Goal: Task Accomplishment & Management: Manage account settings

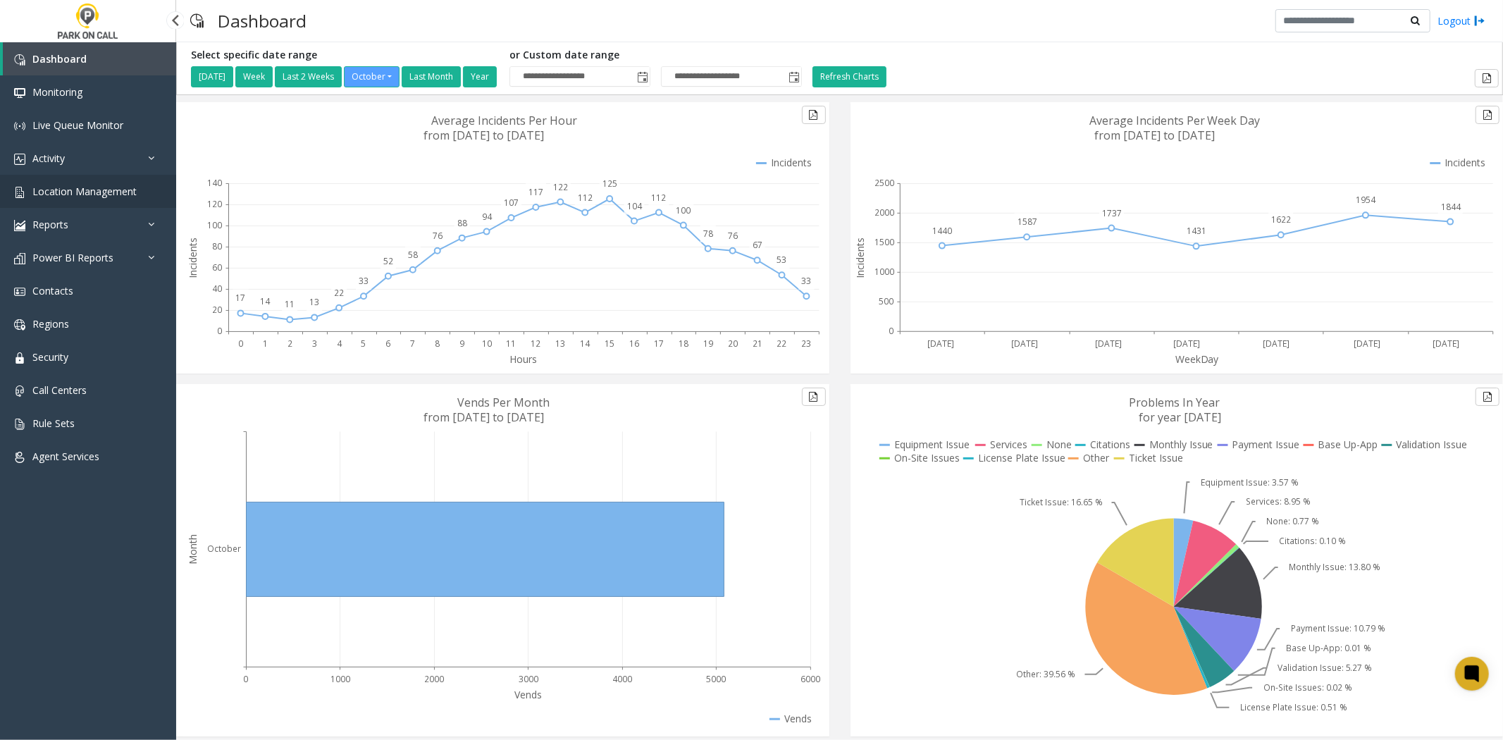
click at [133, 205] on link "Location Management" at bounding box center [88, 191] width 176 height 33
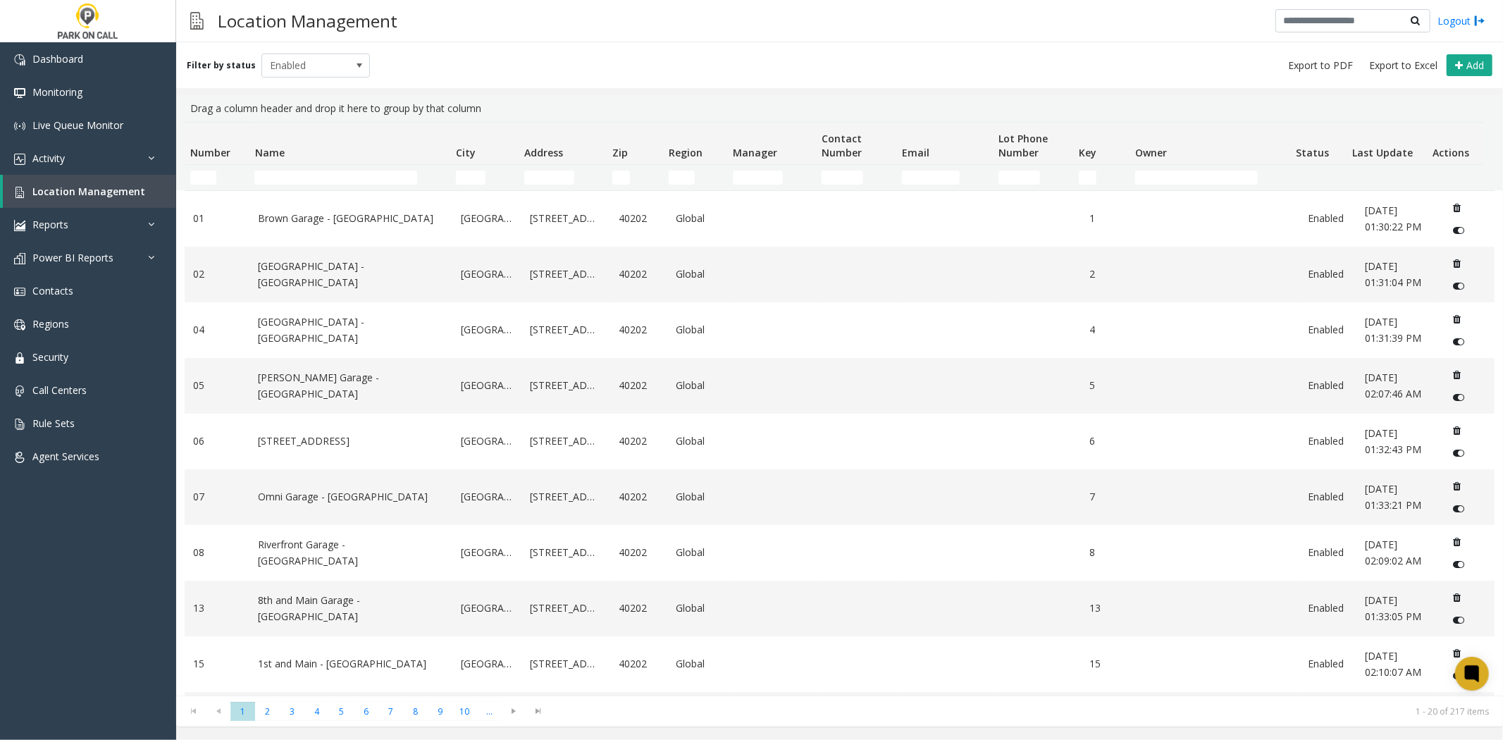
click at [310, 166] on td "Name Filter" at bounding box center [349, 177] width 201 height 25
click at [306, 171] on input "Name Filter" at bounding box center [335, 178] width 163 height 14
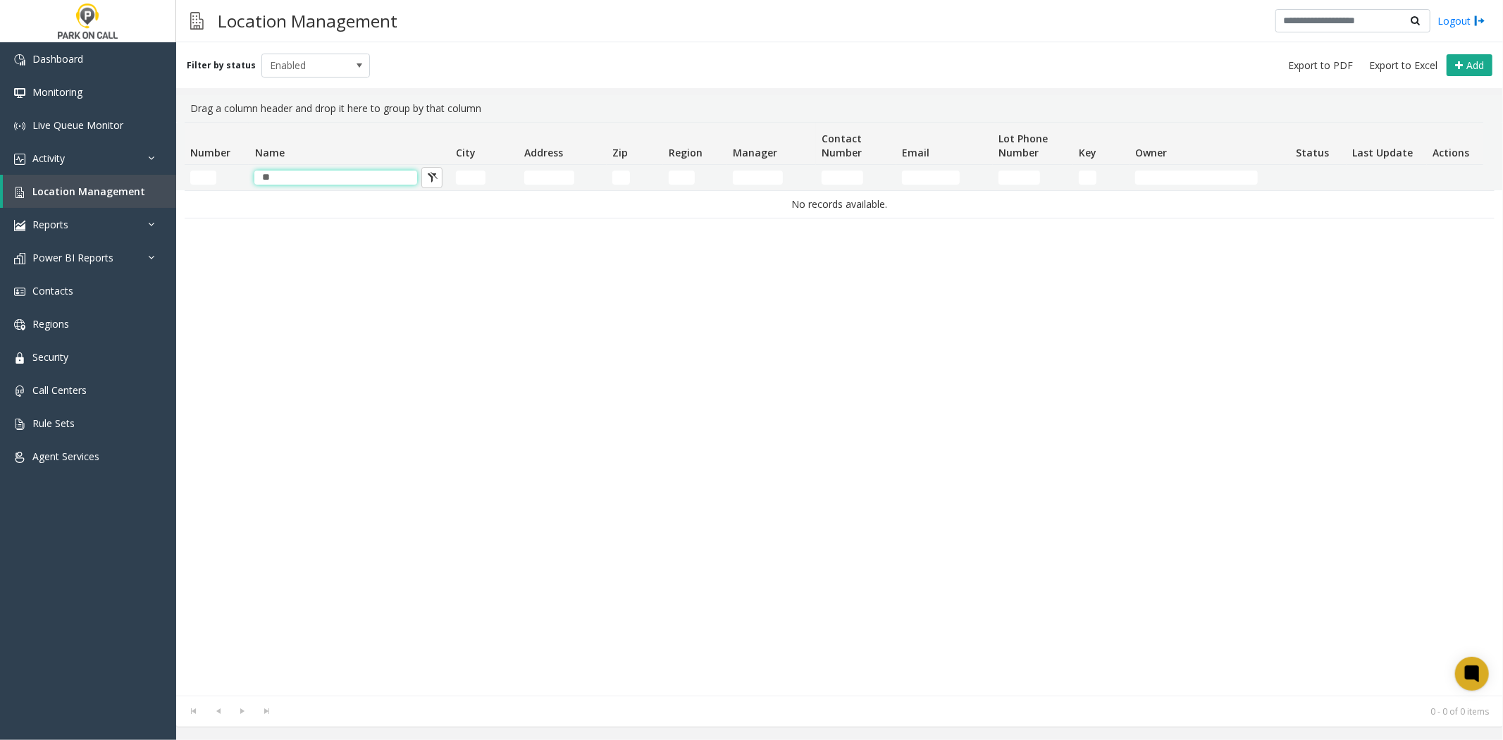
drag, startPoint x: 306, startPoint y: 171, endPoint x: 247, endPoint y: 181, distance: 59.5
click at [247, 181] on tr "**" at bounding box center [834, 177] width 1299 height 25
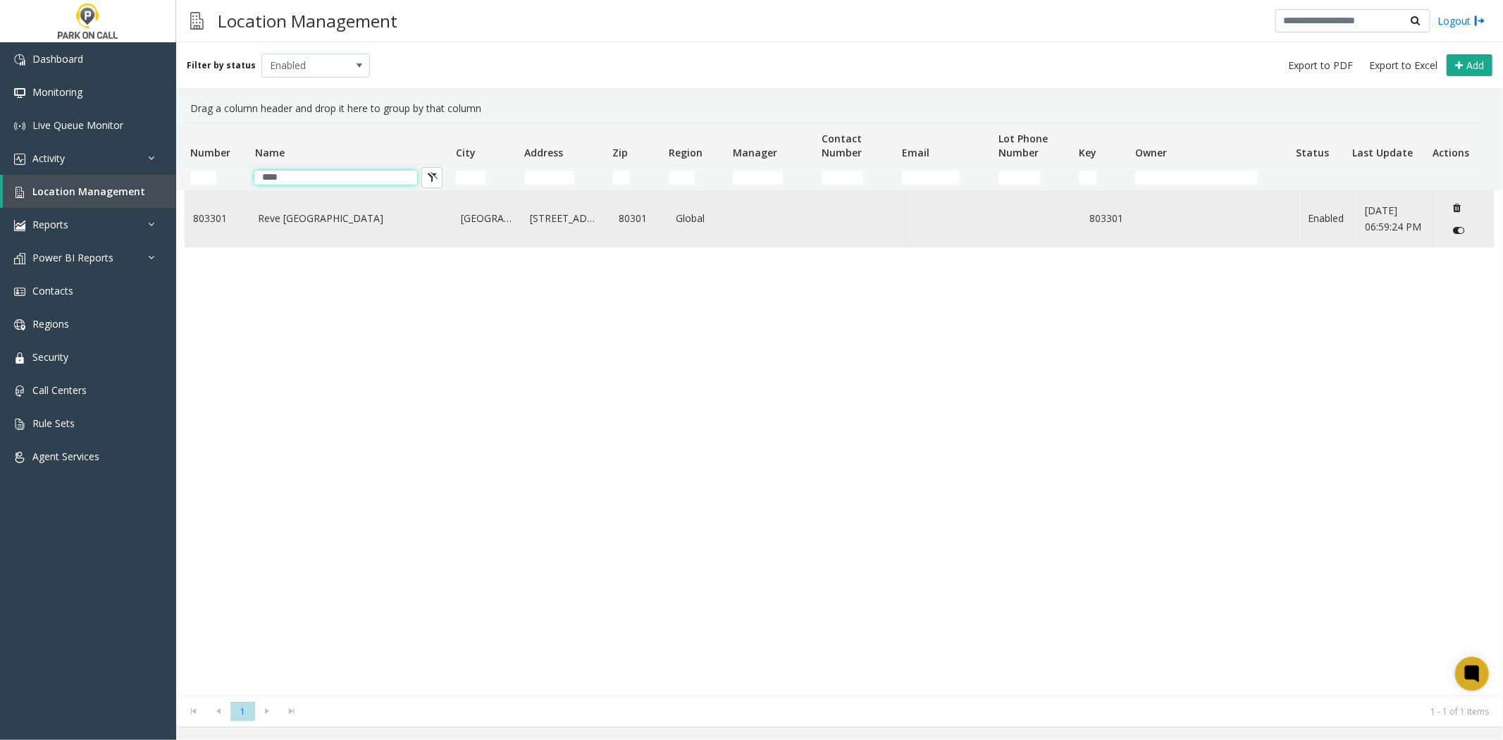
type input "****"
click at [262, 213] on link "Reve [GEOGRAPHIC_DATA]" at bounding box center [351, 219] width 186 height 16
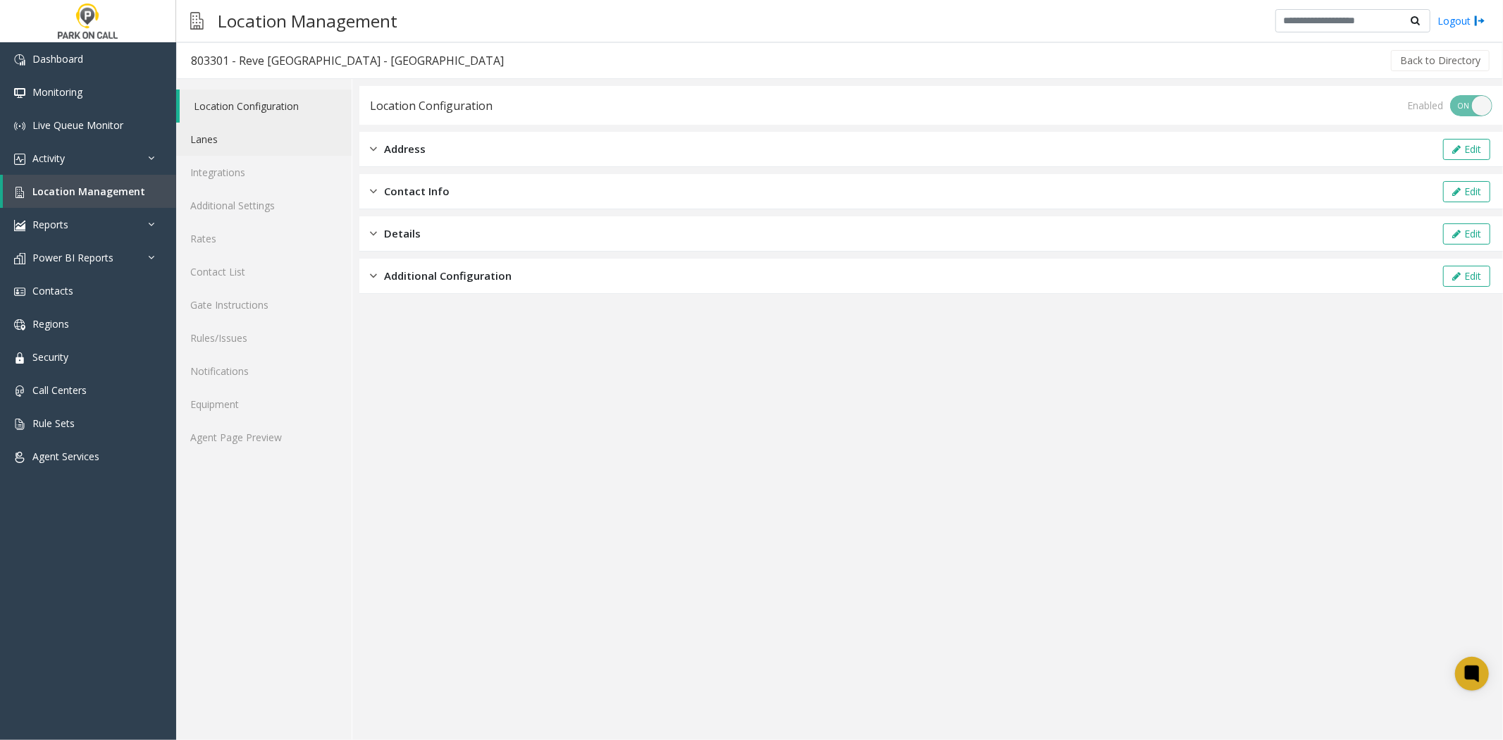
click at [217, 147] on link "Lanes" at bounding box center [264, 139] width 176 height 33
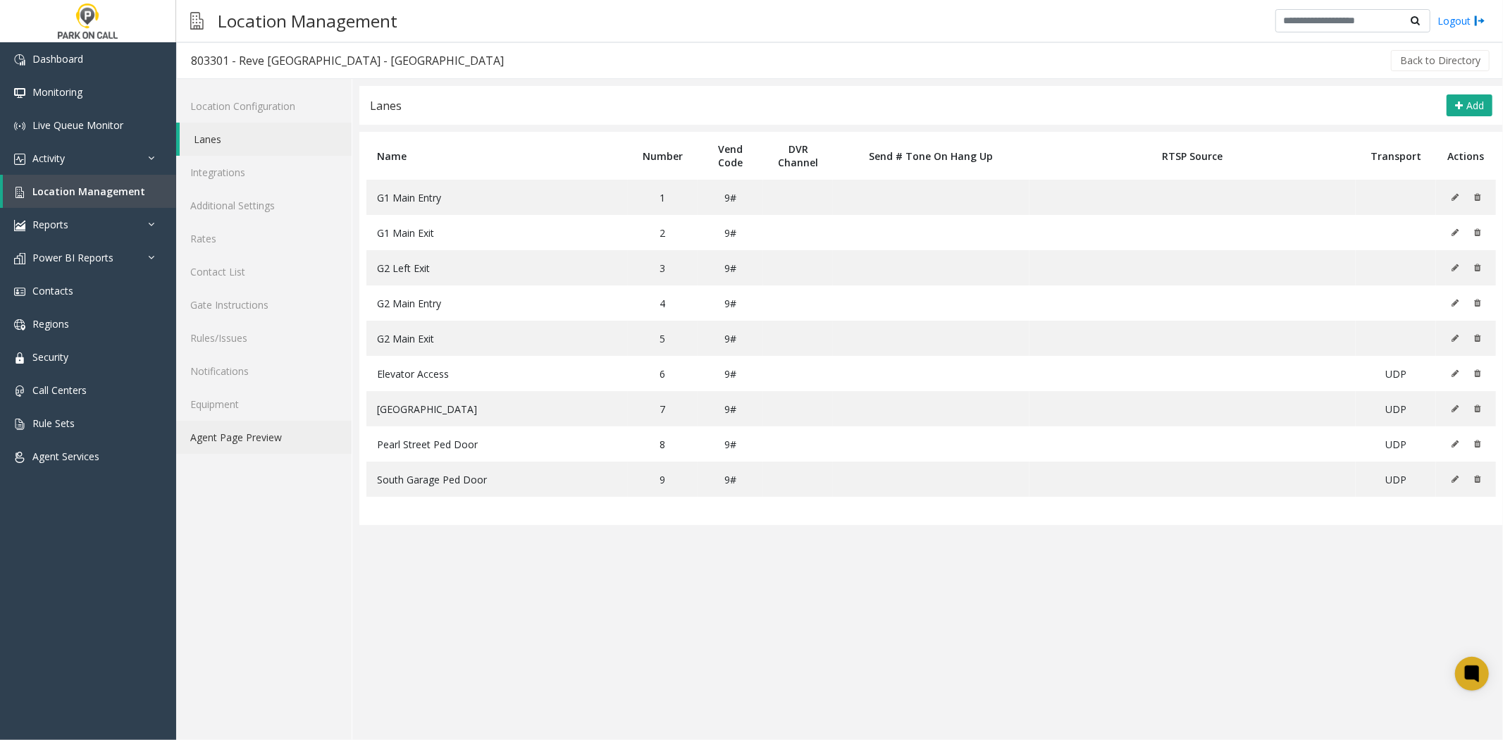
click at [249, 431] on link "Agent Page Preview" at bounding box center [264, 437] width 176 height 33
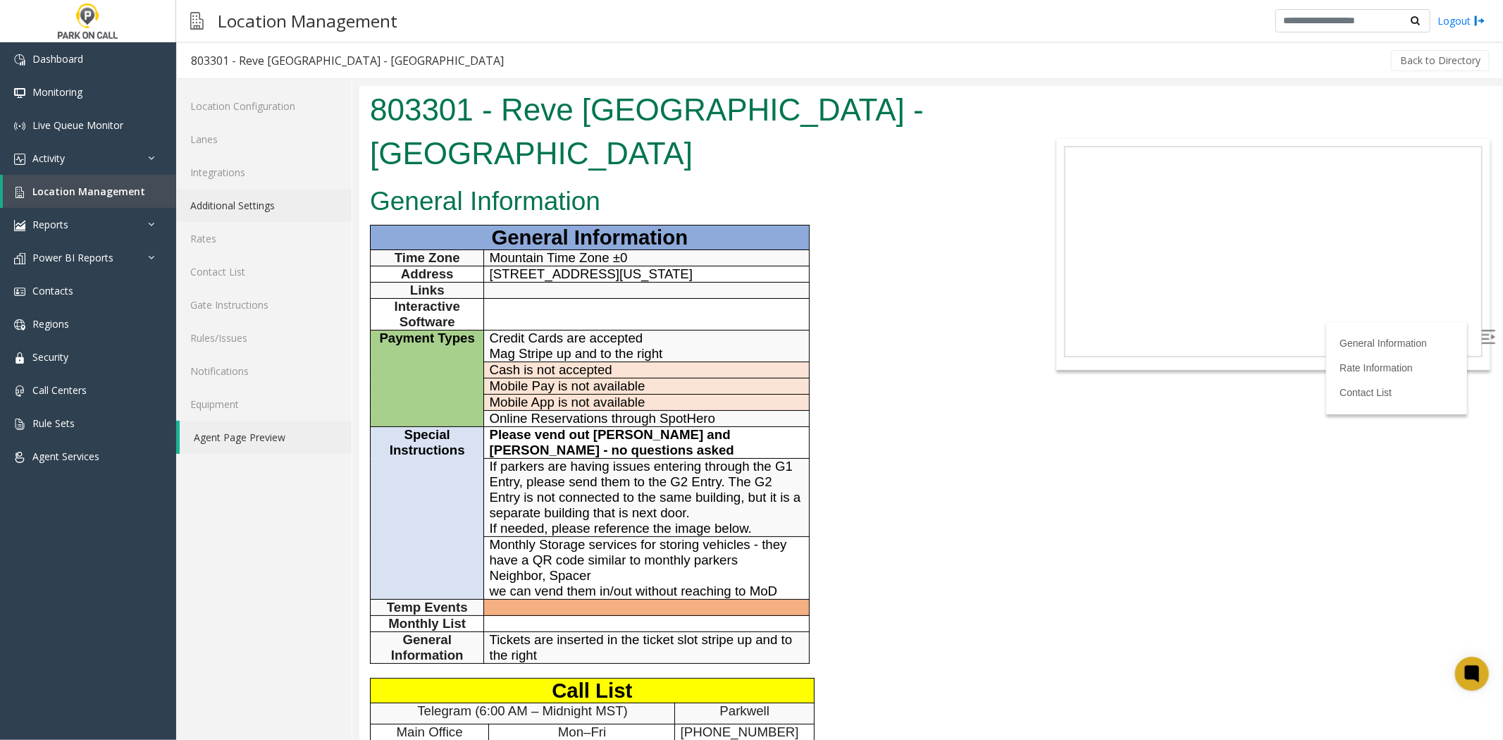
click at [276, 213] on link "Additional Settings" at bounding box center [264, 205] width 176 height 33
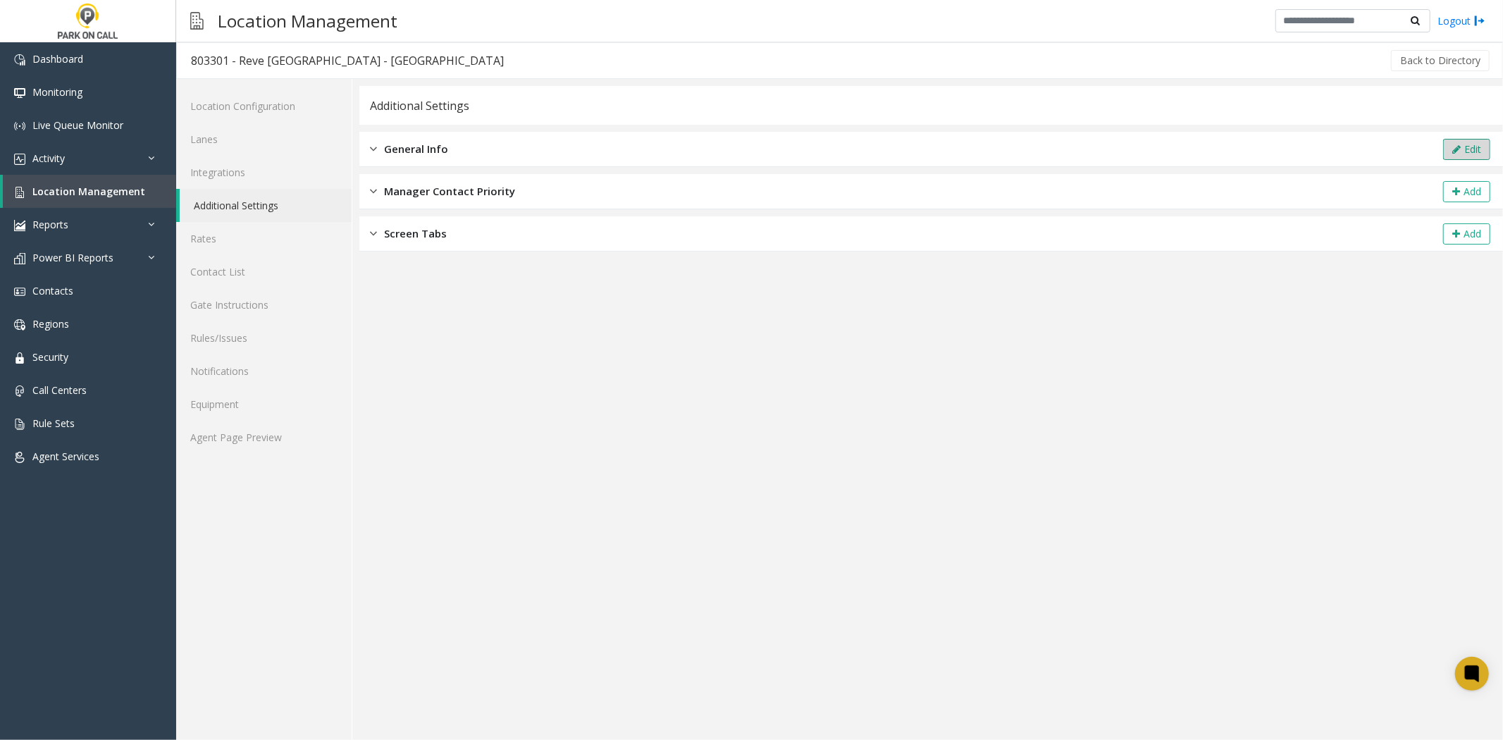
click at [1449, 142] on button "Edit" at bounding box center [1467, 149] width 47 height 21
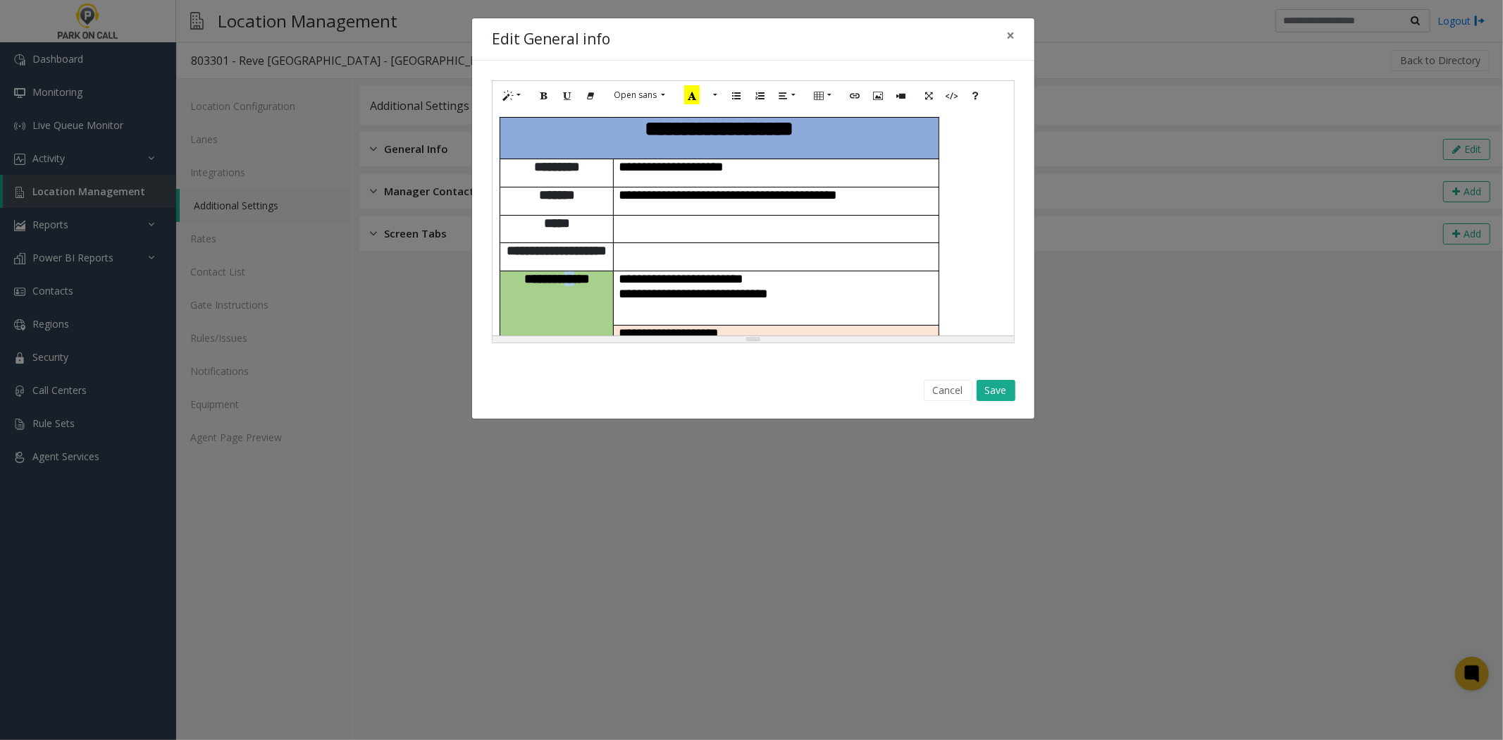
click at [589, 271] on td "**********" at bounding box center [556, 335] width 113 height 129
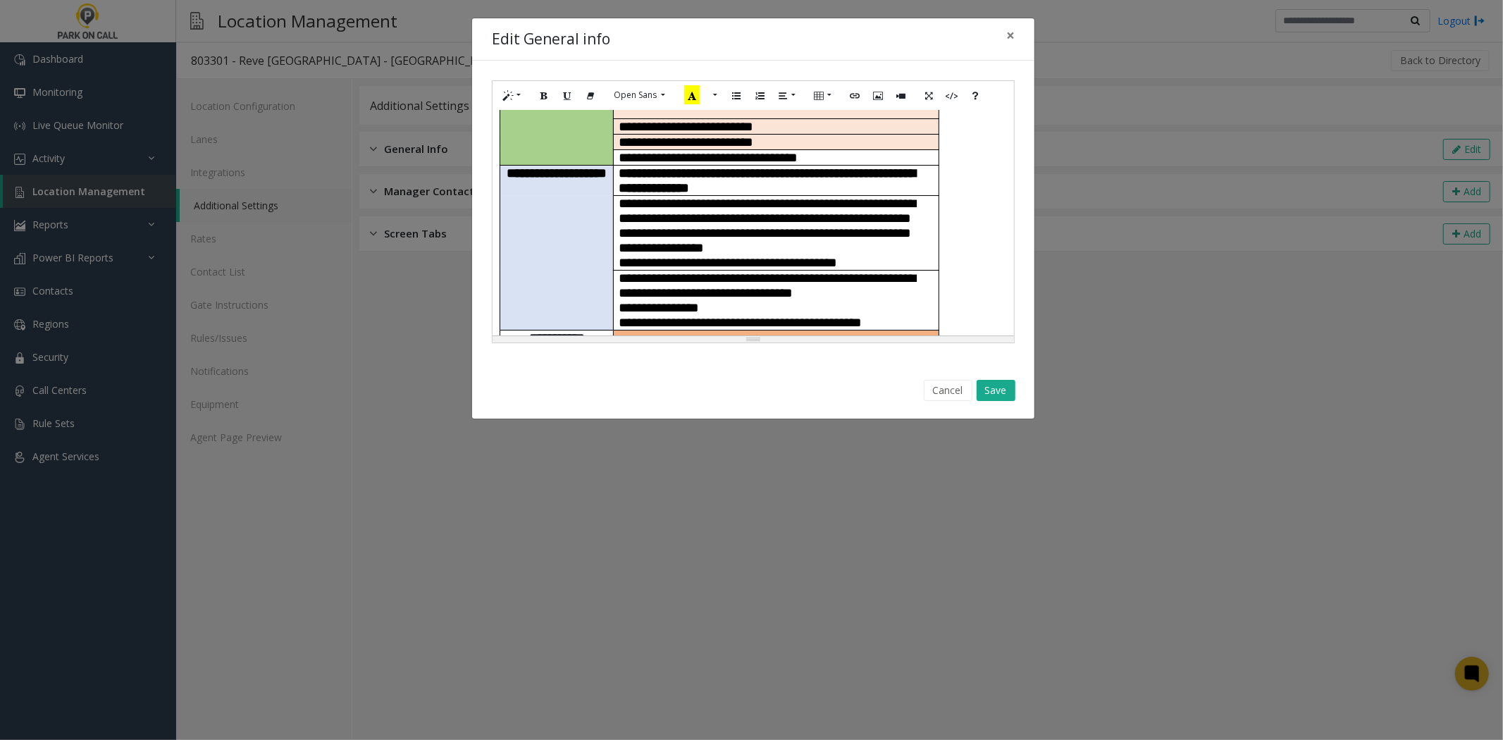
scroll to position [391, 0]
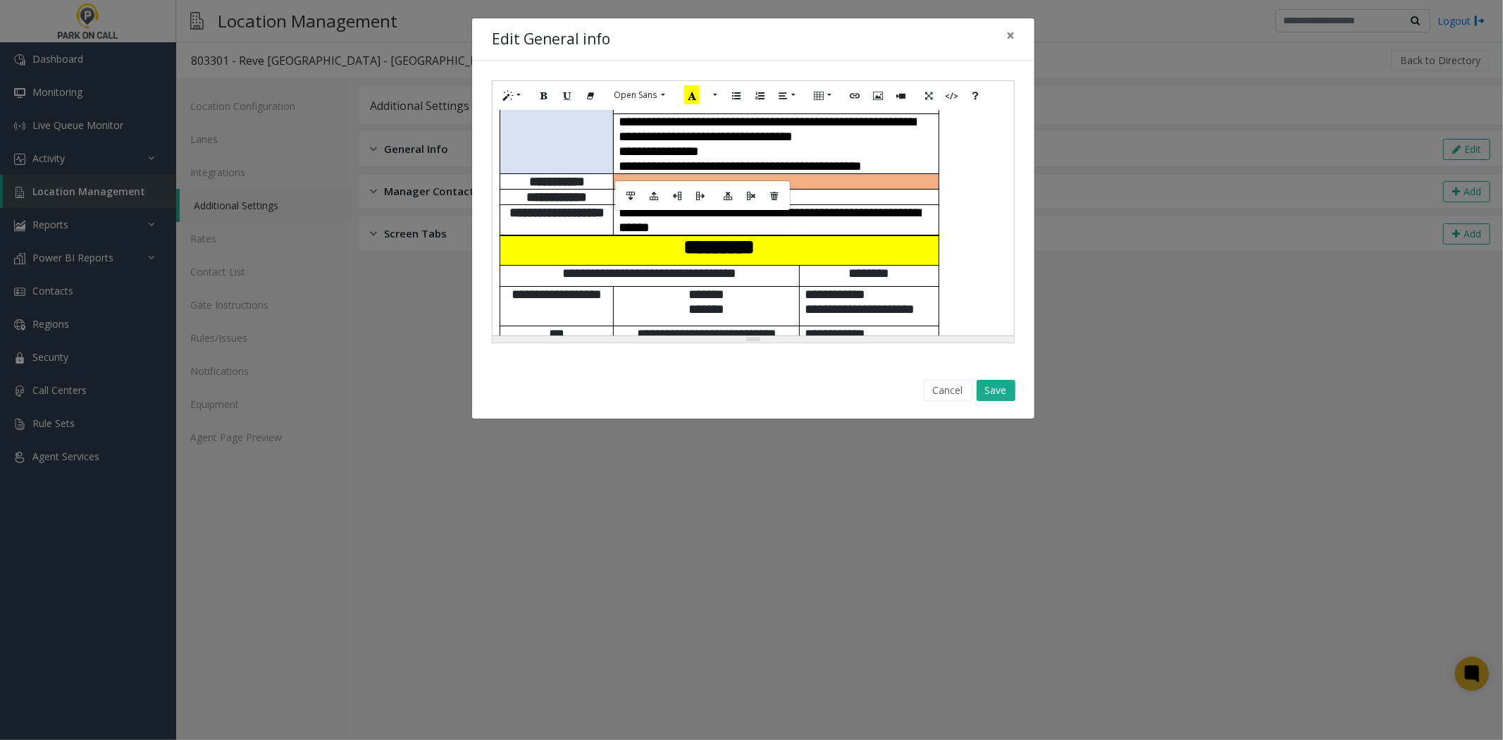
click at [624, 174] on td at bounding box center [776, 182] width 325 height 16
paste div
click at [686, 159] on span "**********" at bounding box center [741, 165] width 243 height 13
copy span "*"
click at [663, 174] on td at bounding box center [776, 182] width 325 height 16
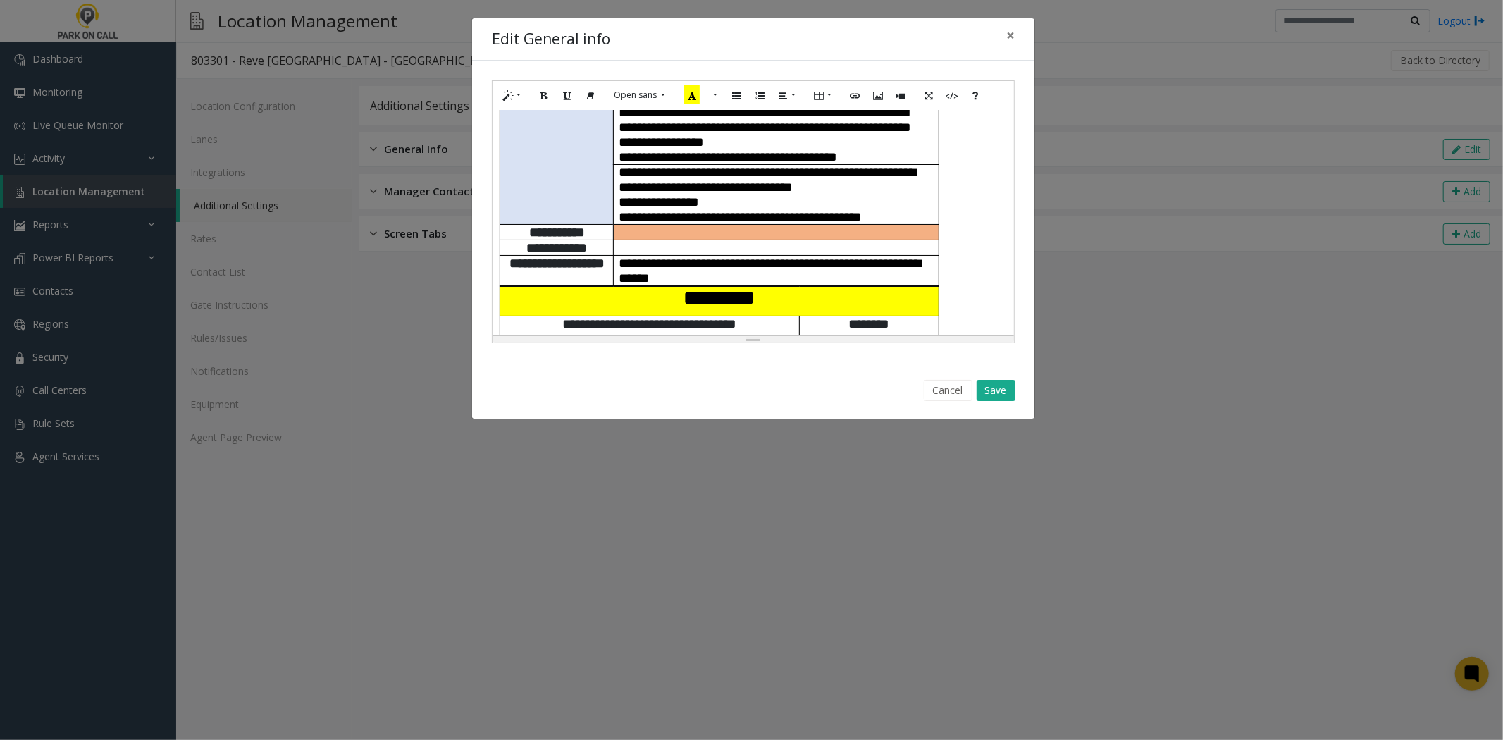
scroll to position [313, 0]
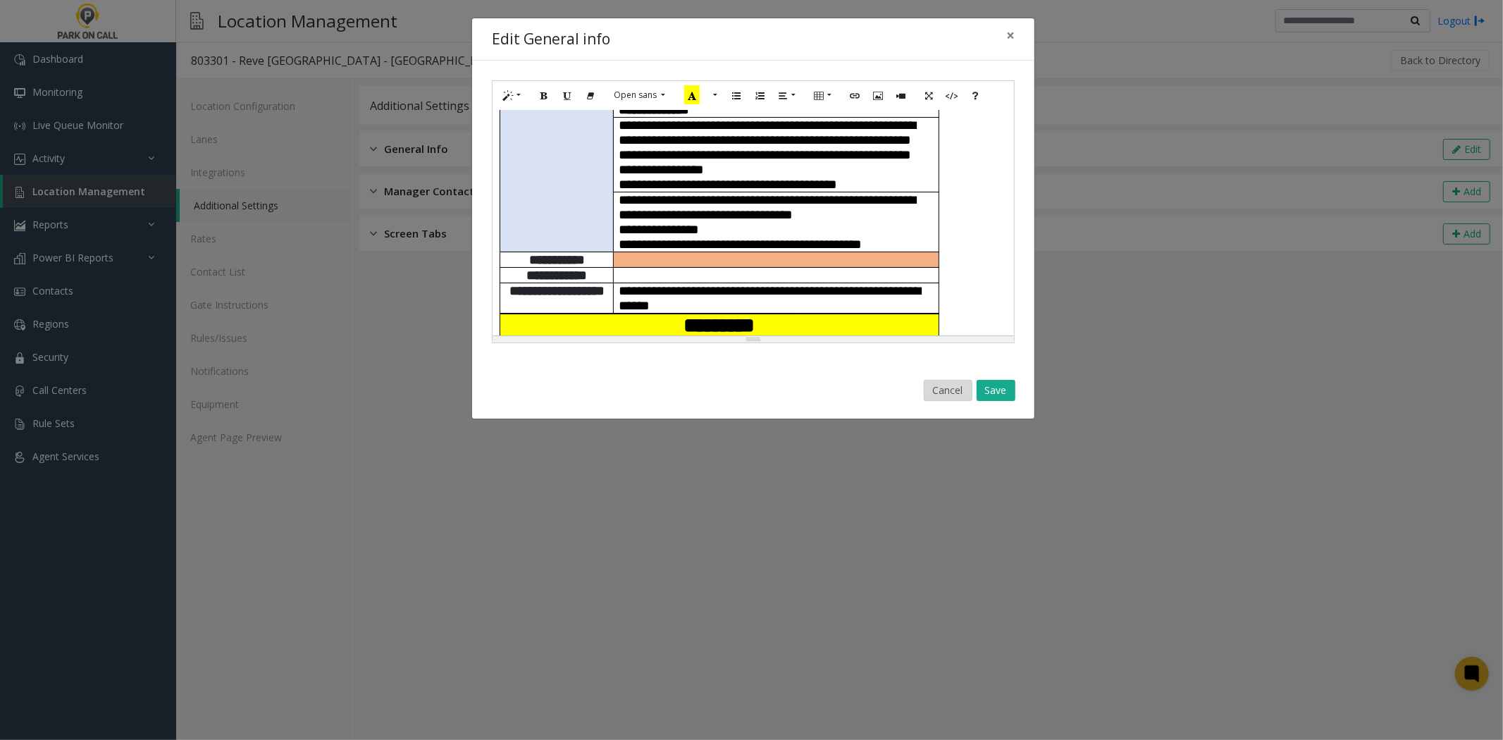
click at [932, 381] on button "Cancel" at bounding box center [948, 390] width 49 height 21
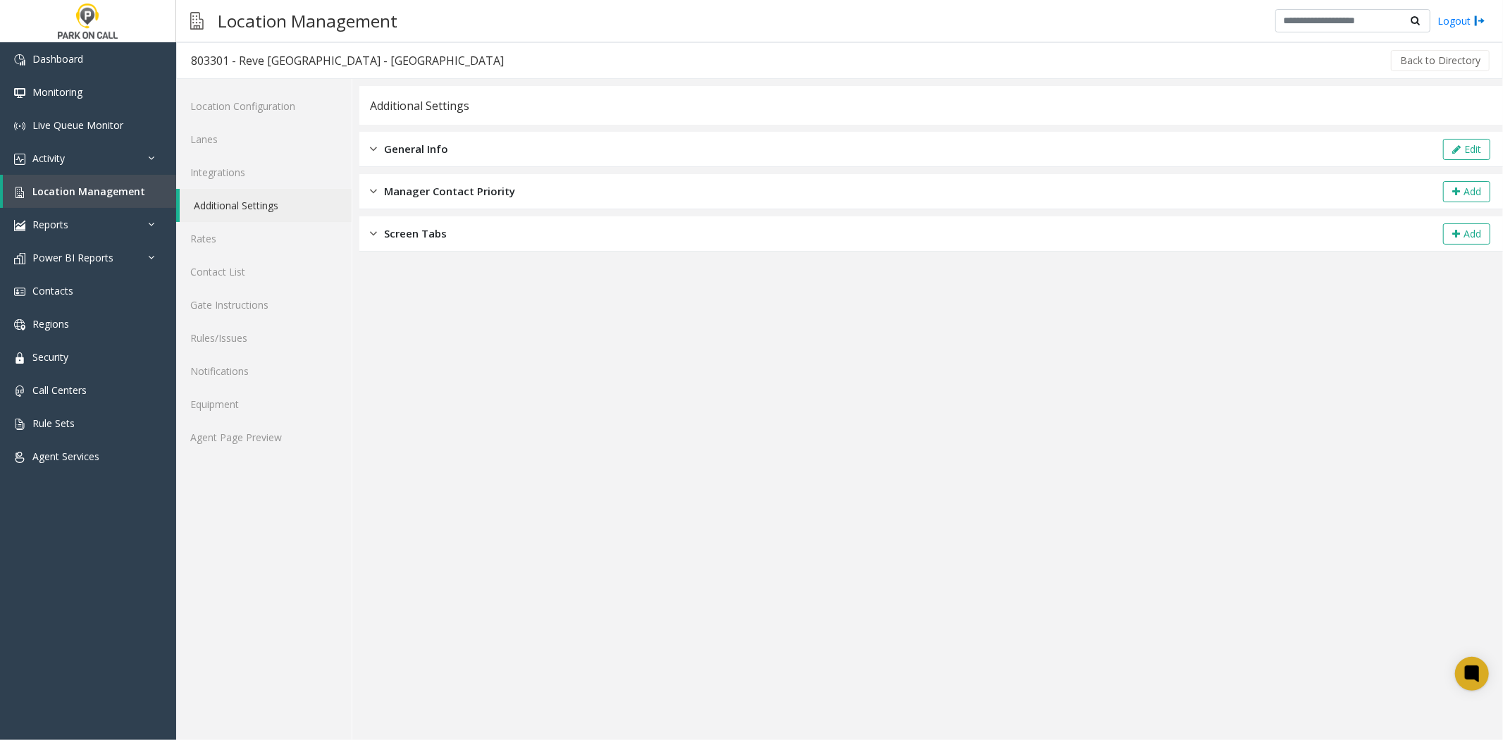
click at [1401, 350] on app-general-info "**********" at bounding box center [931, 413] width 1144 height 654
click at [1444, 145] on button "Edit" at bounding box center [1467, 149] width 47 height 21
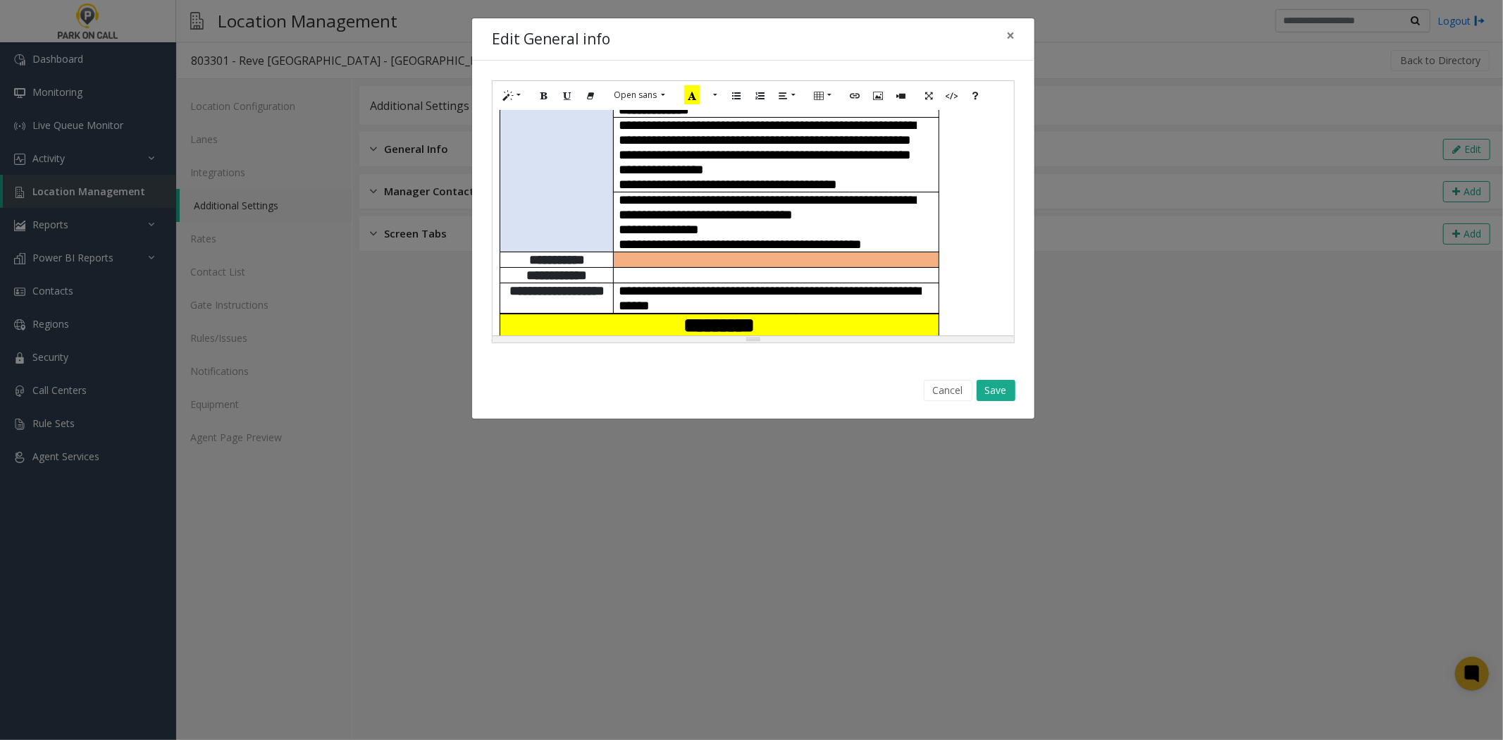
click at [830, 268] on p at bounding box center [777, 273] width 314 height 11
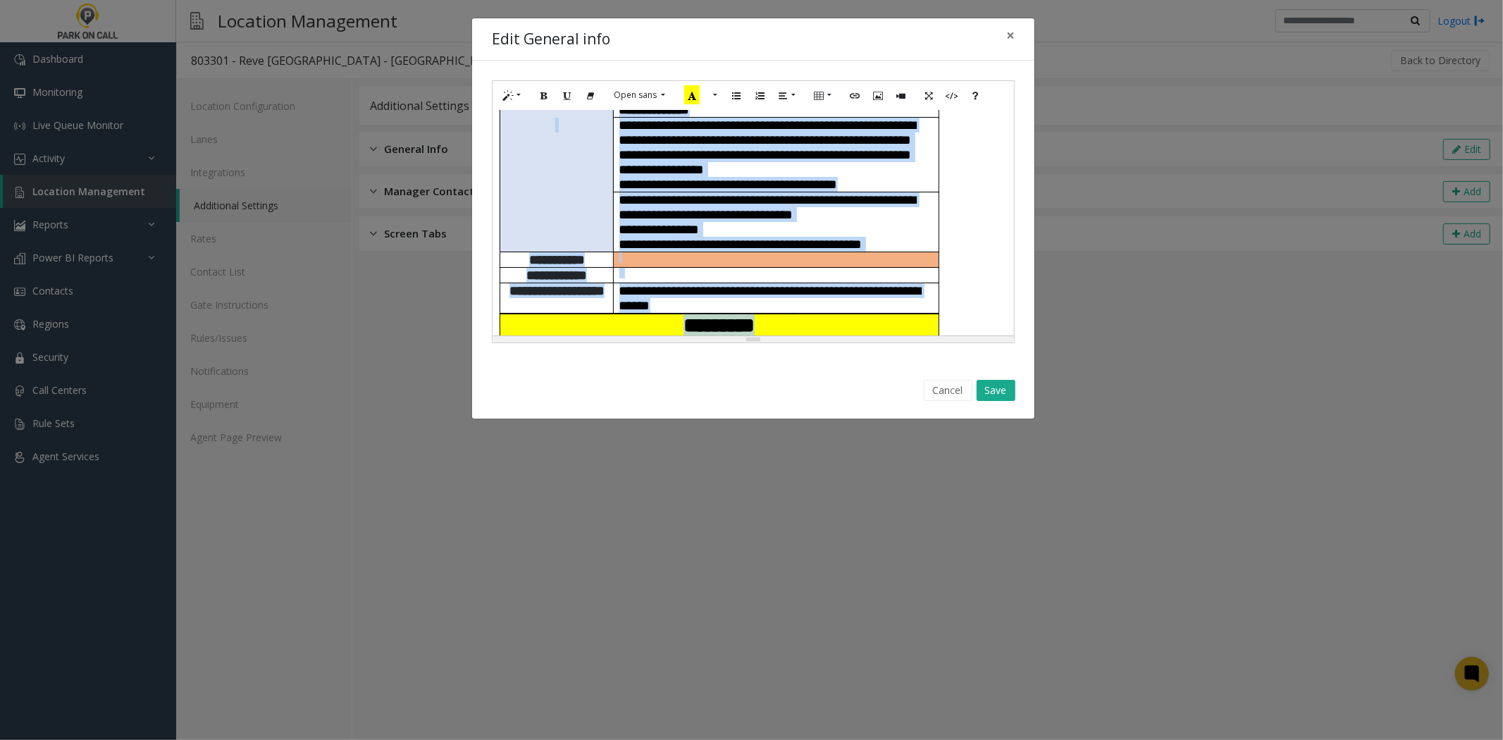
copy div "**********"
click at [932, 397] on button "Cancel" at bounding box center [948, 390] width 49 height 21
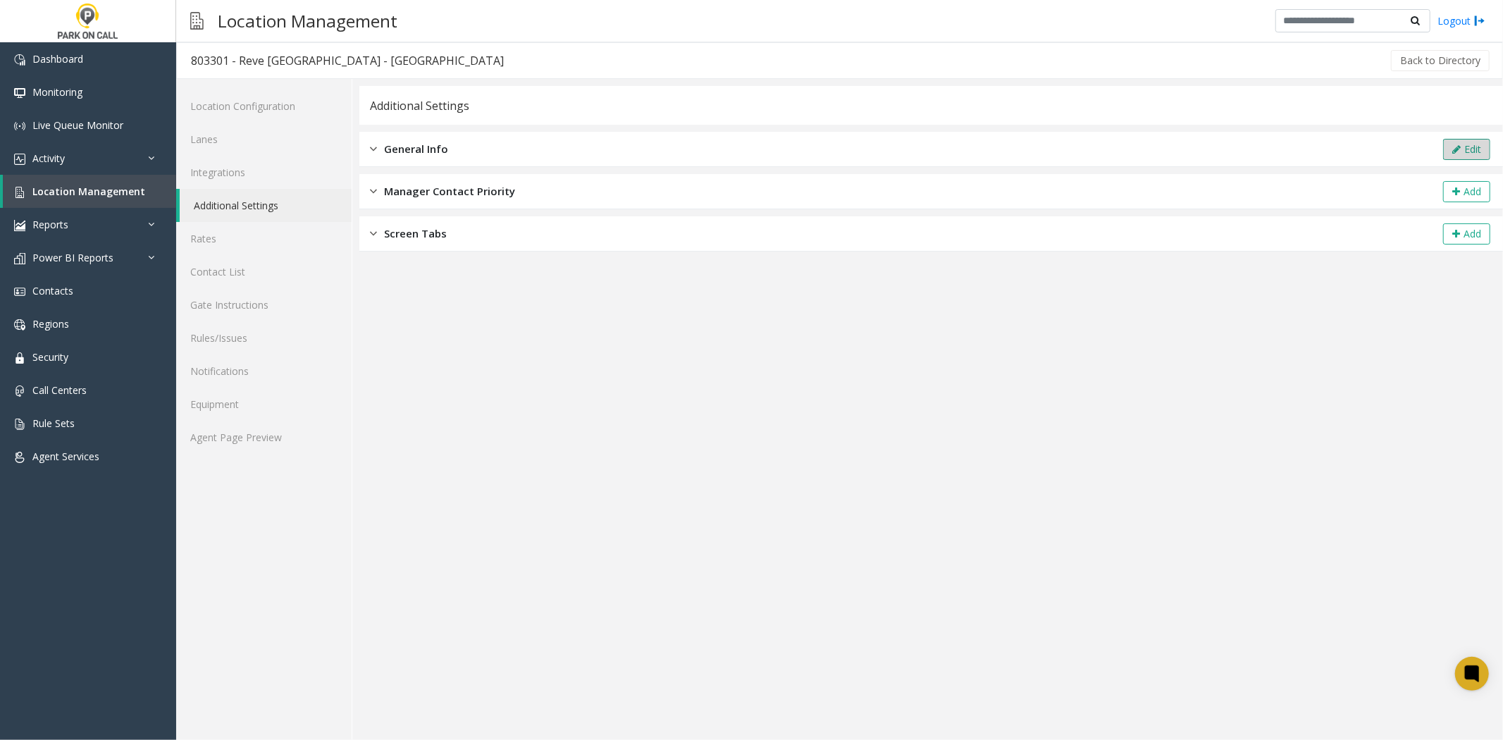
click at [1482, 146] on button "Edit" at bounding box center [1467, 149] width 47 height 21
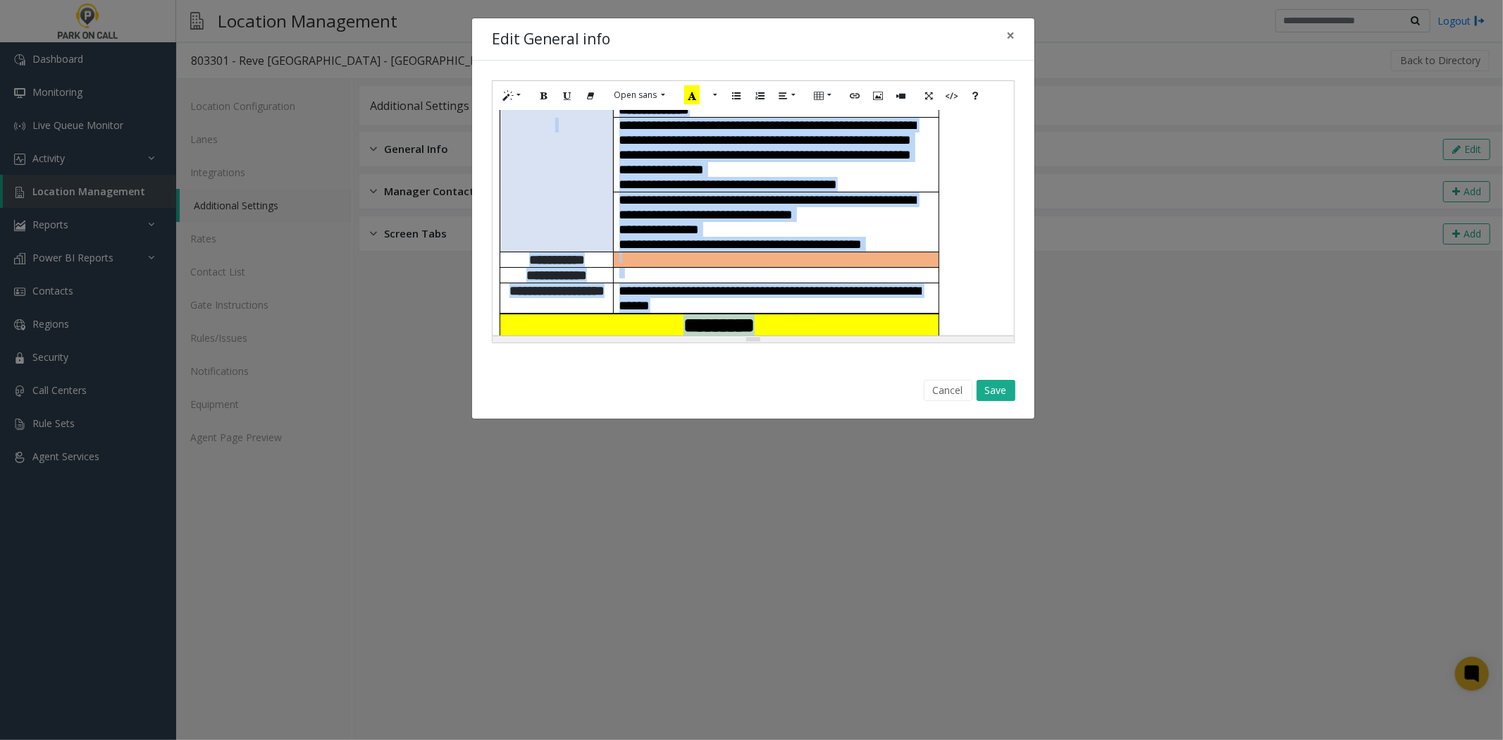
click at [792, 252] on p at bounding box center [777, 257] width 314 height 11
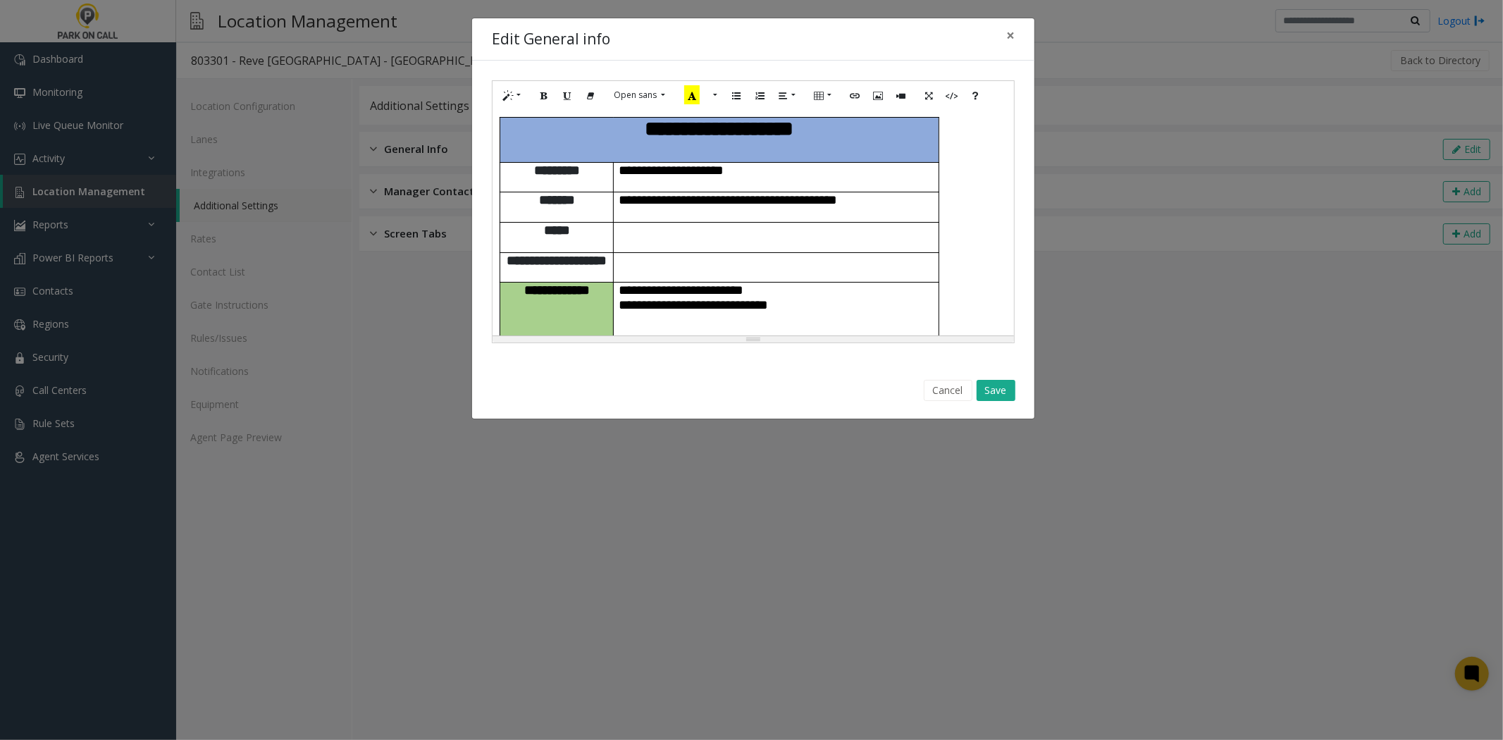
scroll to position [879, 0]
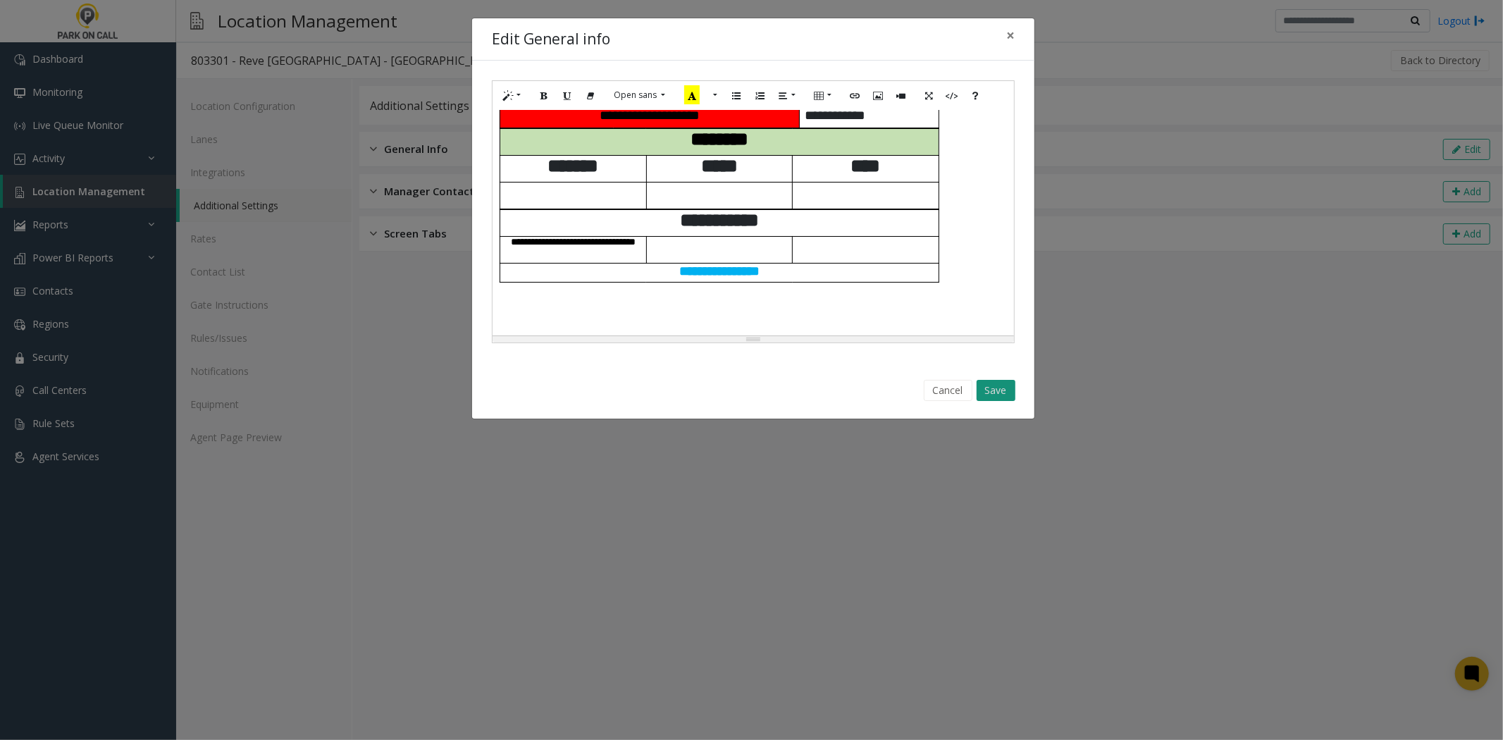
click at [1002, 395] on button "Save" at bounding box center [996, 390] width 39 height 21
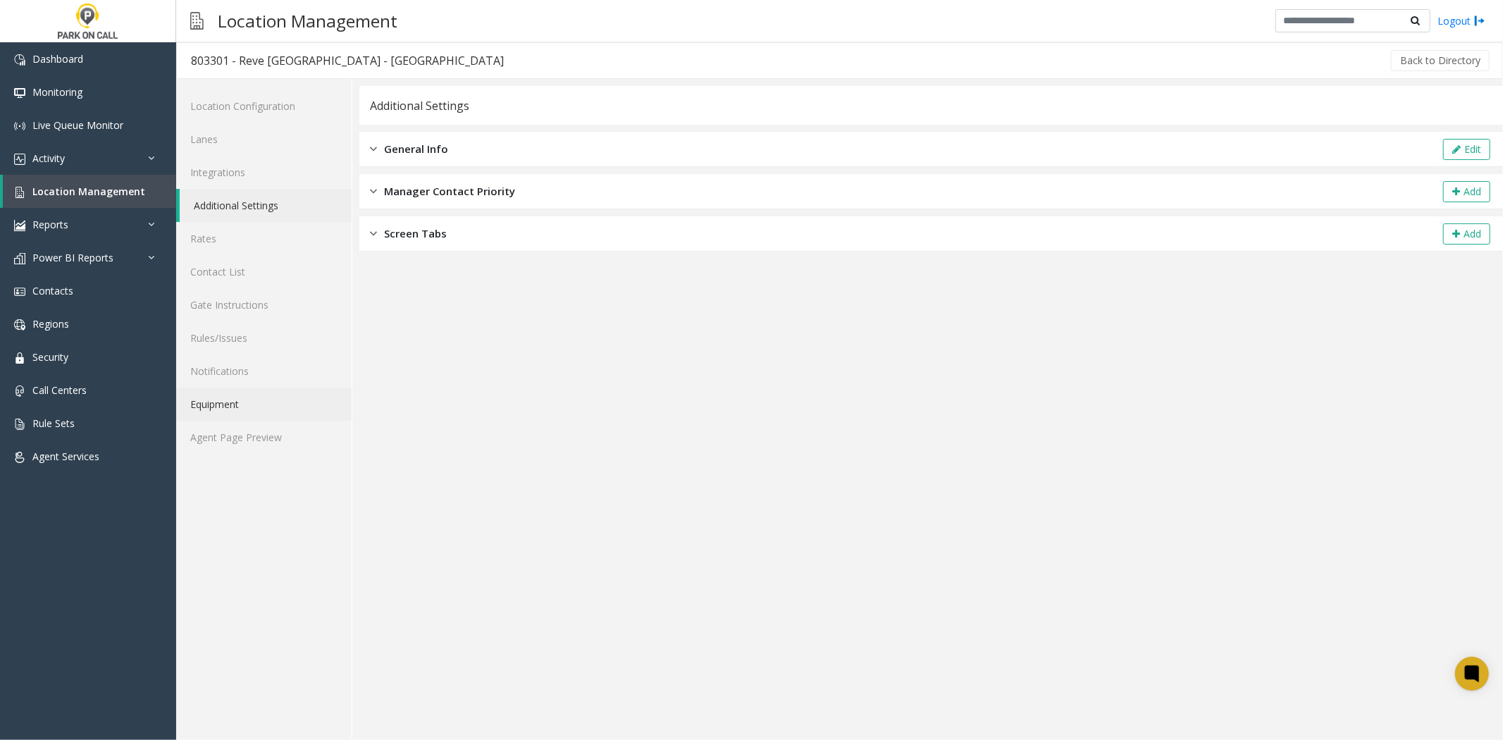
click at [287, 414] on link "Equipment" at bounding box center [264, 404] width 176 height 33
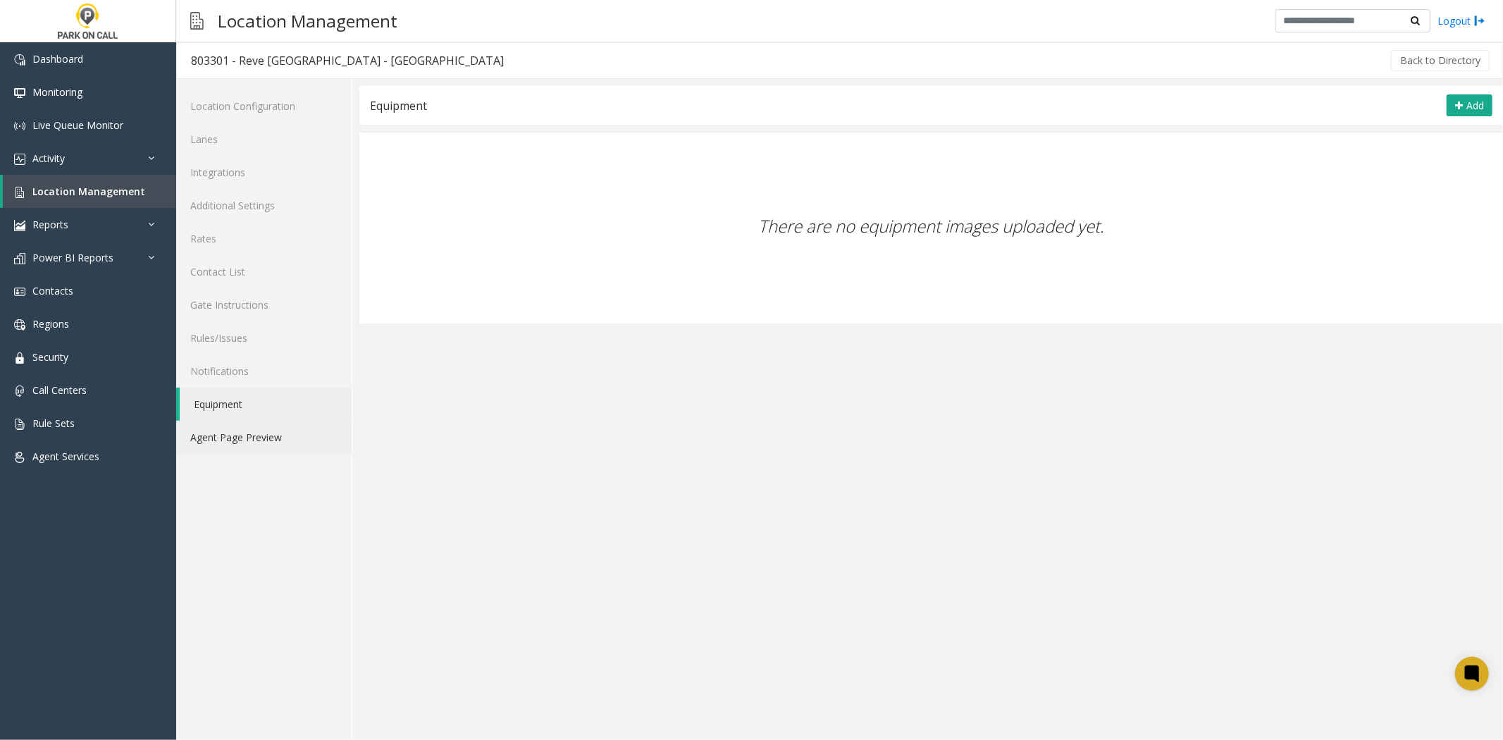
click at [272, 445] on link "Agent Page Preview" at bounding box center [264, 437] width 176 height 33
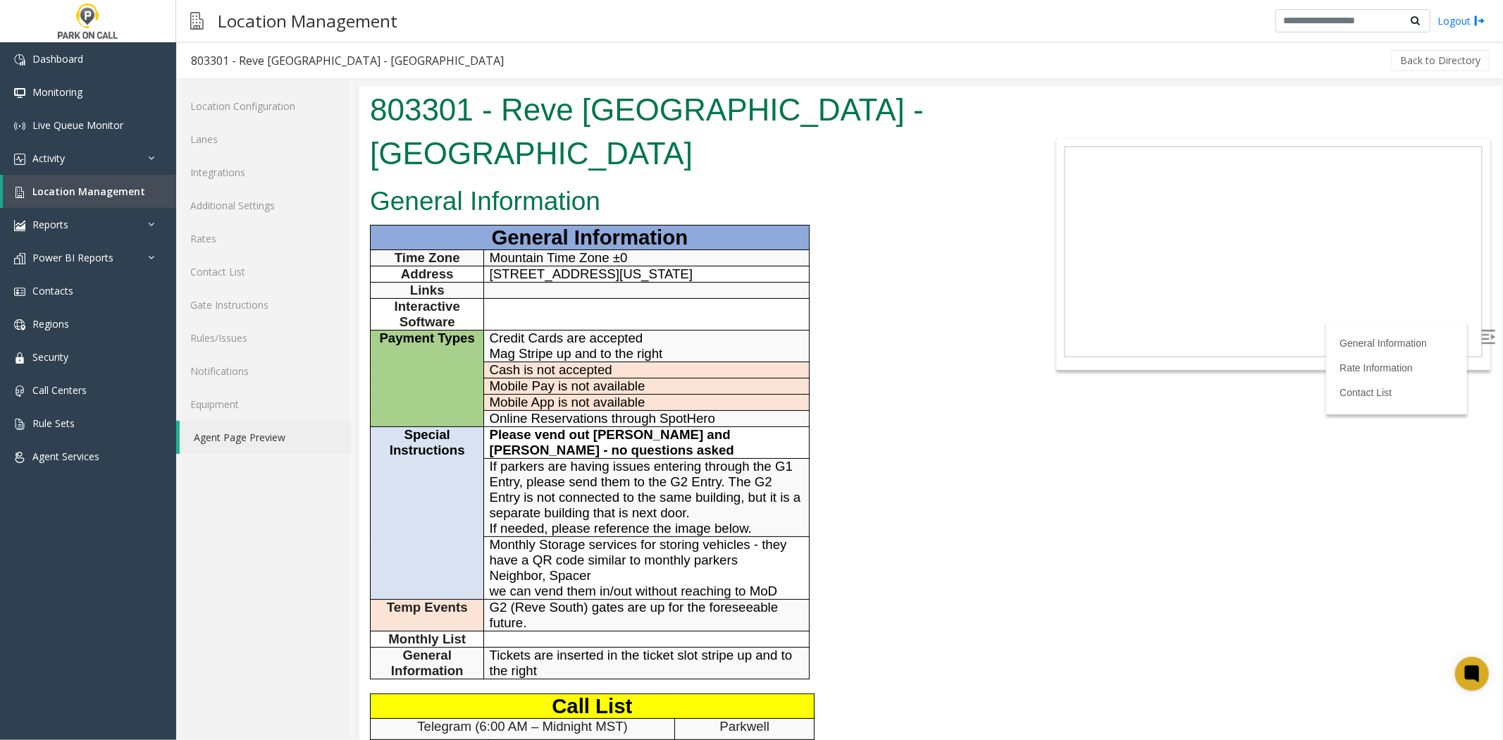
drag, startPoint x: 610, startPoint y: 568, endPoint x: 572, endPoint y: 580, distance: 39.9
click at [596, 599] on span "G2 (Reve South) gates are up for the foreseeable future." at bounding box center [633, 614] width 289 height 30
click at [540, 599] on span "G2 (Reve South) gates are up for the foreseeable future." at bounding box center [633, 614] width 289 height 30
drag, startPoint x: 533, startPoint y: 577, endPoint x: 493, endPoint y: 561, distance: 43.1
click at [493, 599] on p "G2 (Reve South) gates are up for the foreseeable future." at bounding box center [646, 614] width 314 height 31
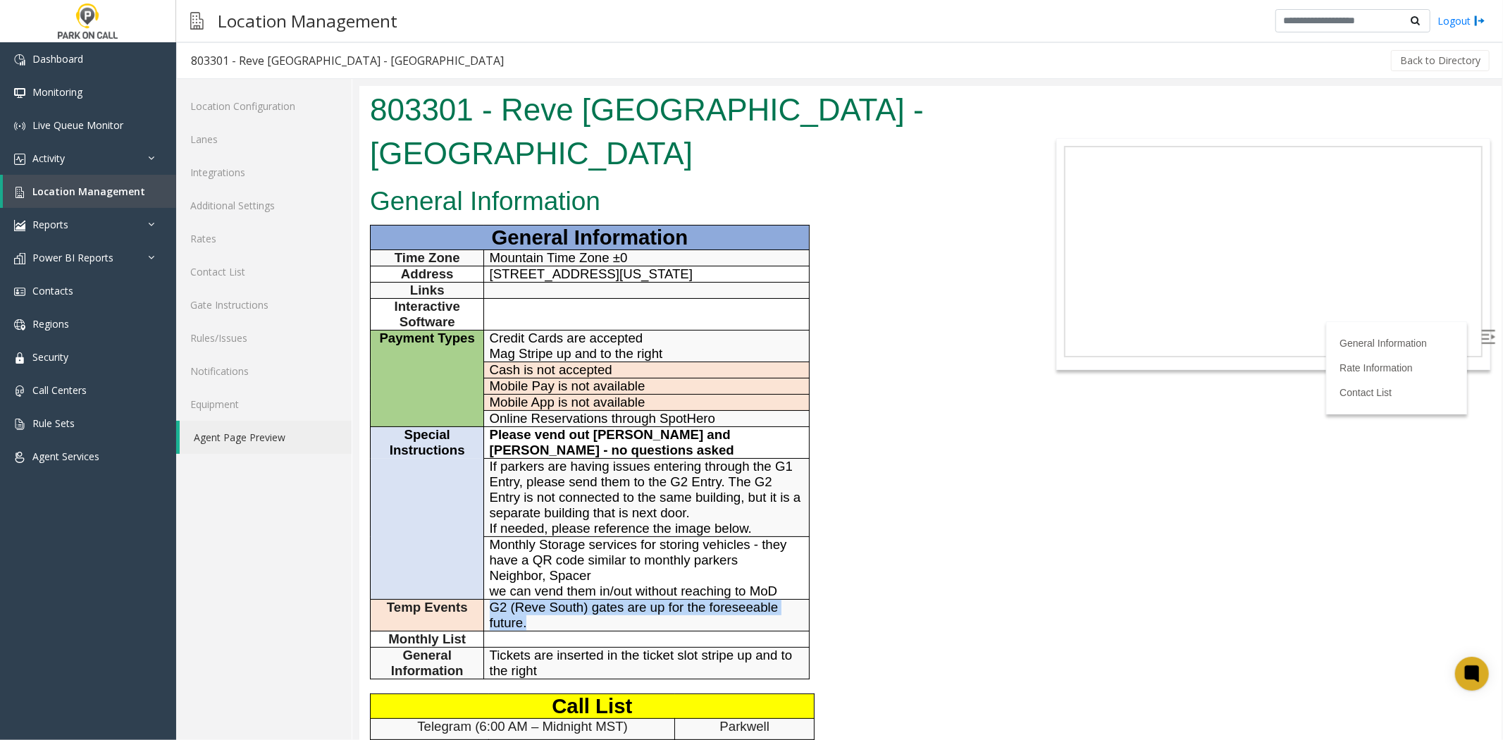
copy span "G2 (Reve South) gates are up for the foreseeable future."
click at [290, 206] on link "Additional Settings" at bounding box center [264, 205] width 176 height 33
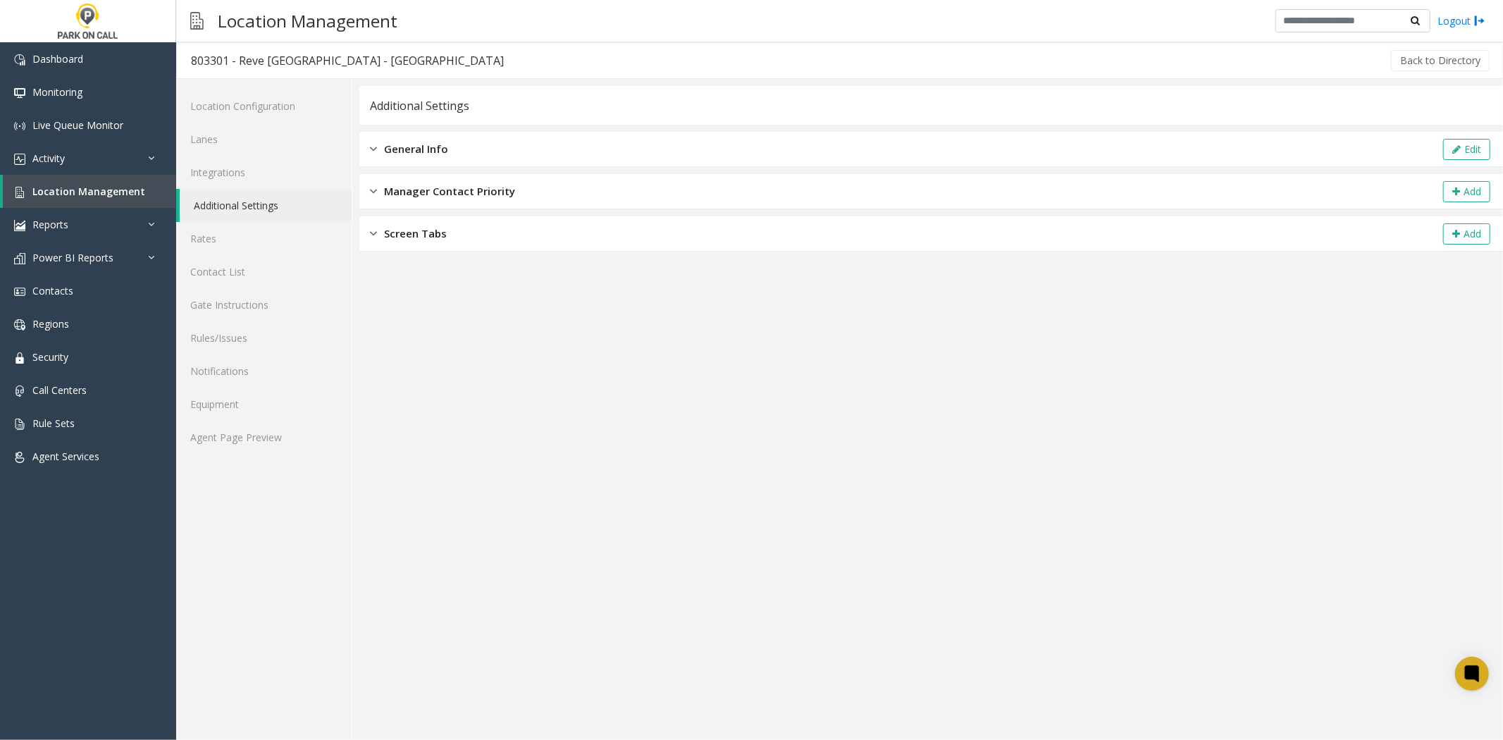
drag, startPoint x: 1451, startPoint y: 136, endPoint x: 1456, endPoint y: 142, distance: 8.0
click at [1452, 137] on div "General Info Edit" at bounding box center [931, 149] width 1144 height 35
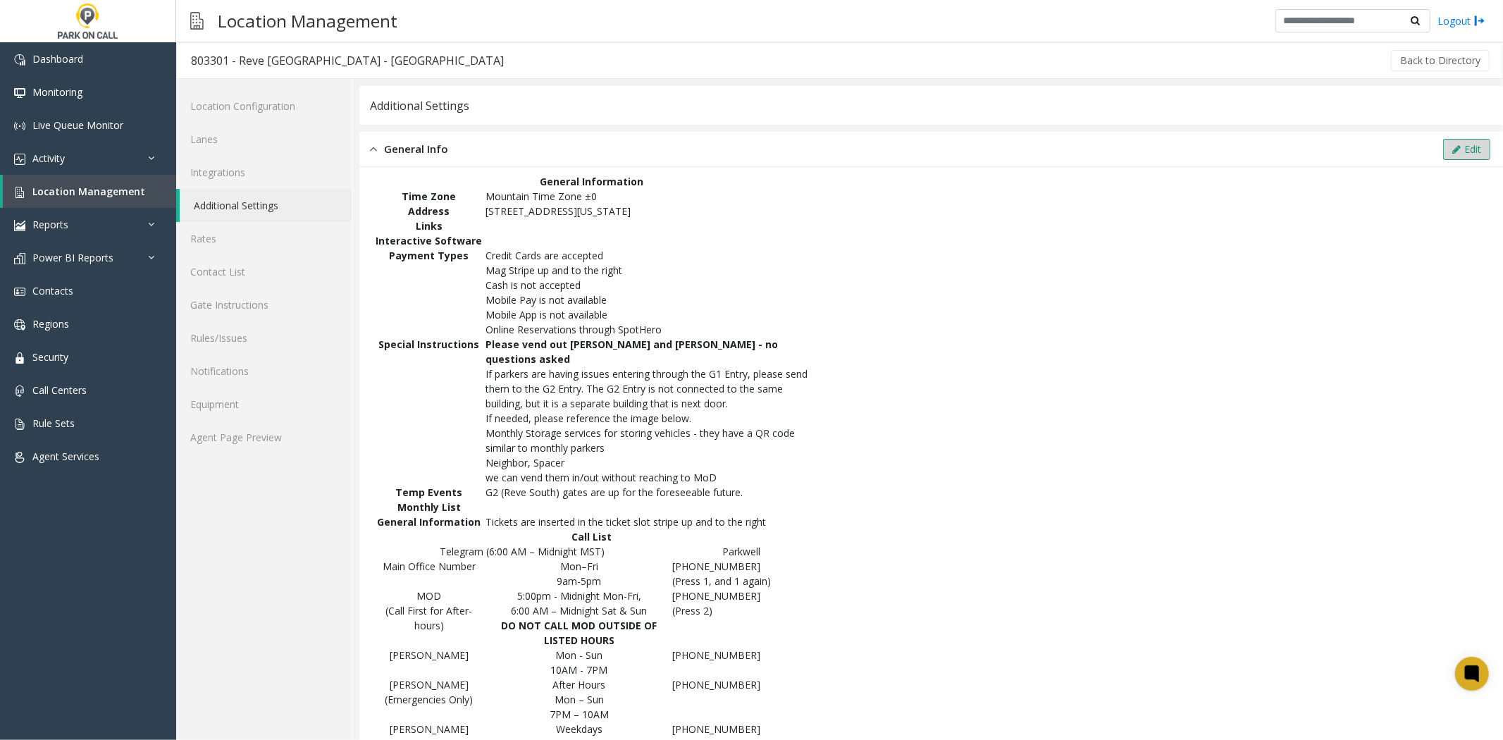
click at [1457, 144] on button "Edit" at bounding box center [1467, 149] width 47 height 21
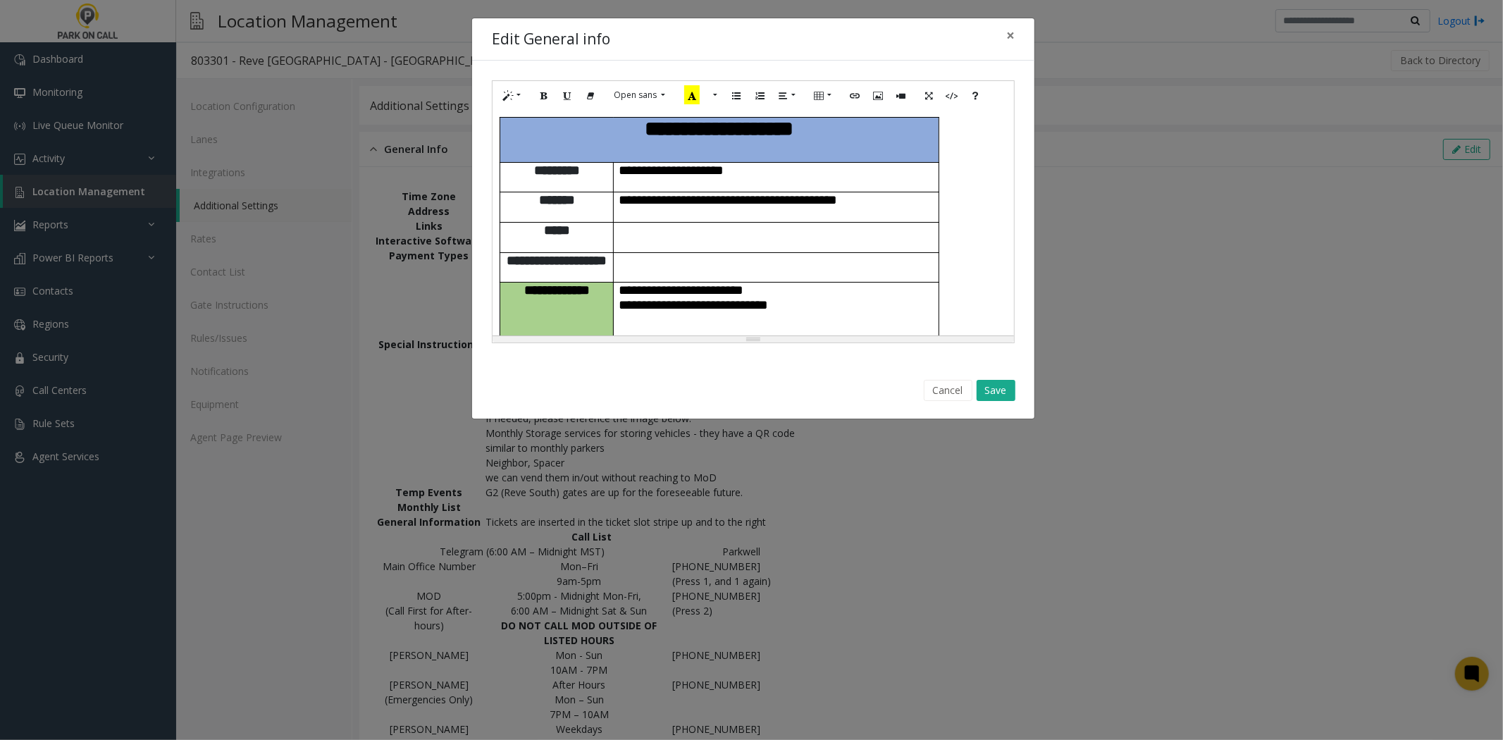
click at [744, 283] on span "**********" at bounding box center [682, 289] width 125 height 13
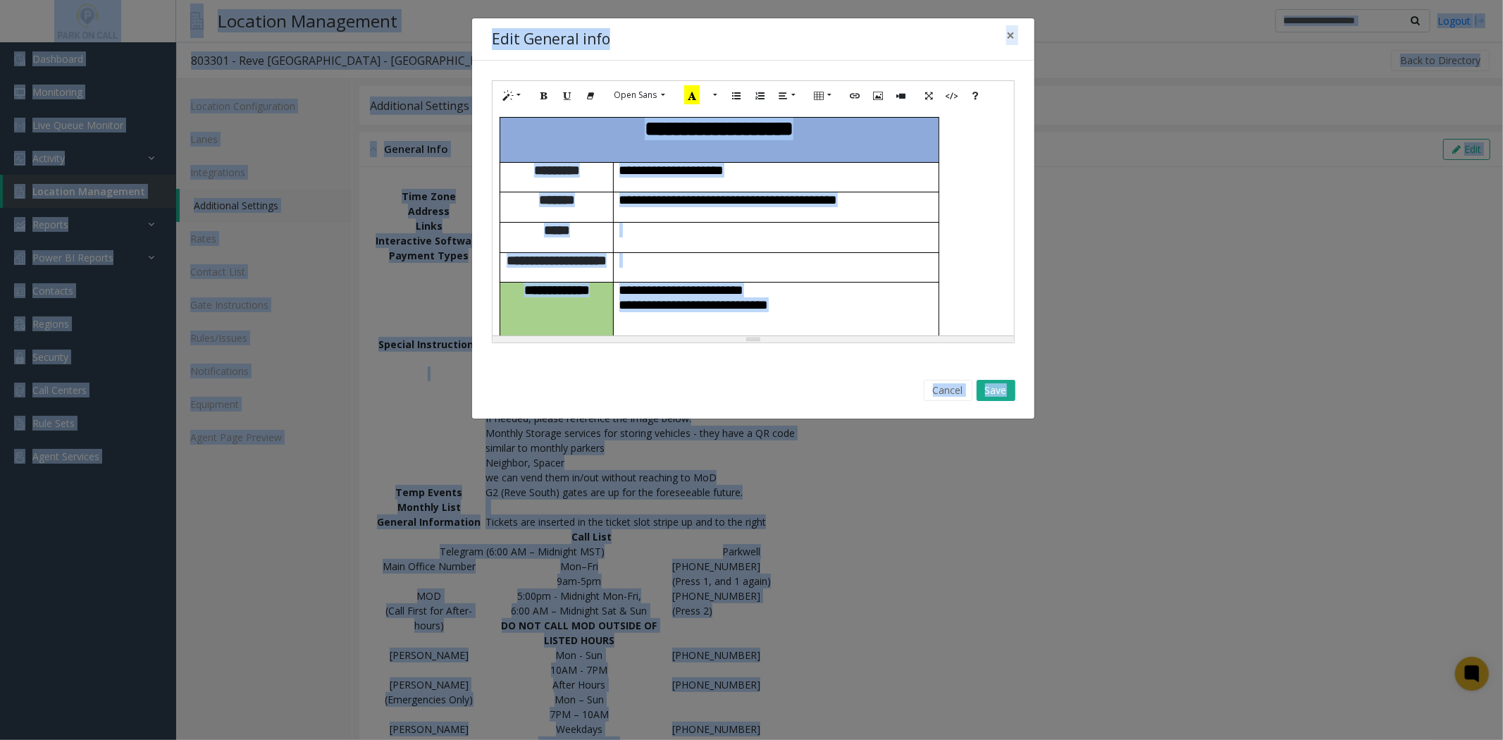
click at [811, 283] on p "**********" at bounding box center [777, 290] width 314 height 15
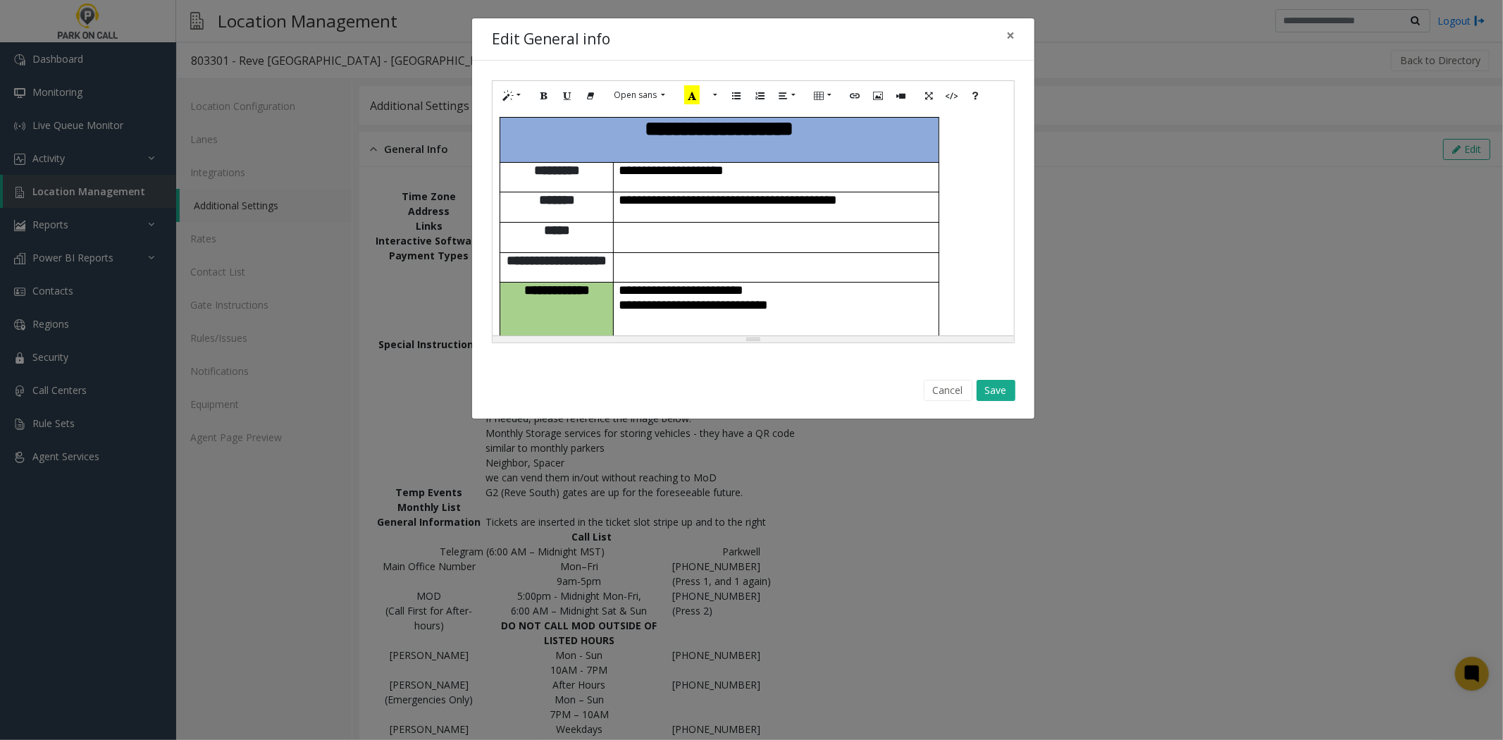
scroll to position [879, 0]
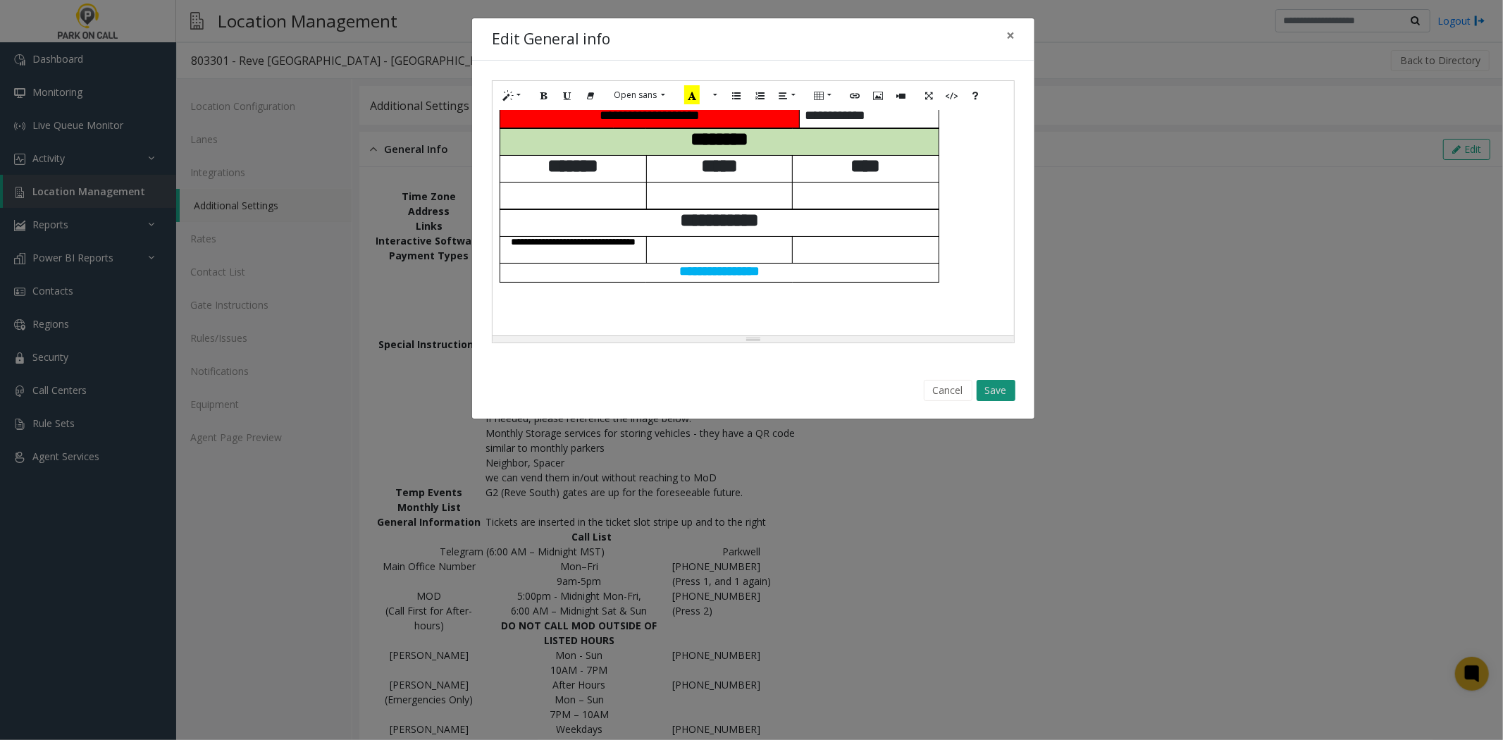
click at [983, 391] on button "Save" at bounding box center [996, 390] width 39 height 21
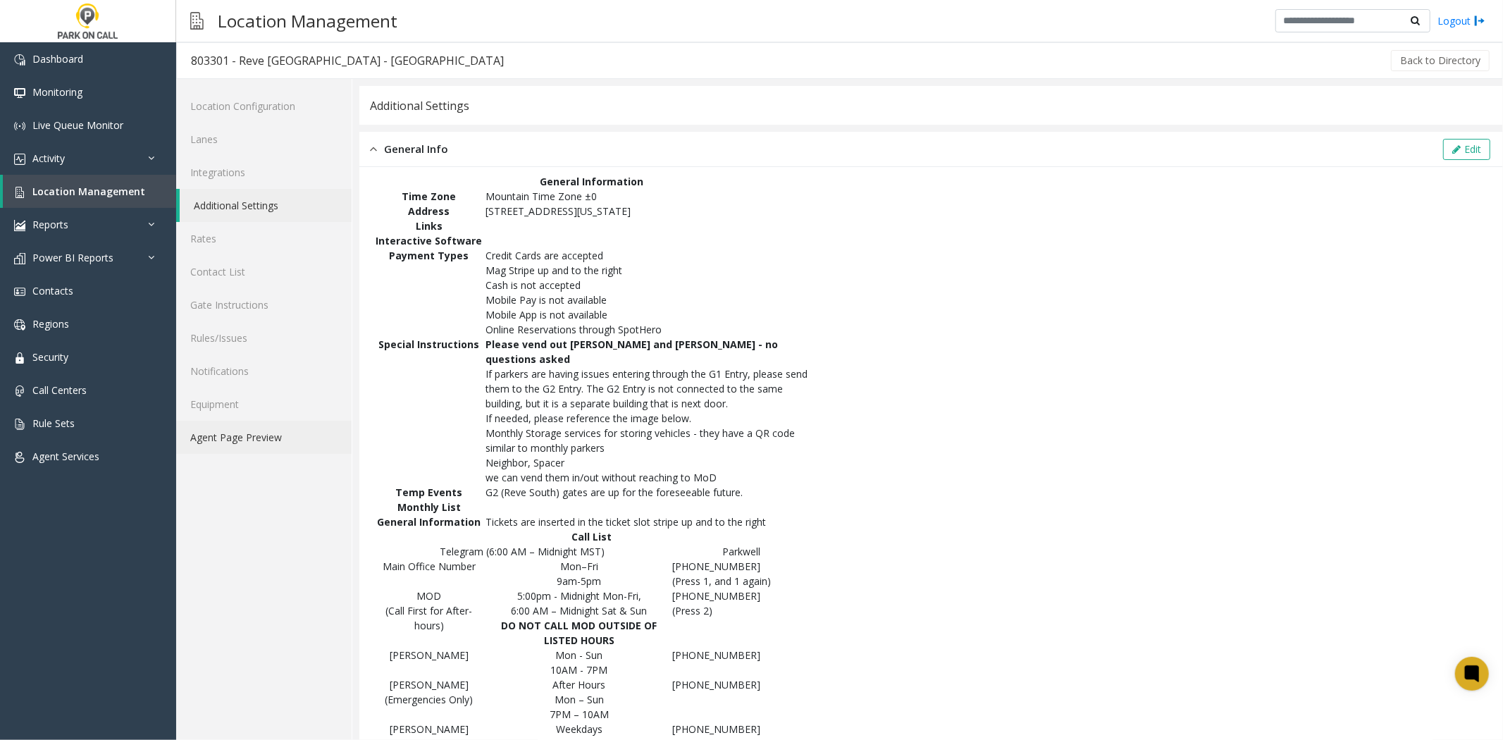
click at [212, 433] on link "Agent Page Preview" at bounding box center [264, 437] width 176 height 33
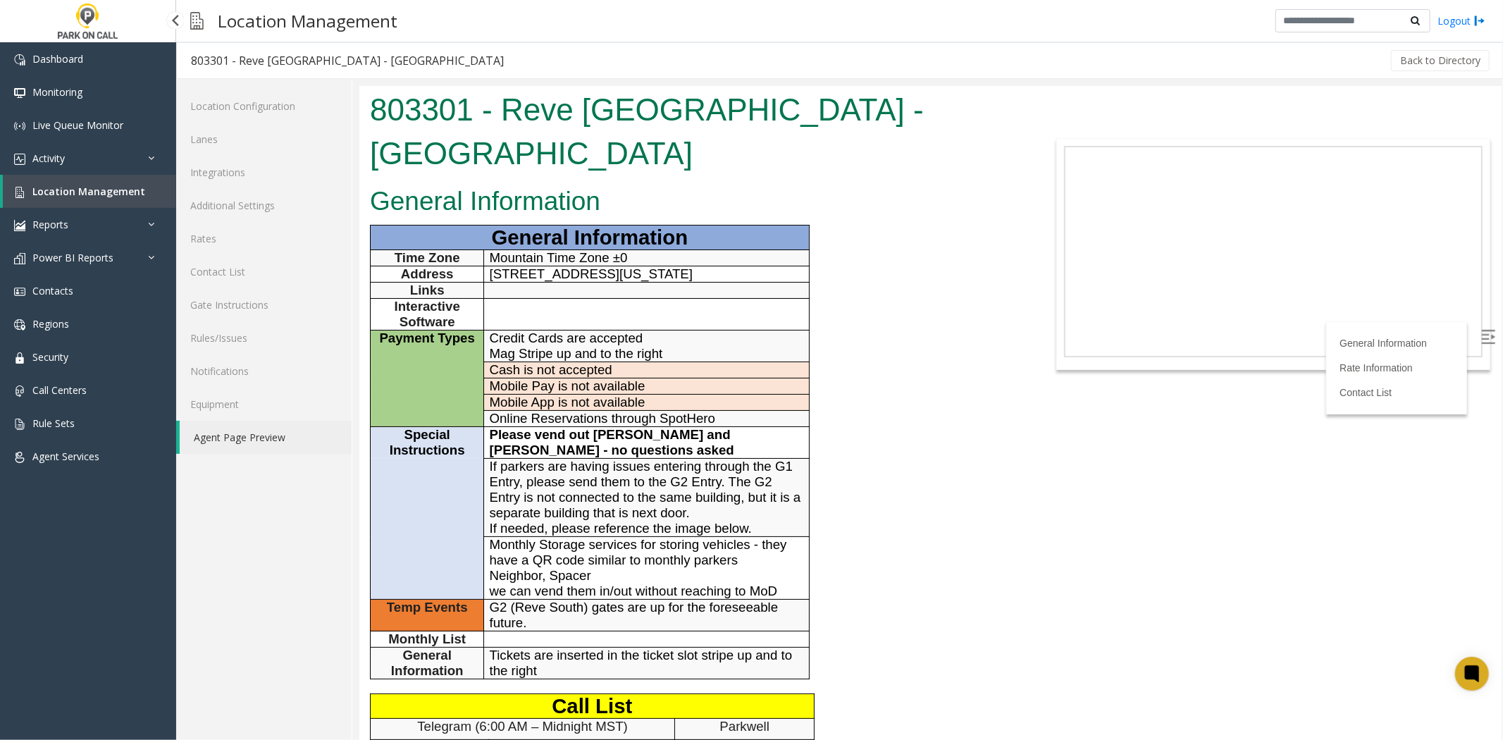
click at [55, 198] on link "Location Management" at bounding box center [89, 191] width 173 height 33
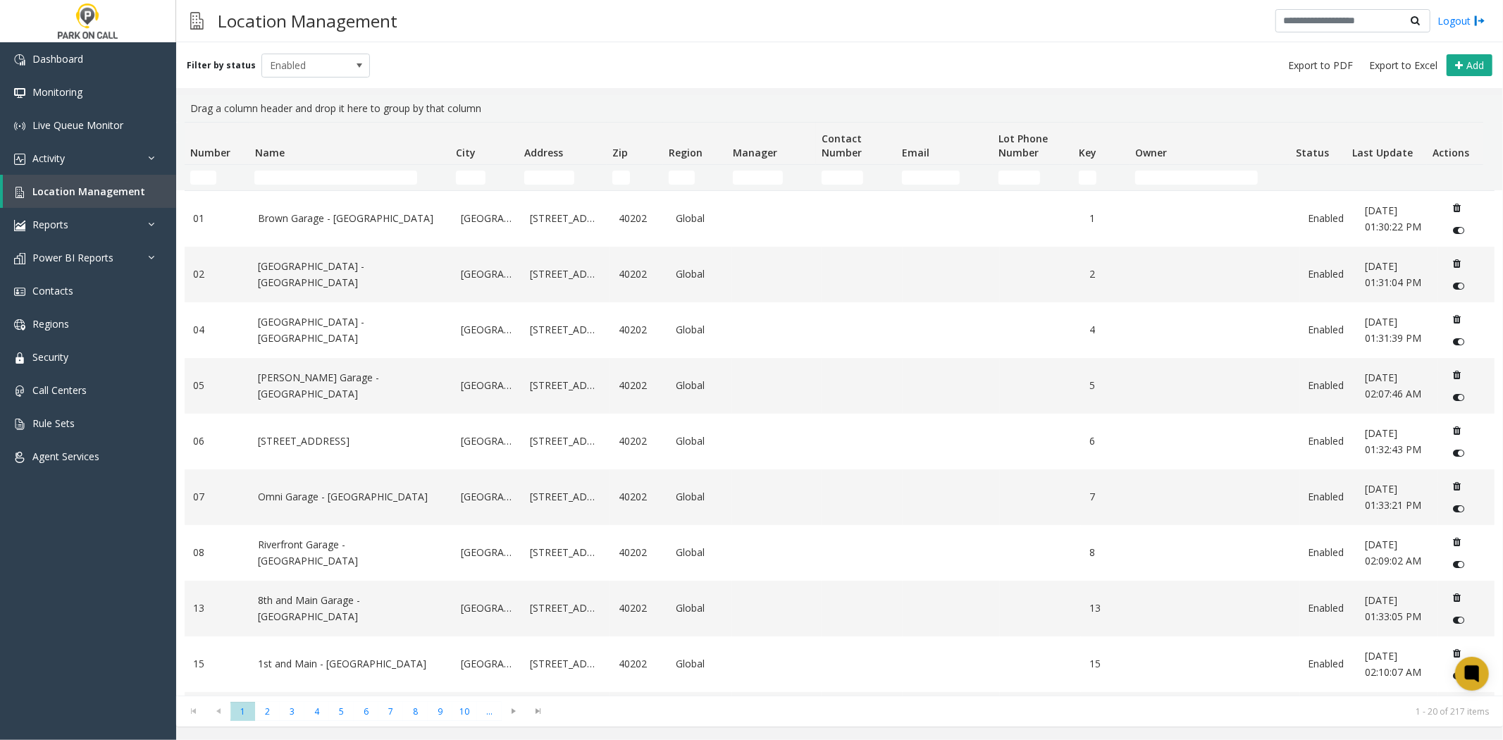
click at [285, 169] on td "Name Filter" at bounding box center [349, 177] width 201 height 25
click at [286, 173] on input "Name Filter" at bounding box center [335, 178] width 163 height 14
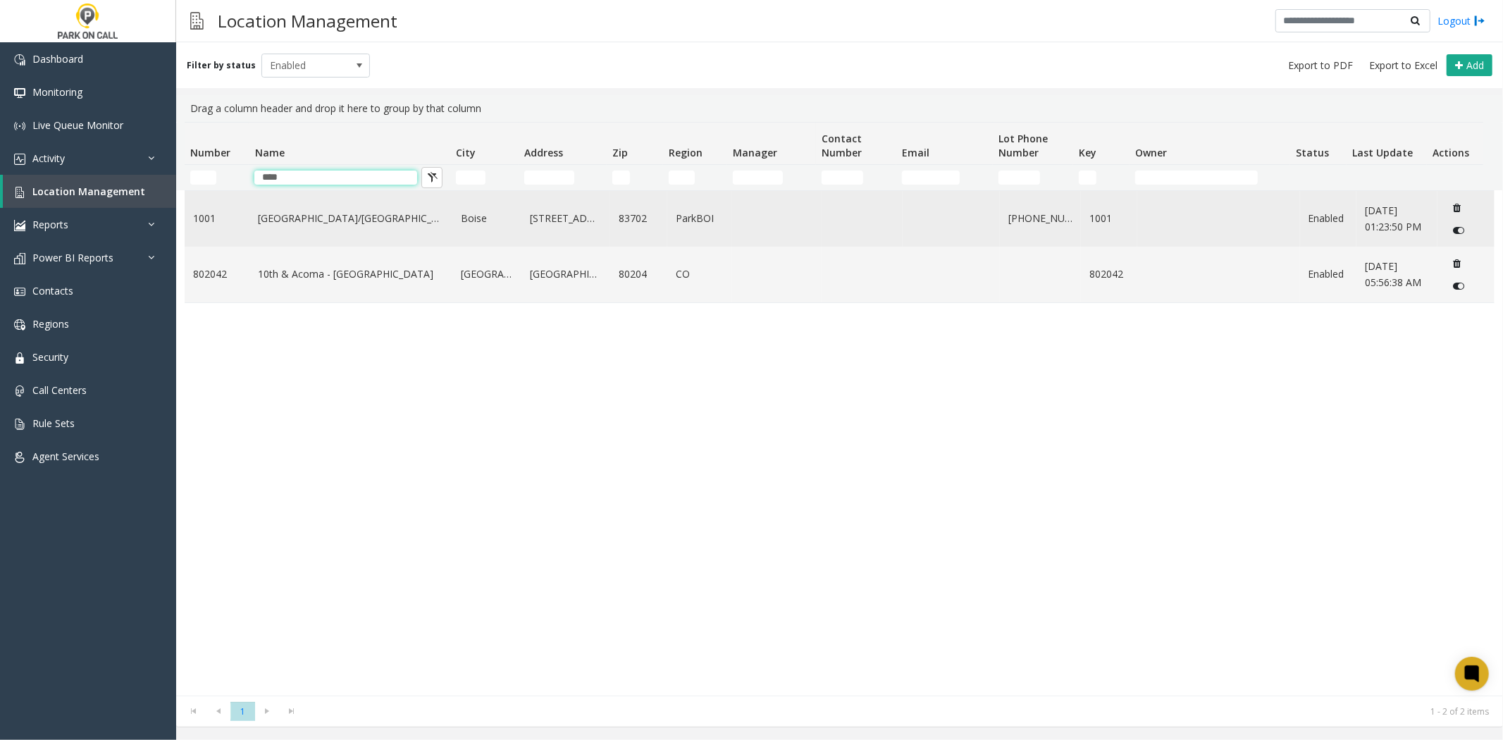
type input "****"
click at [332, 227] on td "[GEOGRAPHIC_DATA]/[GEOGRAPHIC_DATA]" at bounding box center [351, 219] width 203 height 56
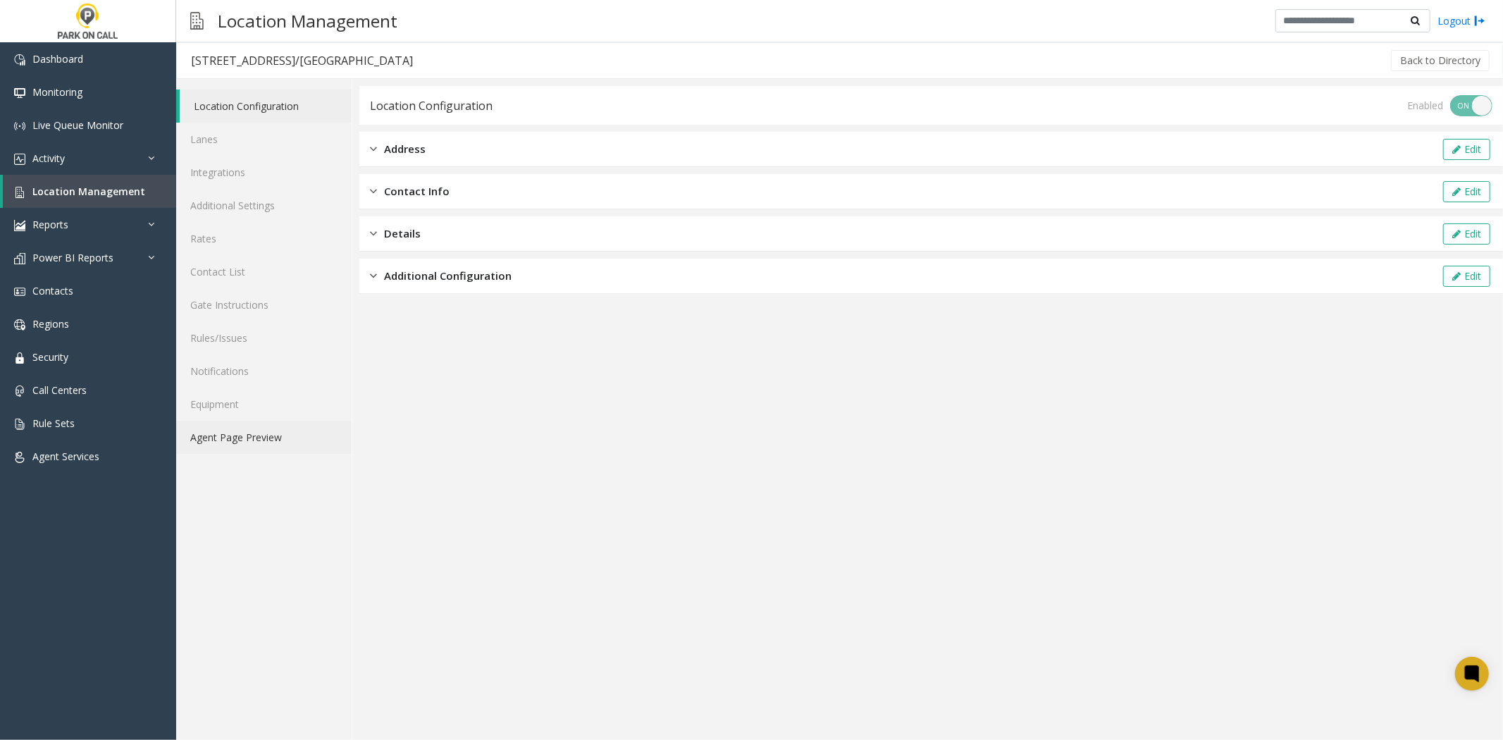
click at [257, 425] on link "Agent Page Preview" at bounding box center [264, 437] width 176 height 33
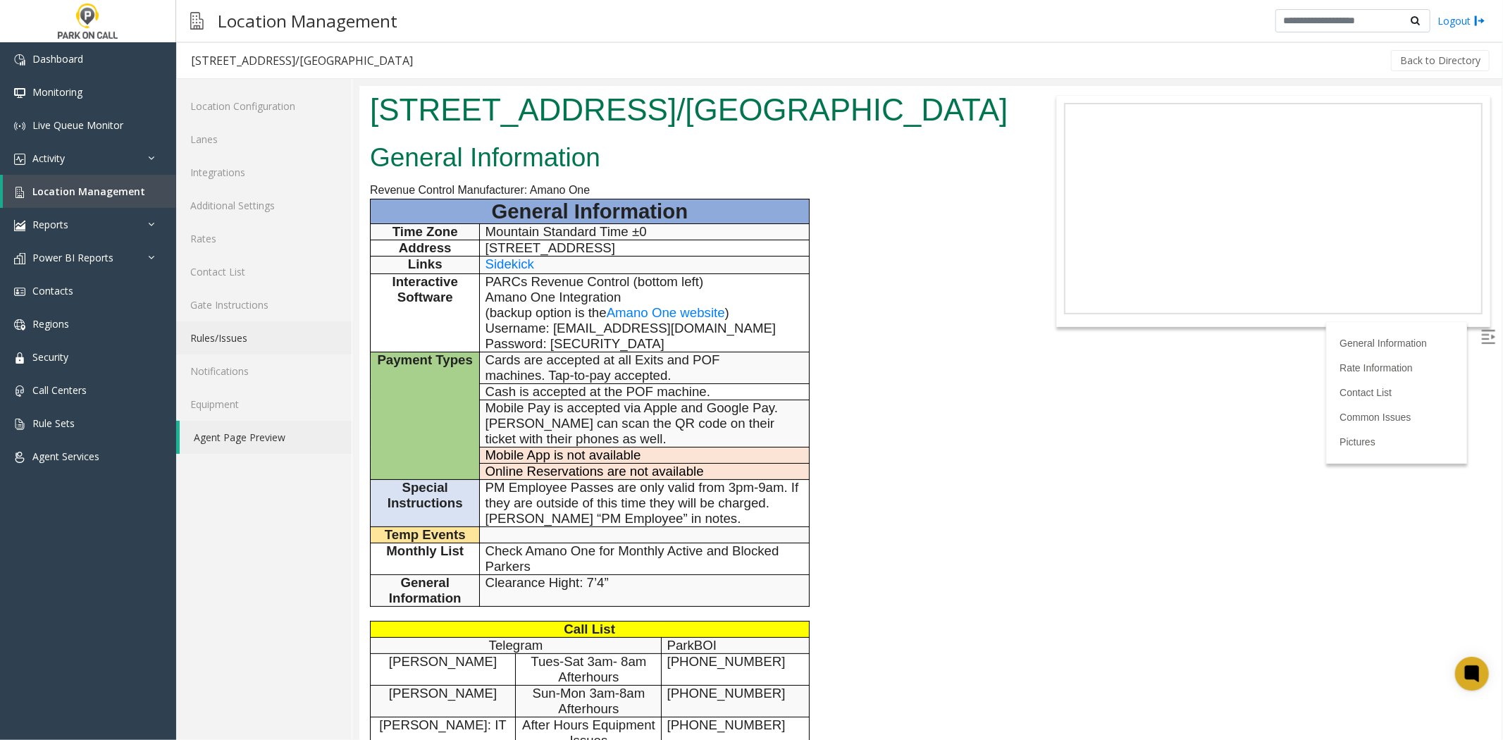
click at [240, 321] on link "Rules/Issues" at bounding box center [264, 337] width 176 height 33
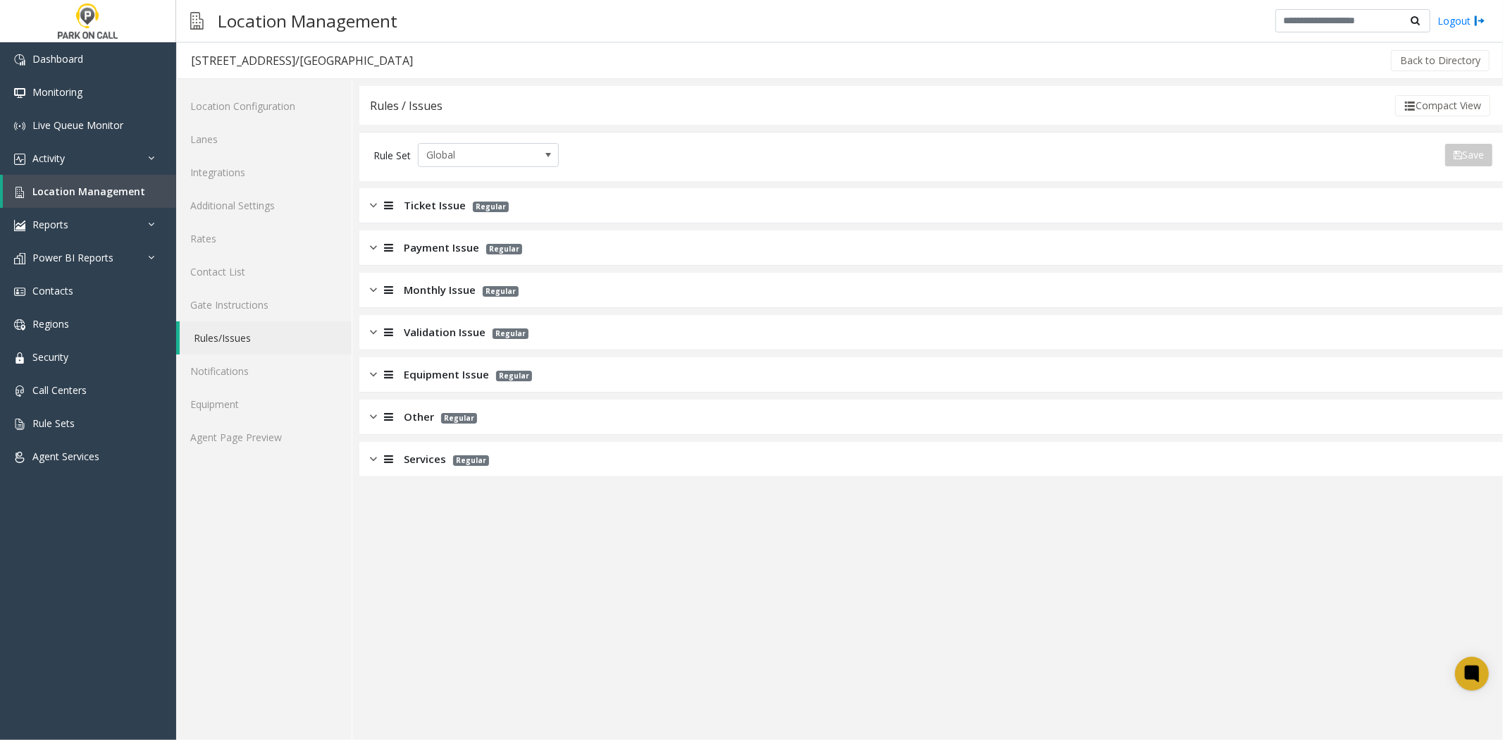
click at [431, 300] on div "Monthly Issue Regular" at bounding box center [931, 290] width 1144 height 35
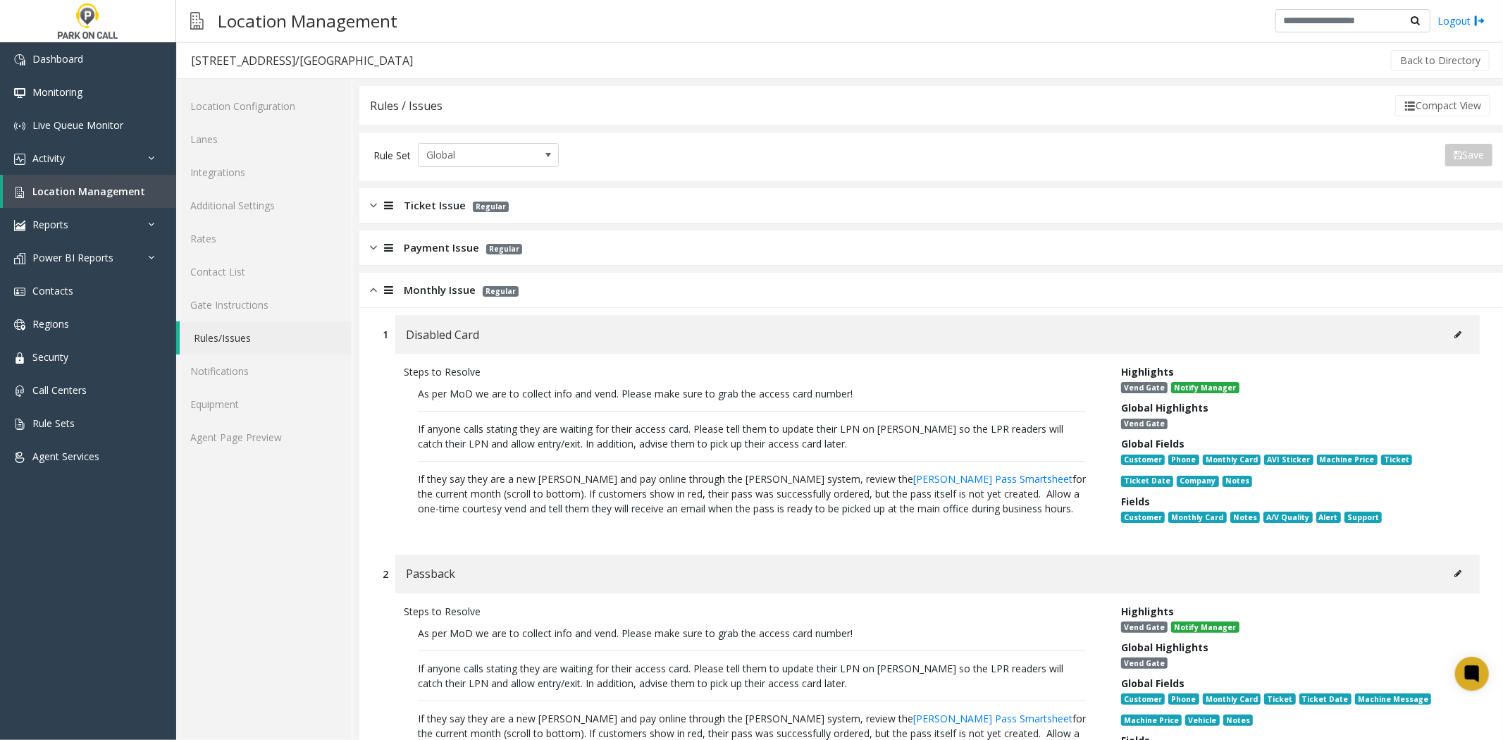
click at [1455, 332] on icon at bounding box center [1458, 335] width 7 height 8
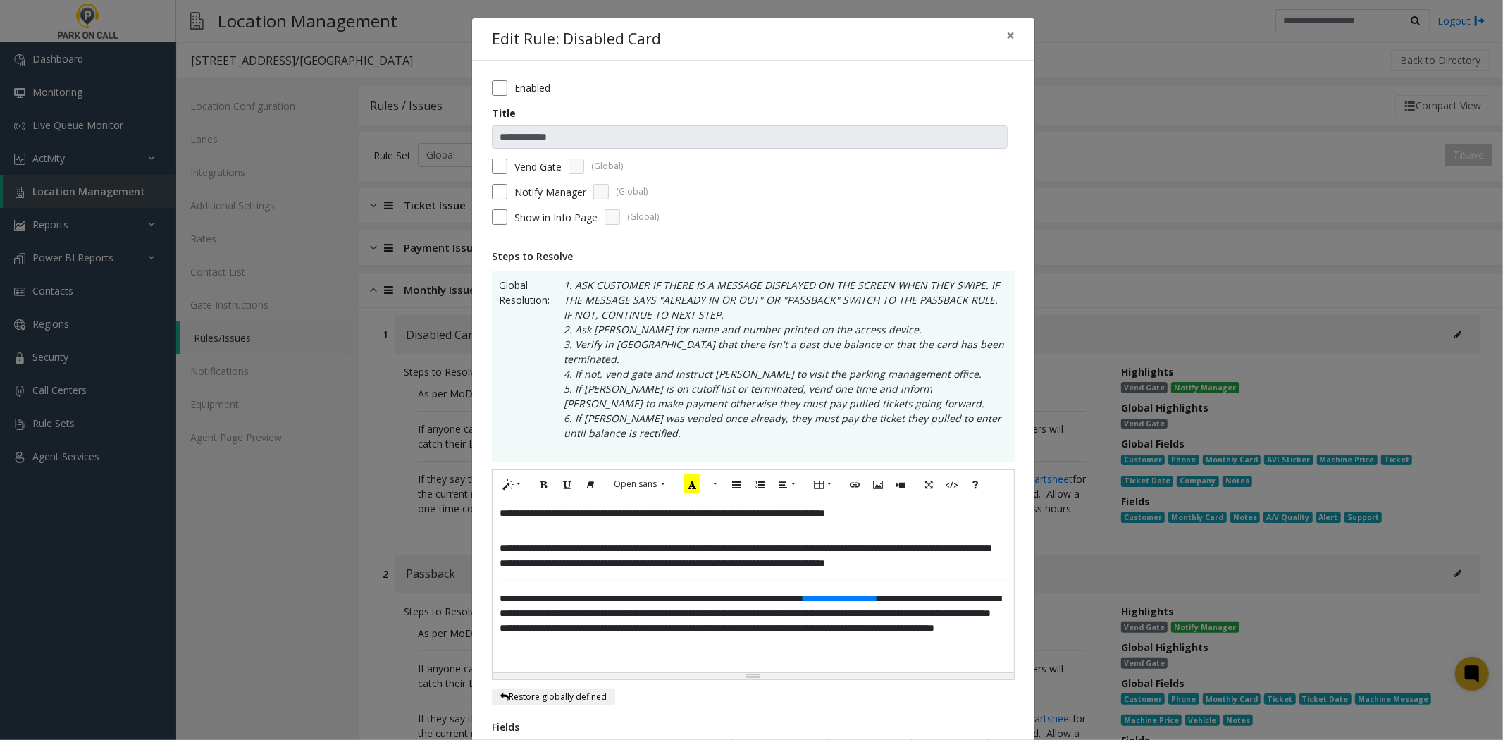
click at [867, 541] on p "**********" at bounding box center [754, 556] width 508 height 30
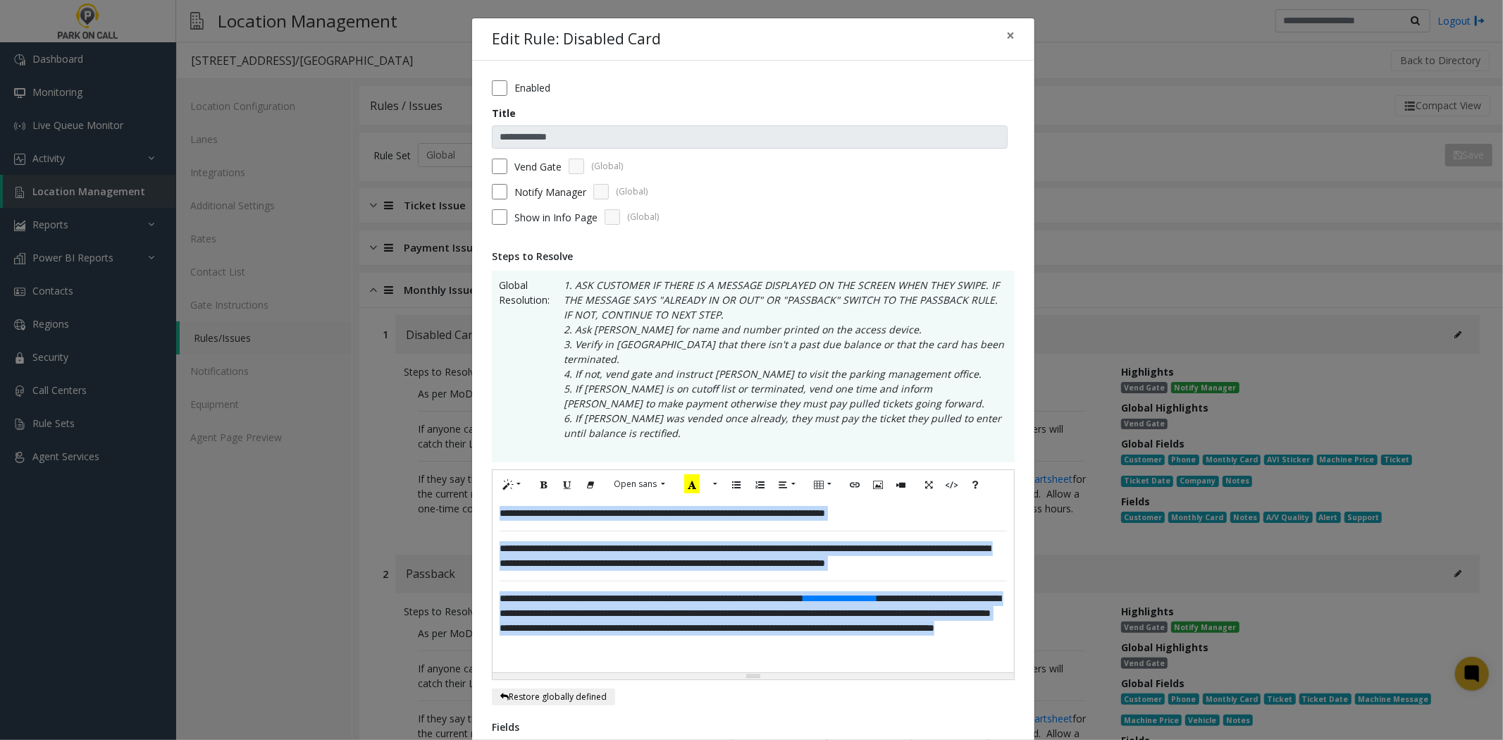
paste div
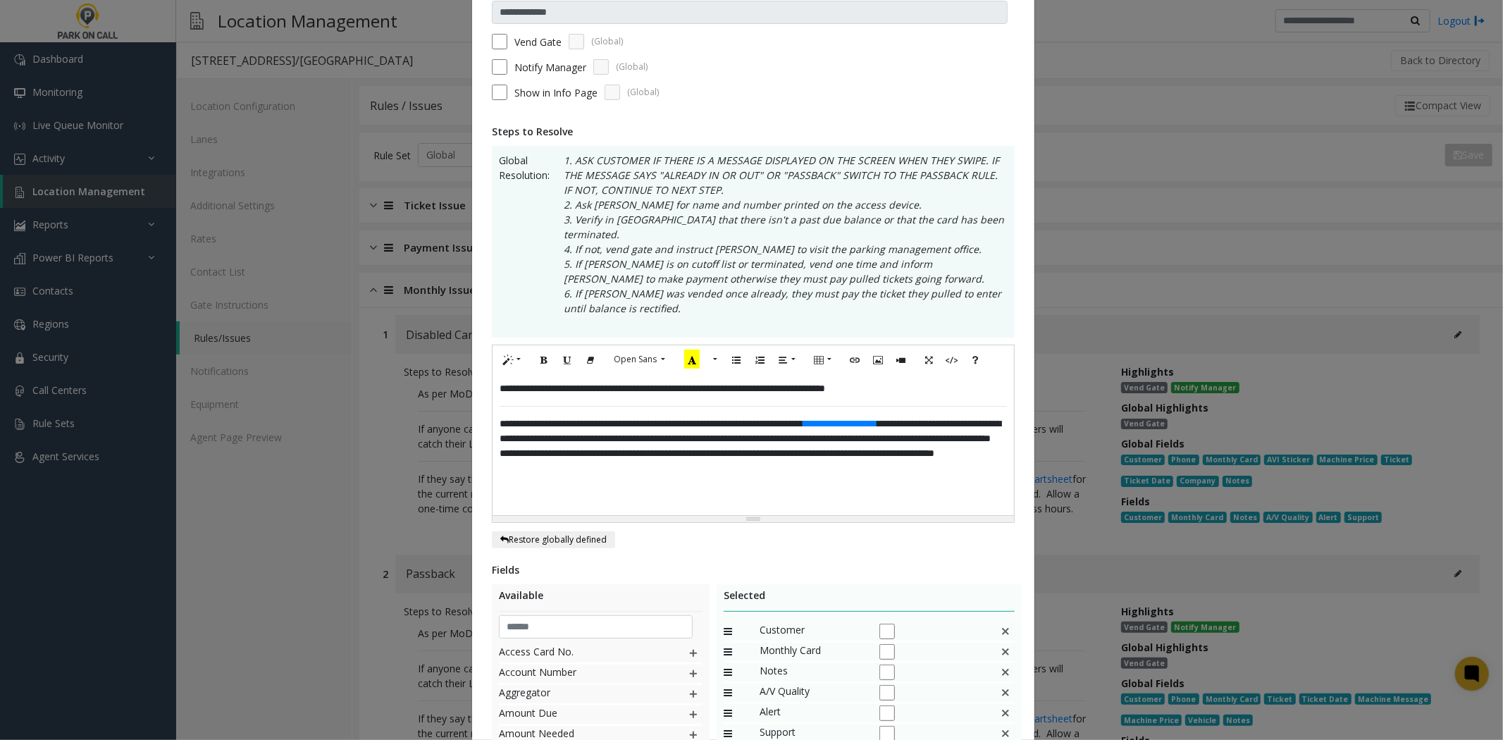
scroll to position [335, 0]
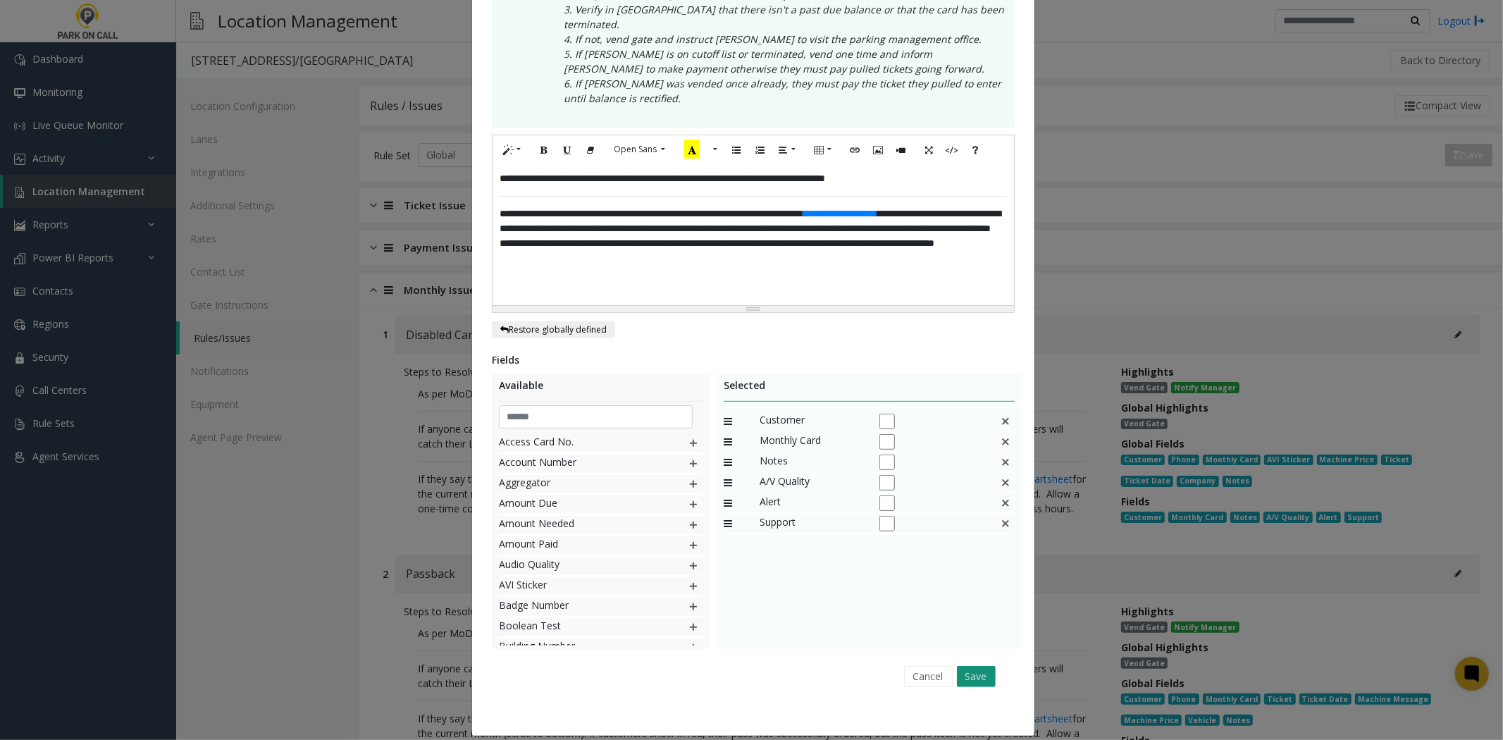
click at [957, 666] on button "Save" at bounding box center [976, 676] width 39 height 21
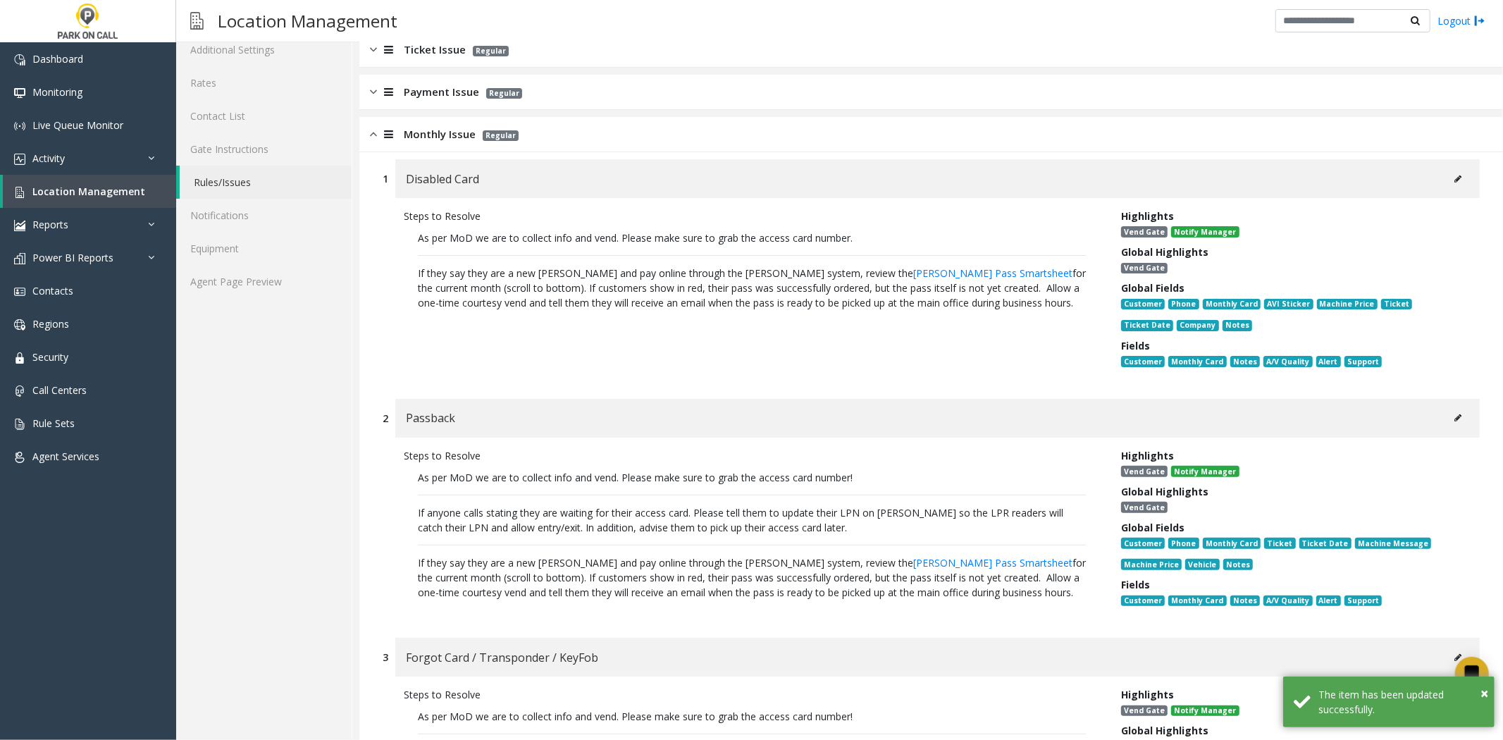
scroll to position [156, 0]
click at [1447, 407] on button at bounding box center [1458, 417] width 23 height 21
type input "********"
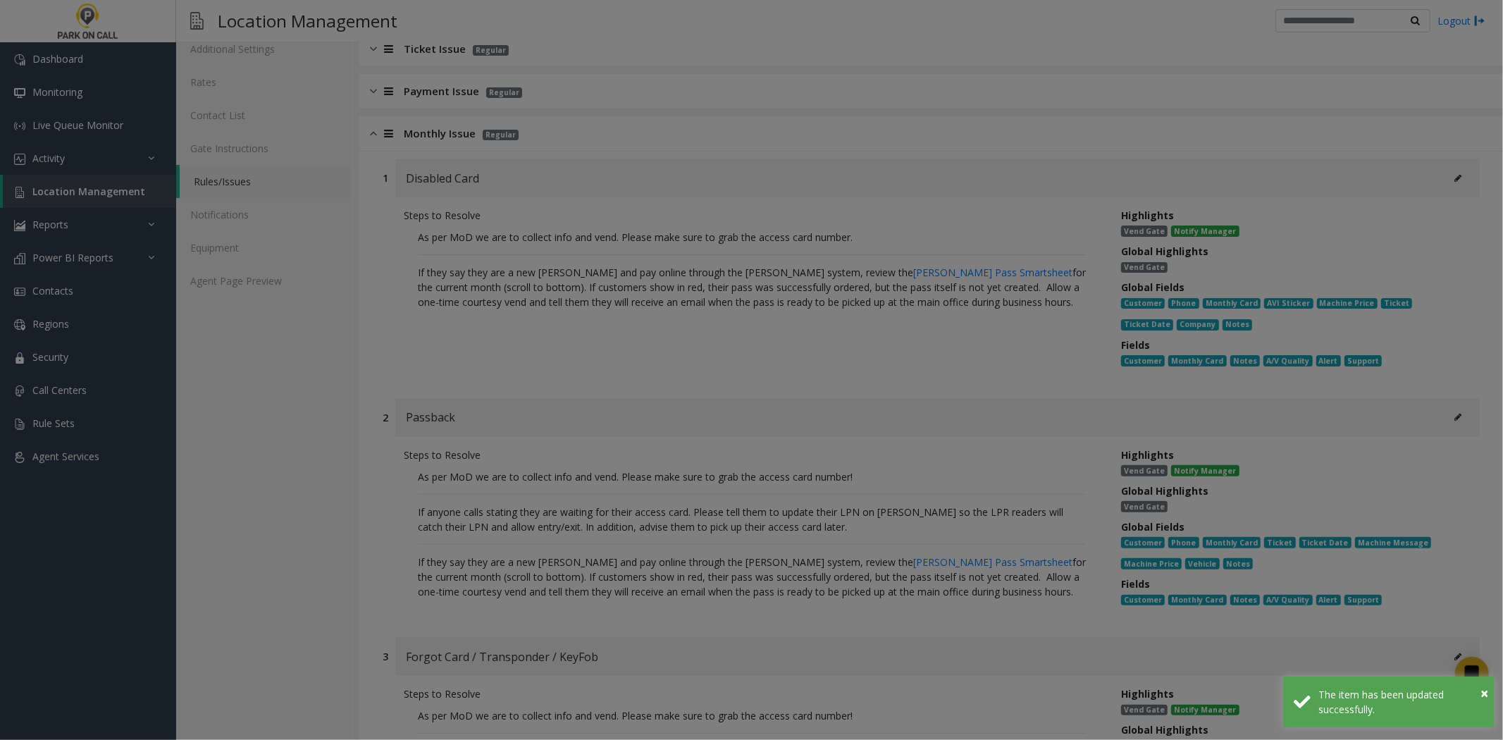
scroll to position [0, 0]
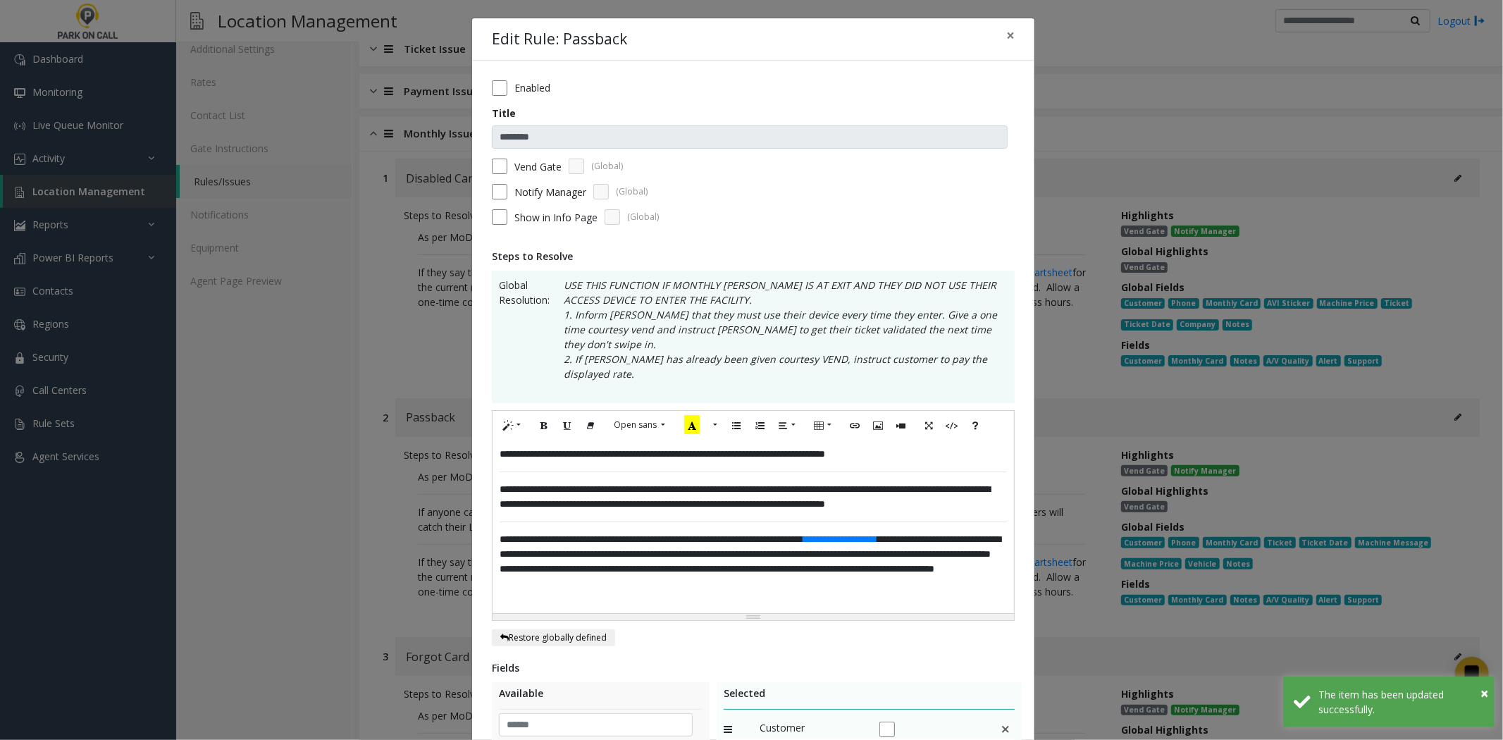
click at [847, 534] on span "**********" at bounding box center [750, 553] width 501 height 39
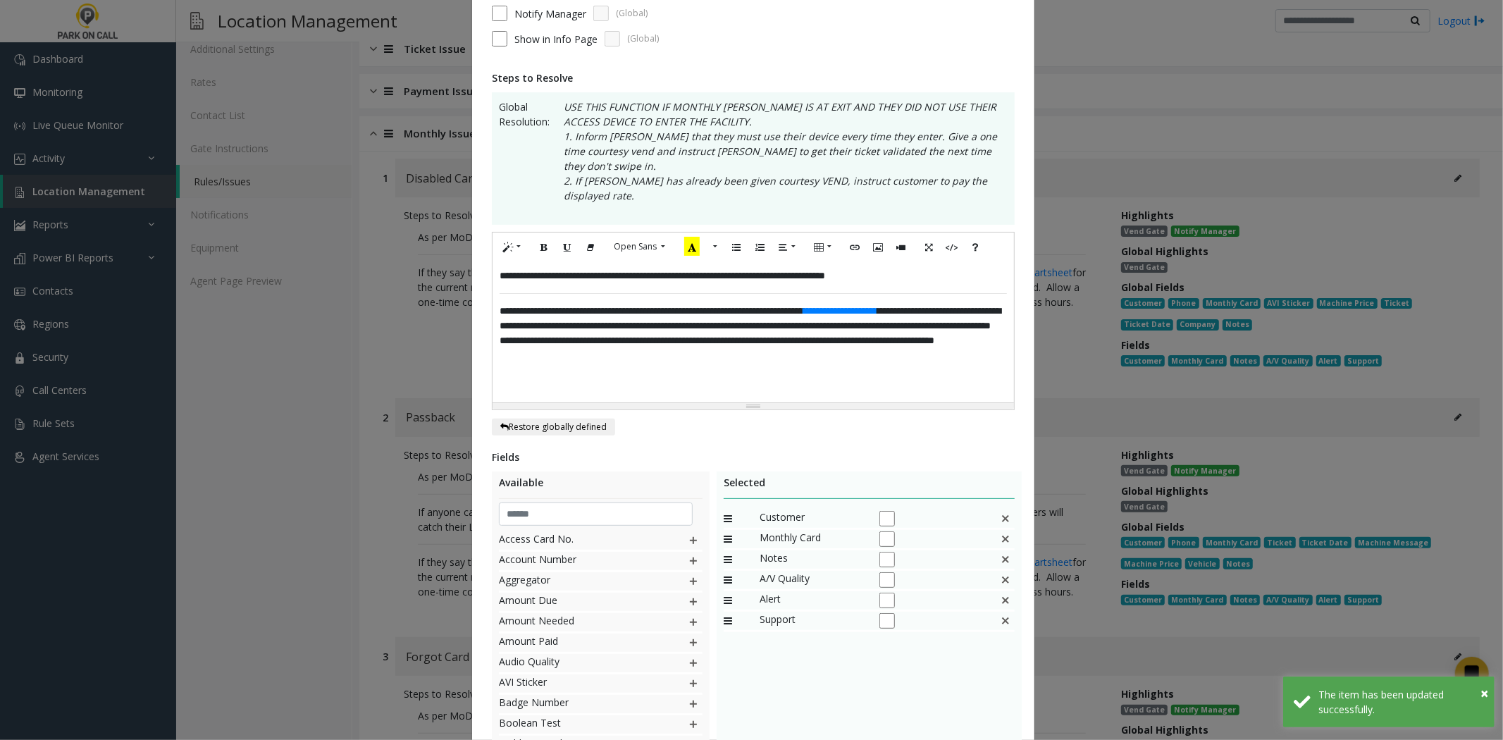
scroll to position [262, 0]
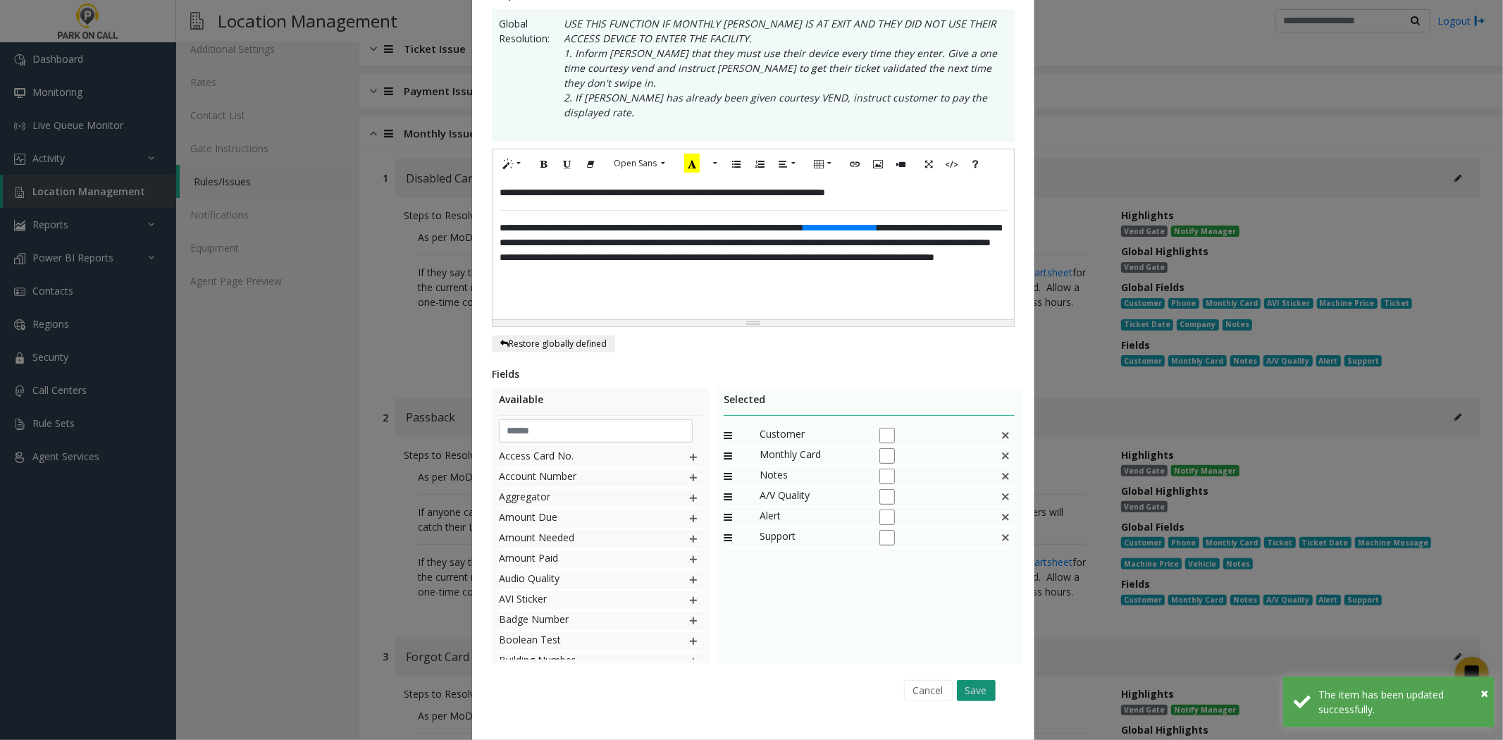
click at [970, 680] on button "Save" at bounding box center [976, 690] width 39 height 21
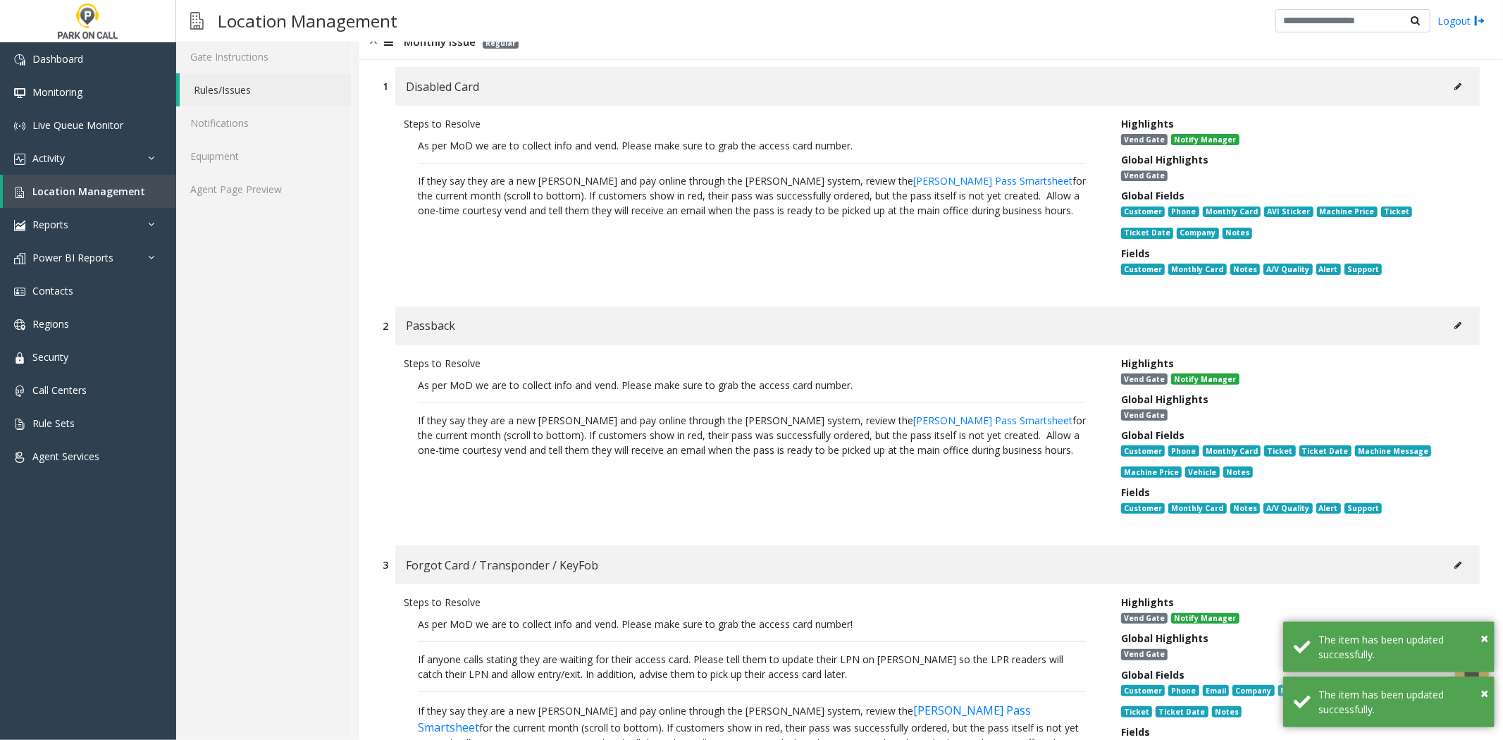
scroll to position [469, 0]
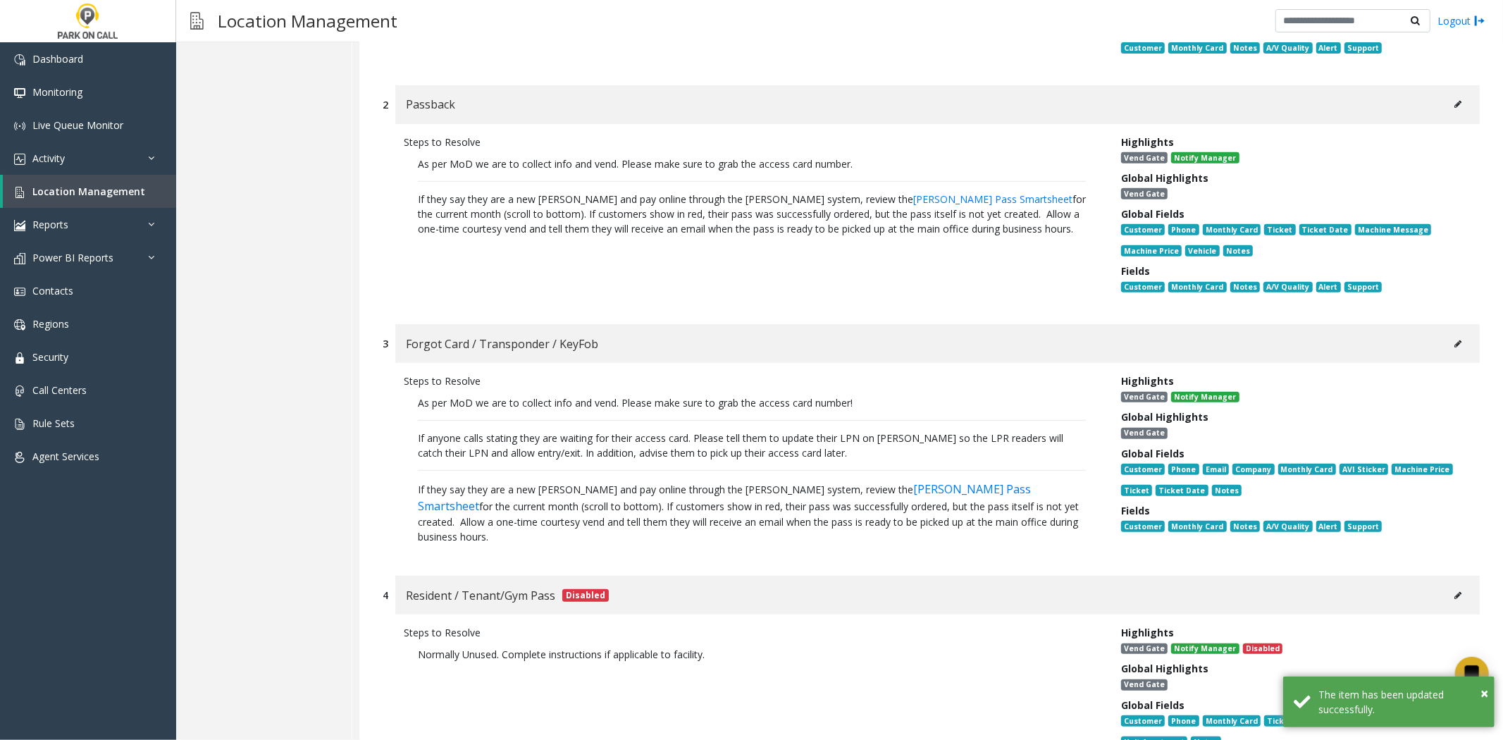
click at [1447, 333] on button at bounding box center [1458, 343] width 23 height 21
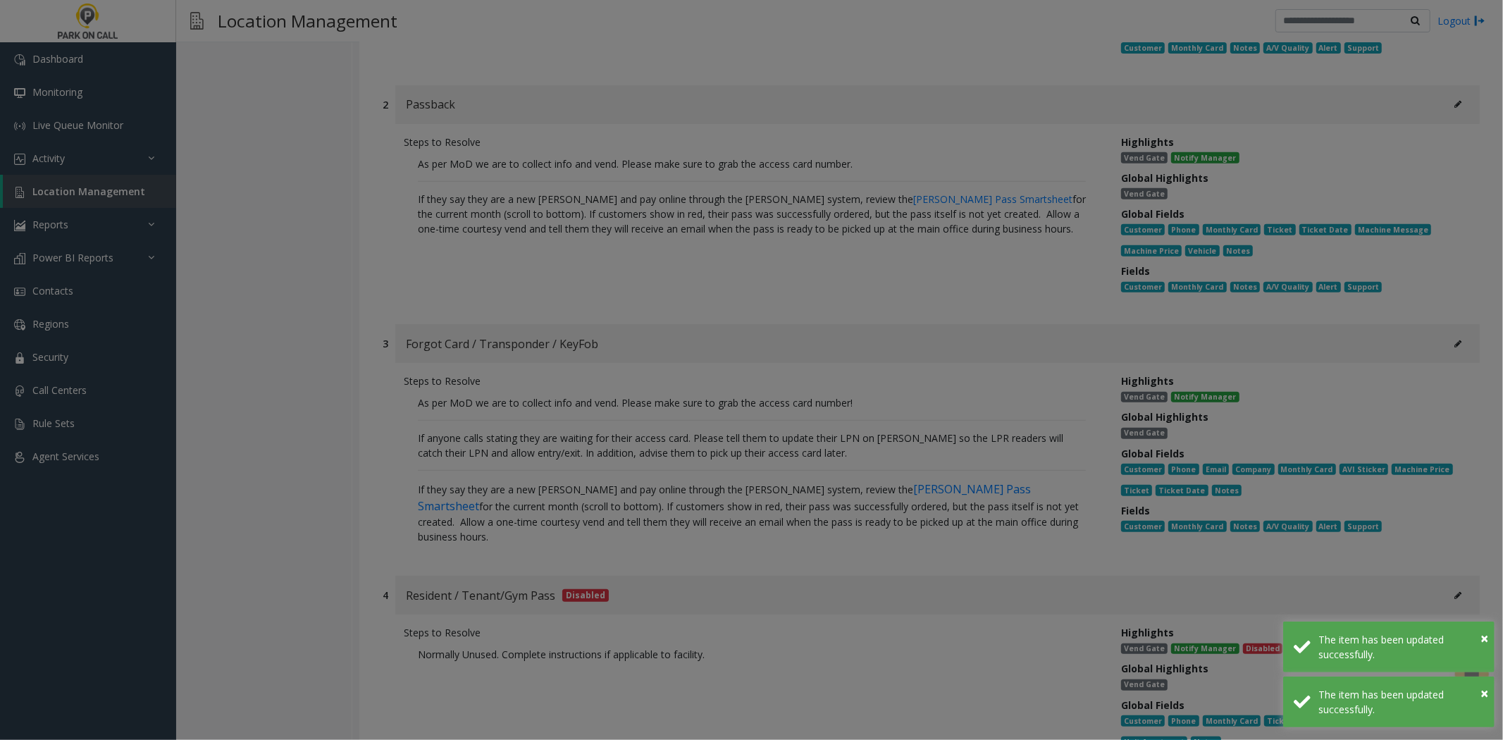
scroll to position [0, 0]
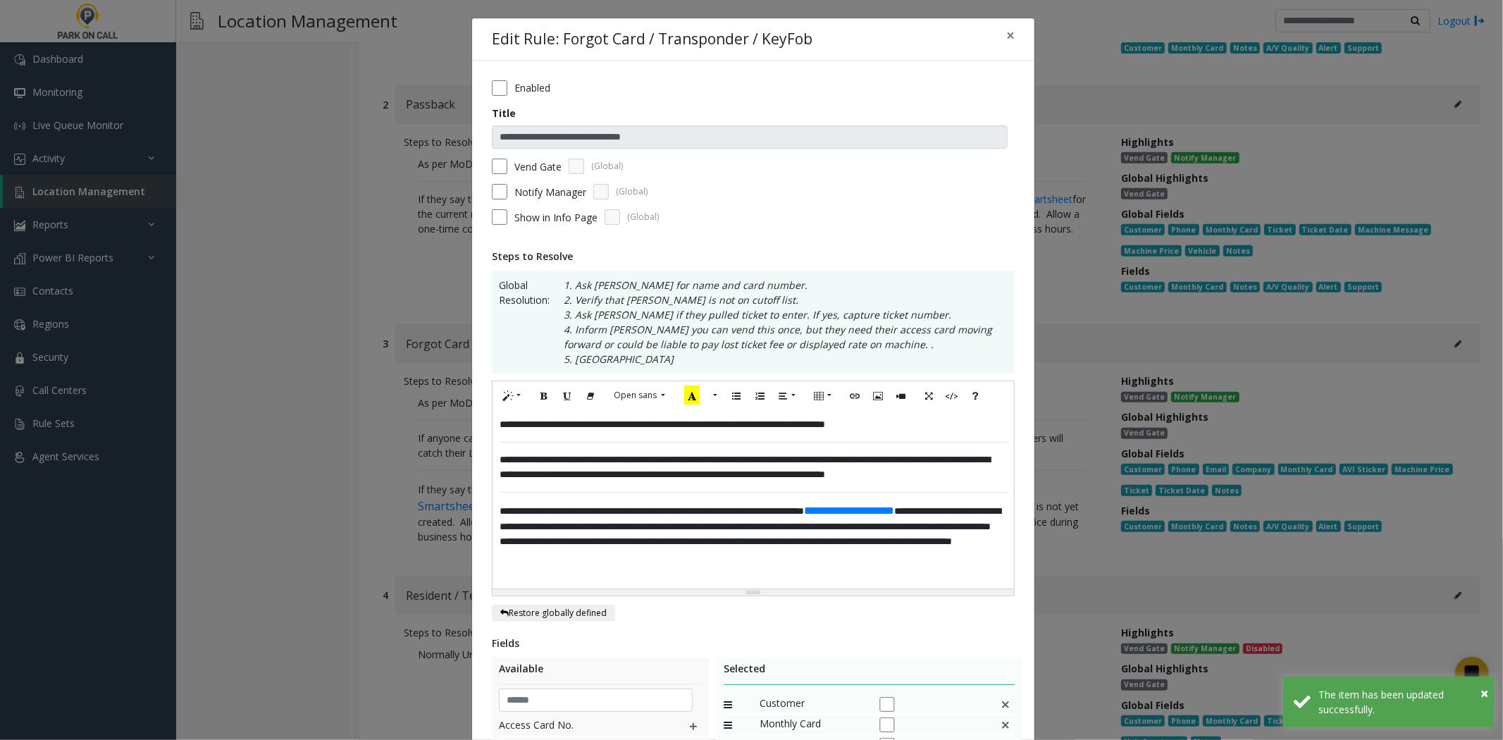
click at [770, 504] on div "**********" at bounding box center [754, 499] width 522 height 178
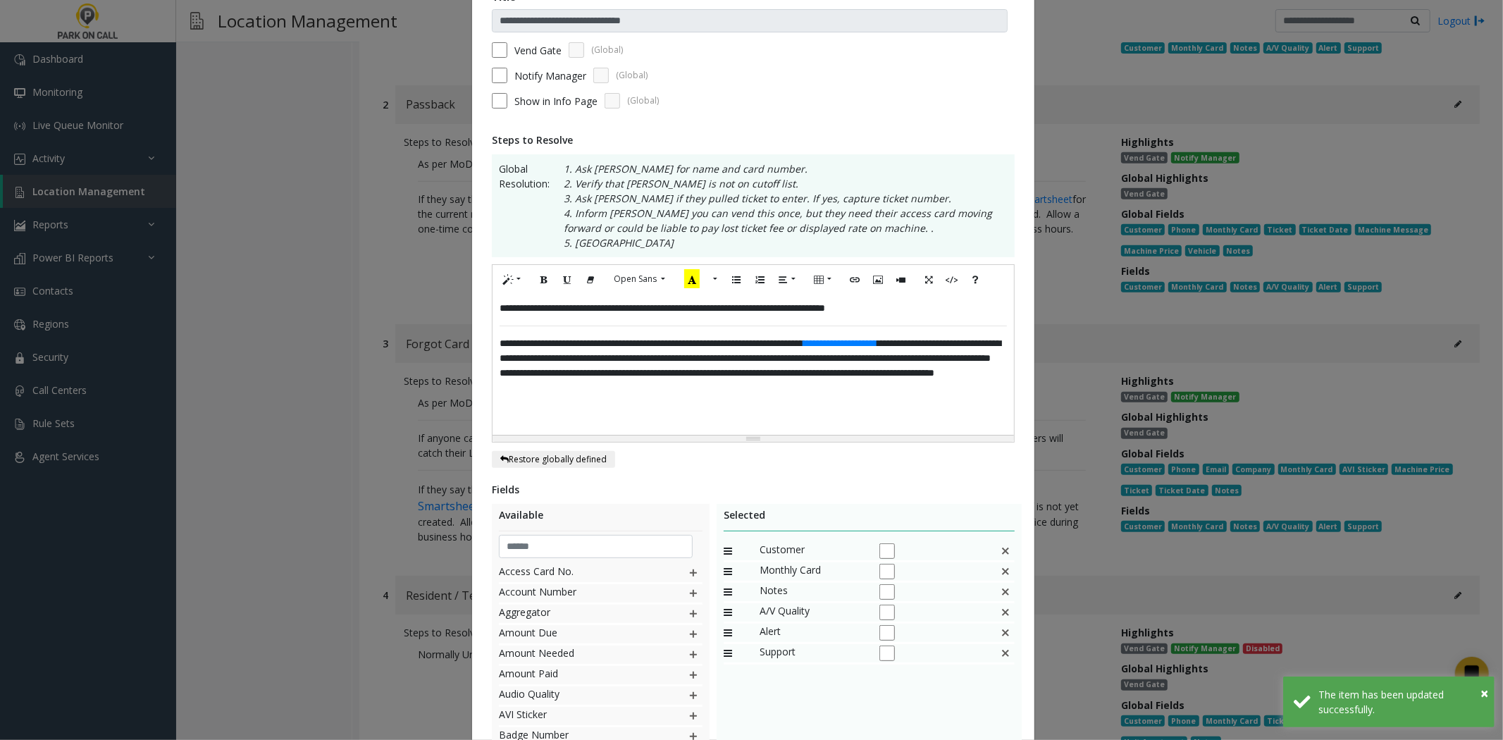
scroll to position [262, 0]
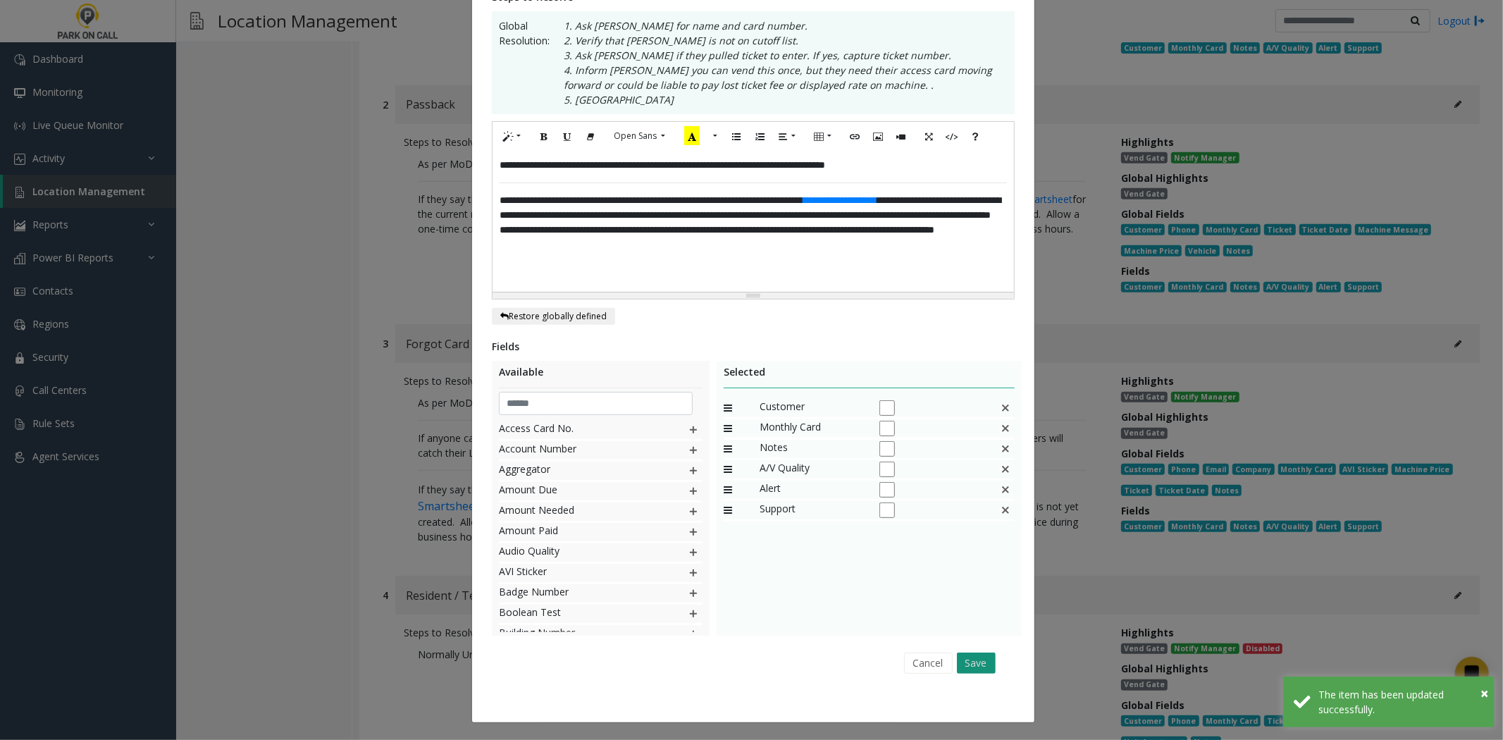
click at [971, 668] on button "Save" at bounding box center [976, 663] width 39 height 21
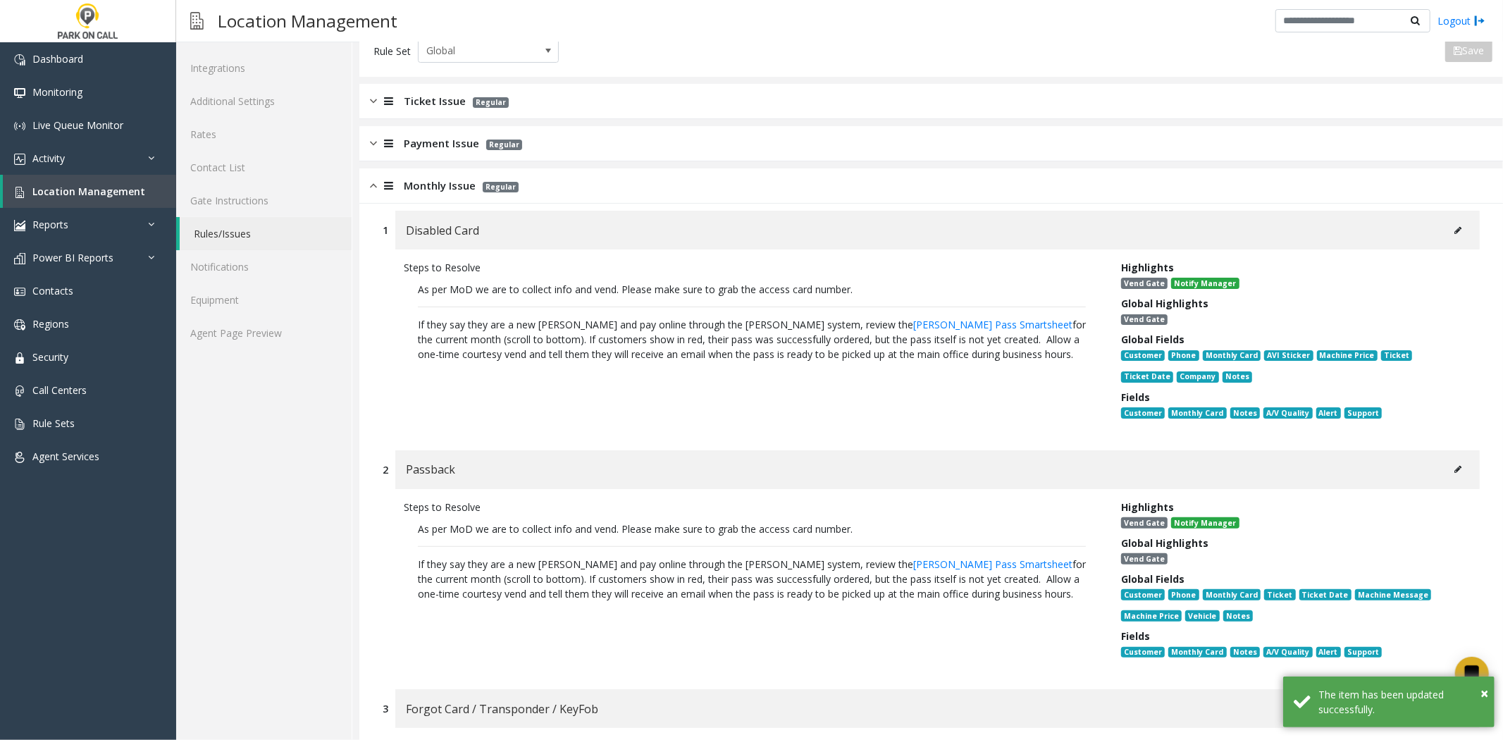
scroll to position [0, 0]
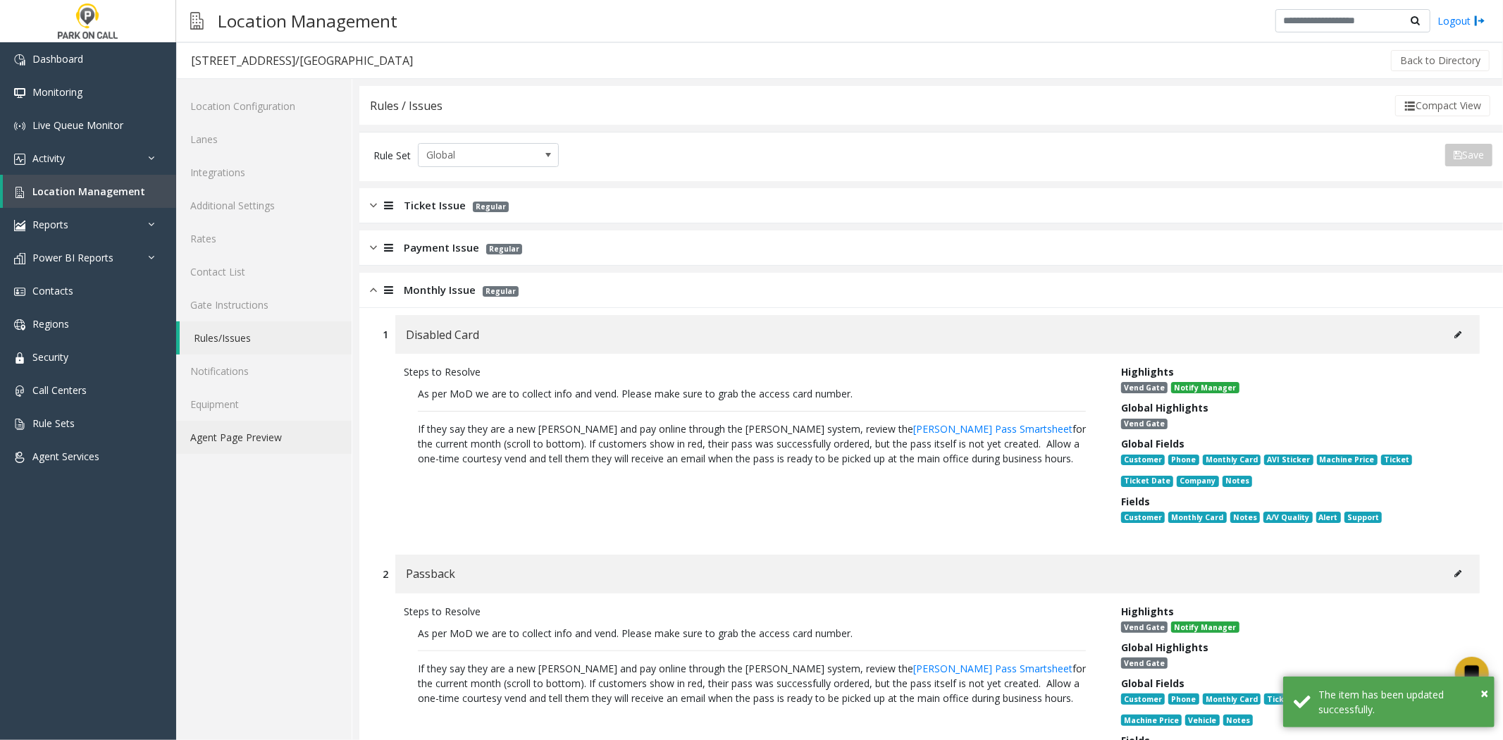
click at [297, 452] on link "Agent Page Preview" at bounding box center [264, 437] width 176 height 33
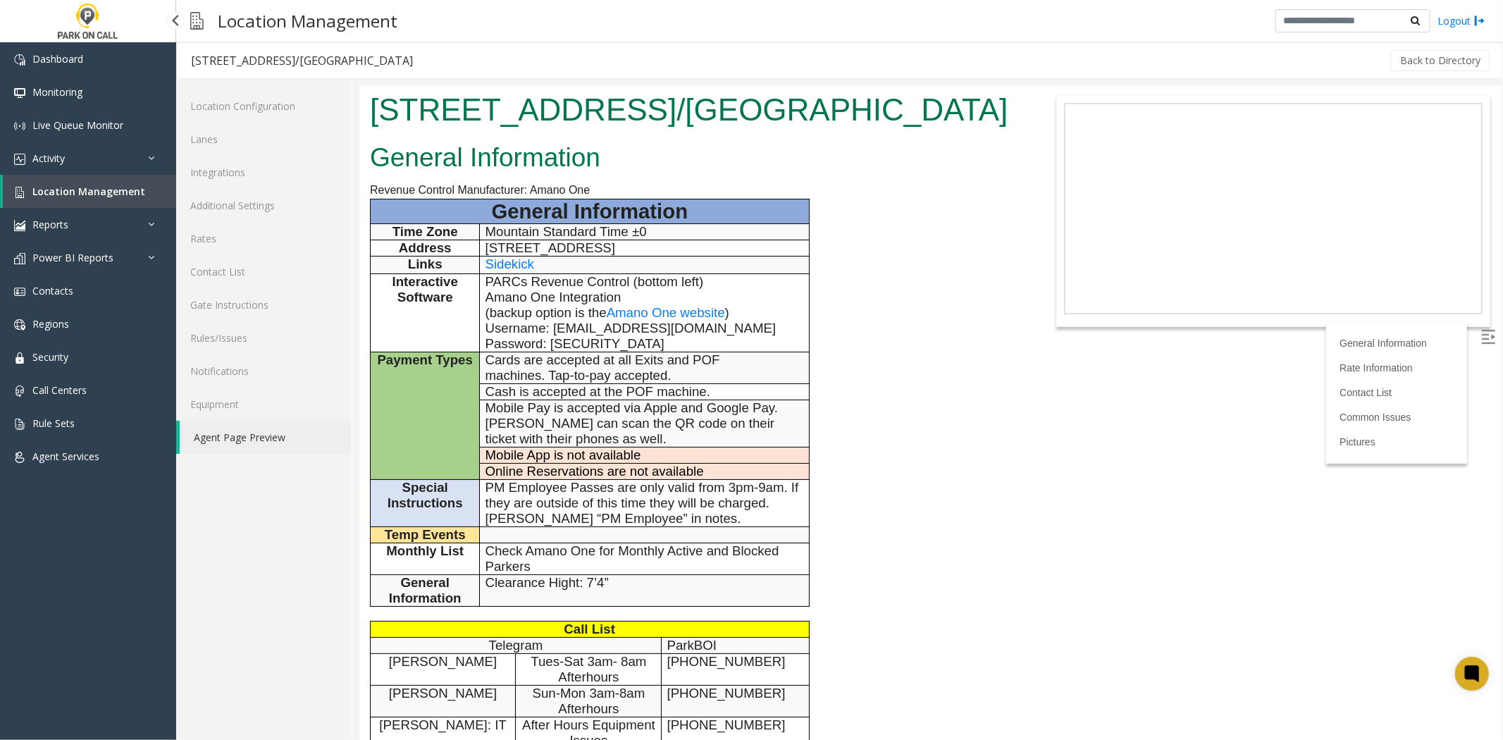
click at [135, 192] on span "Location Management" at bounding box center [88, 191] width 113 height 13
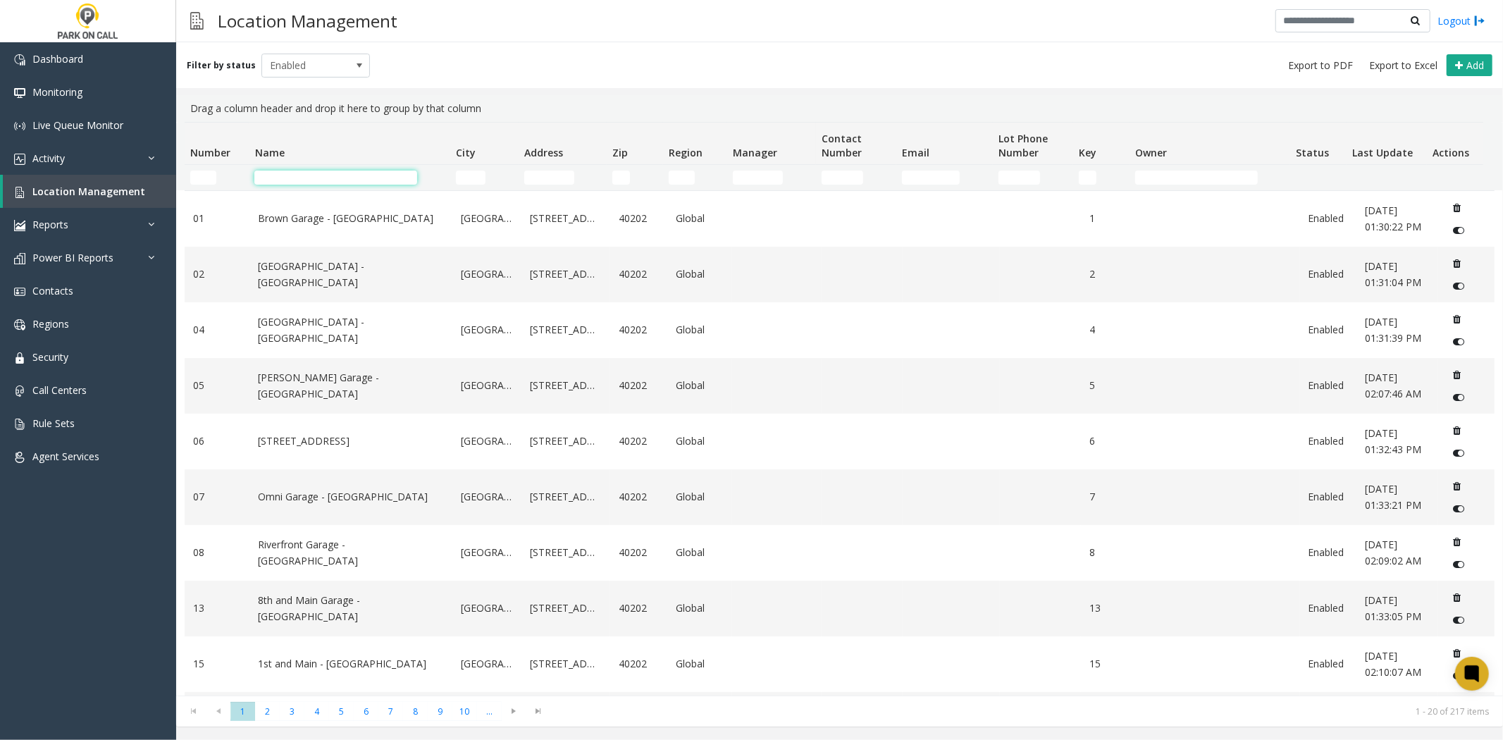
click at [367, 181] on input "Name Filter" at bounding box center [335, 178] width 163 height 14
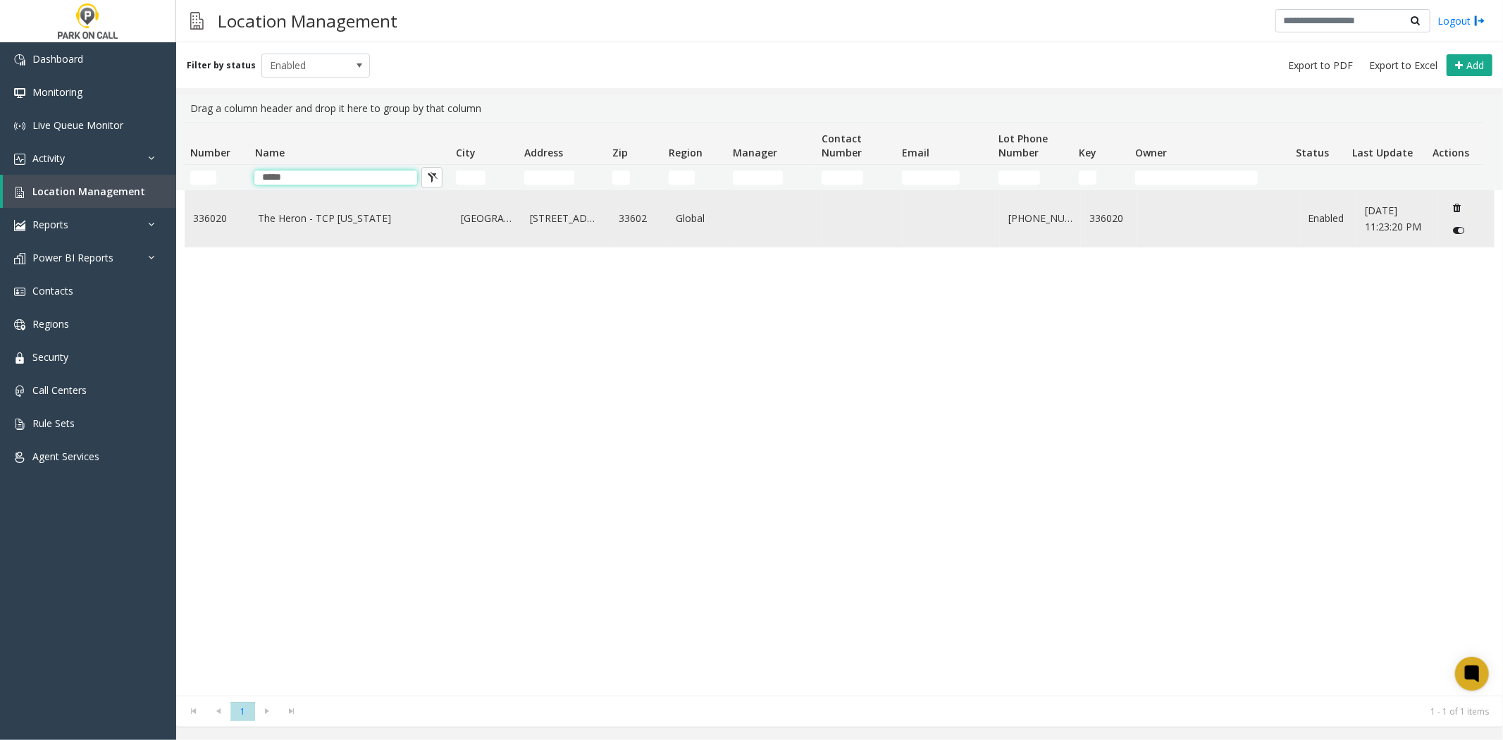
type input "*****"
click at [268, 208] on td "The Heron - TCP [US_STATE]" at bounding box center [351, 219] width 203 height 56
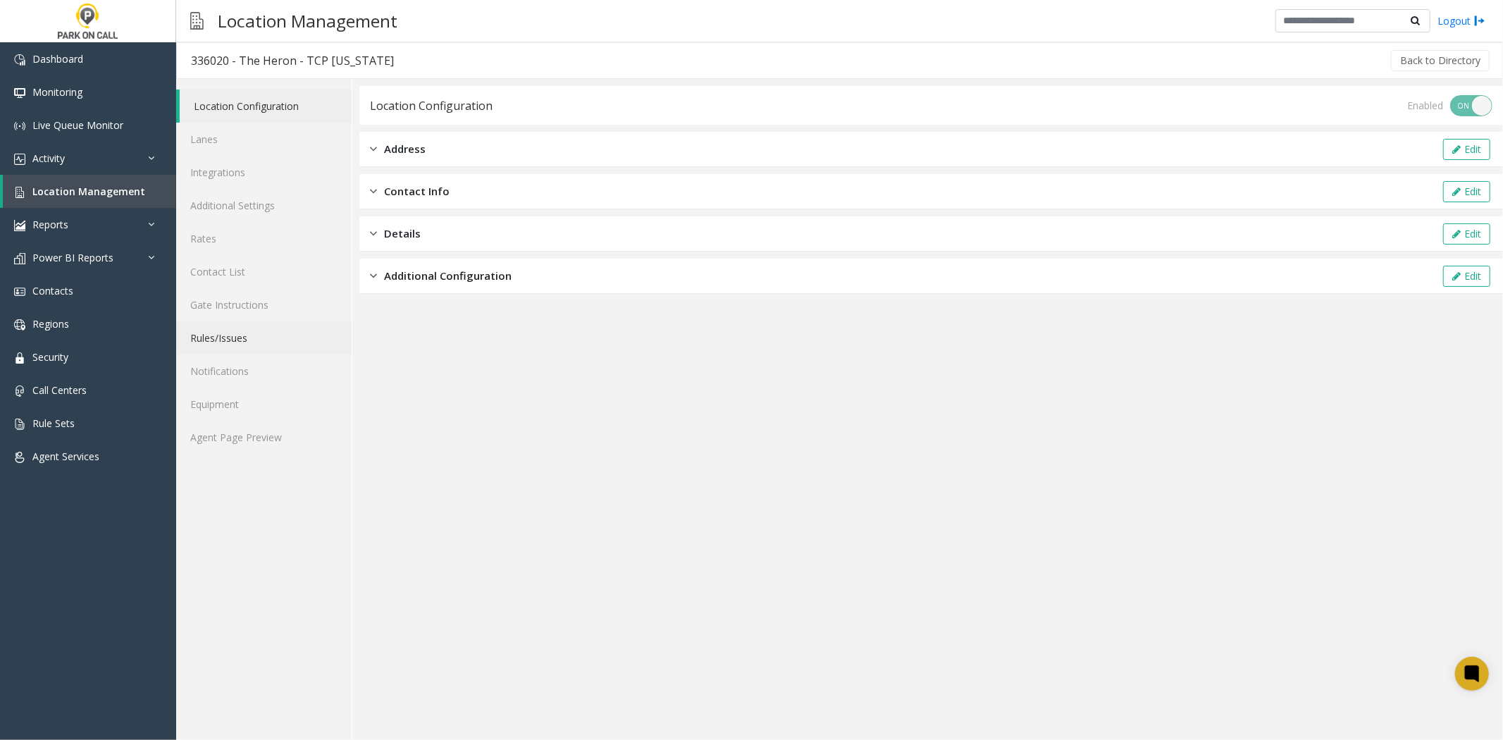
click at [238, 326] on link "Rules/Issues" at bounding box center [264, 337] width 176 height 33
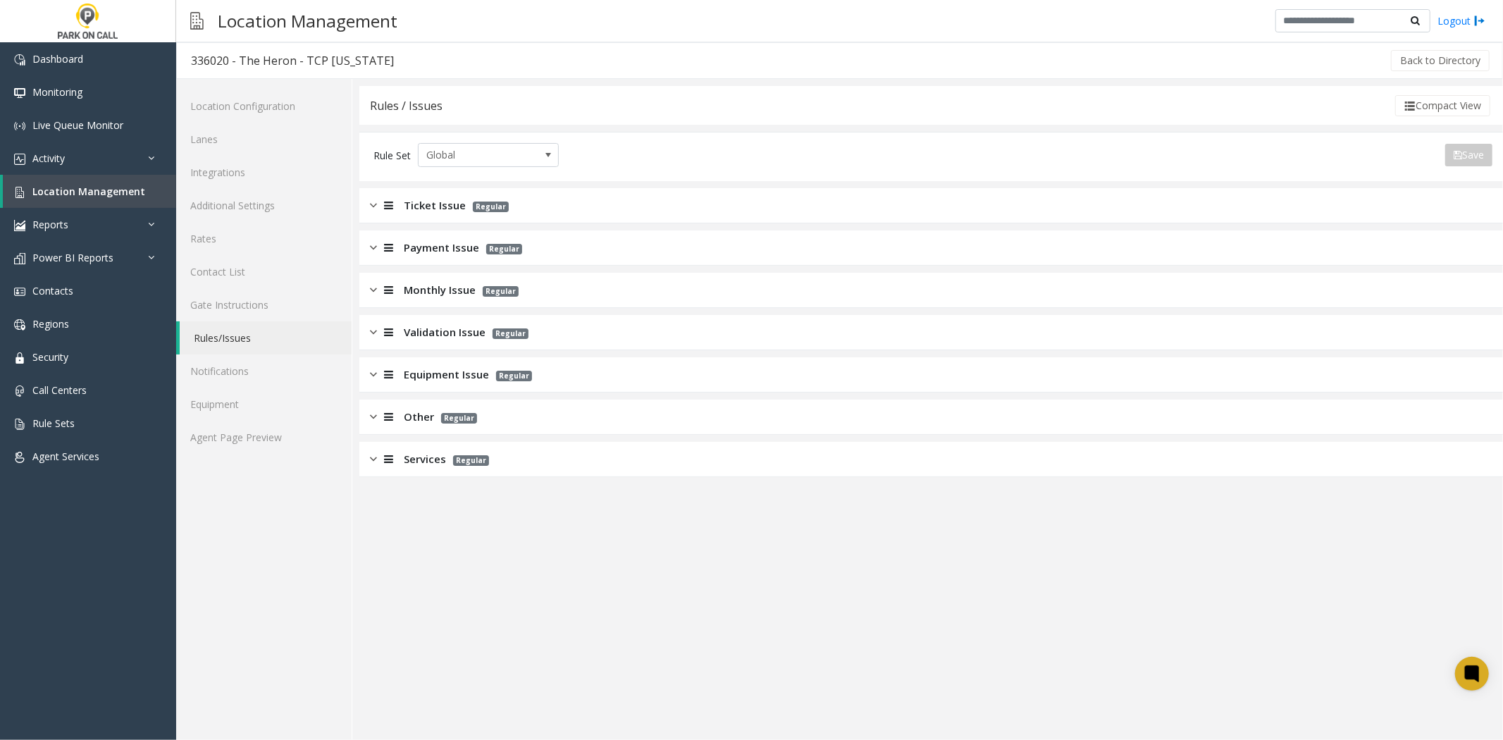
click at [414, 211] on span "Ticket Issue" at bounding box center [435, 205] width 62 height 16
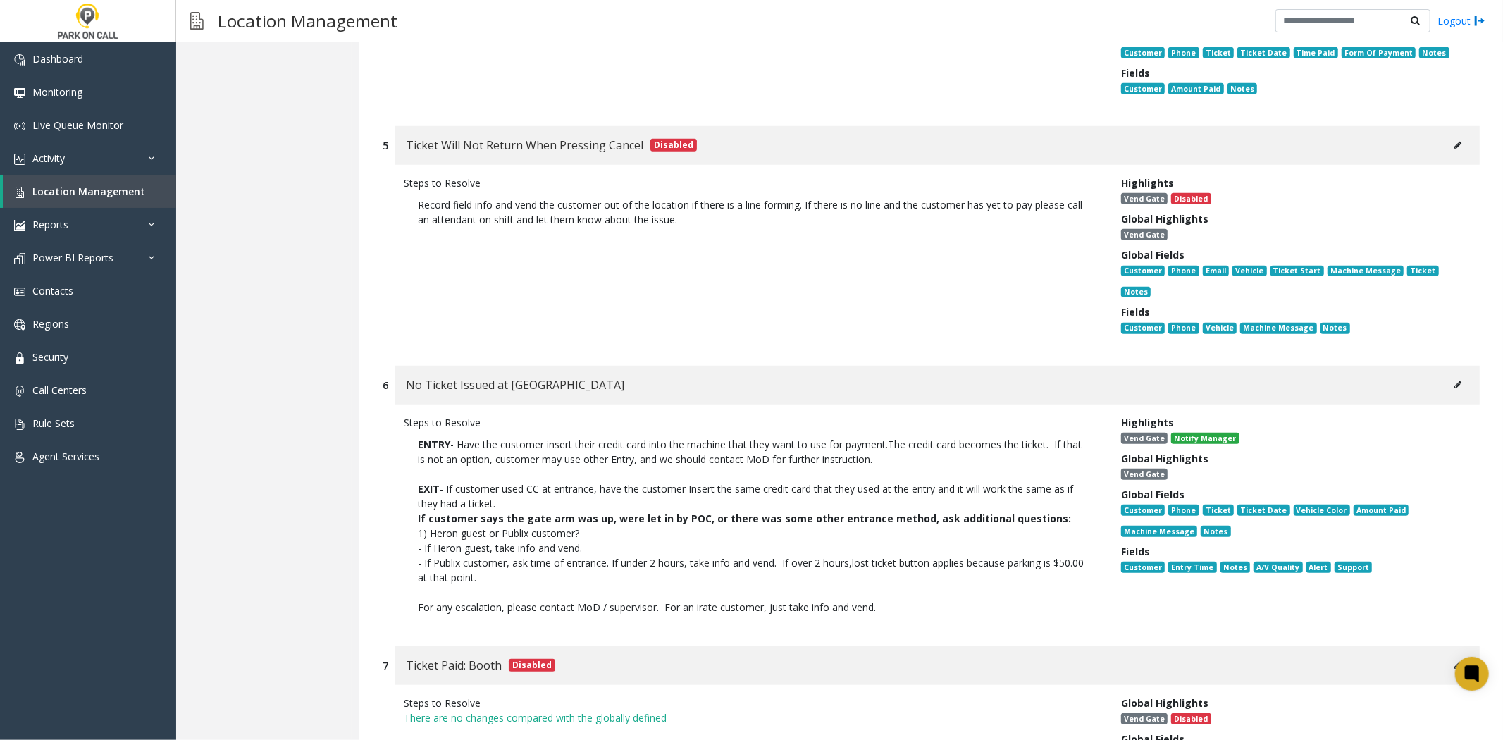
scroll to position [940, 0]
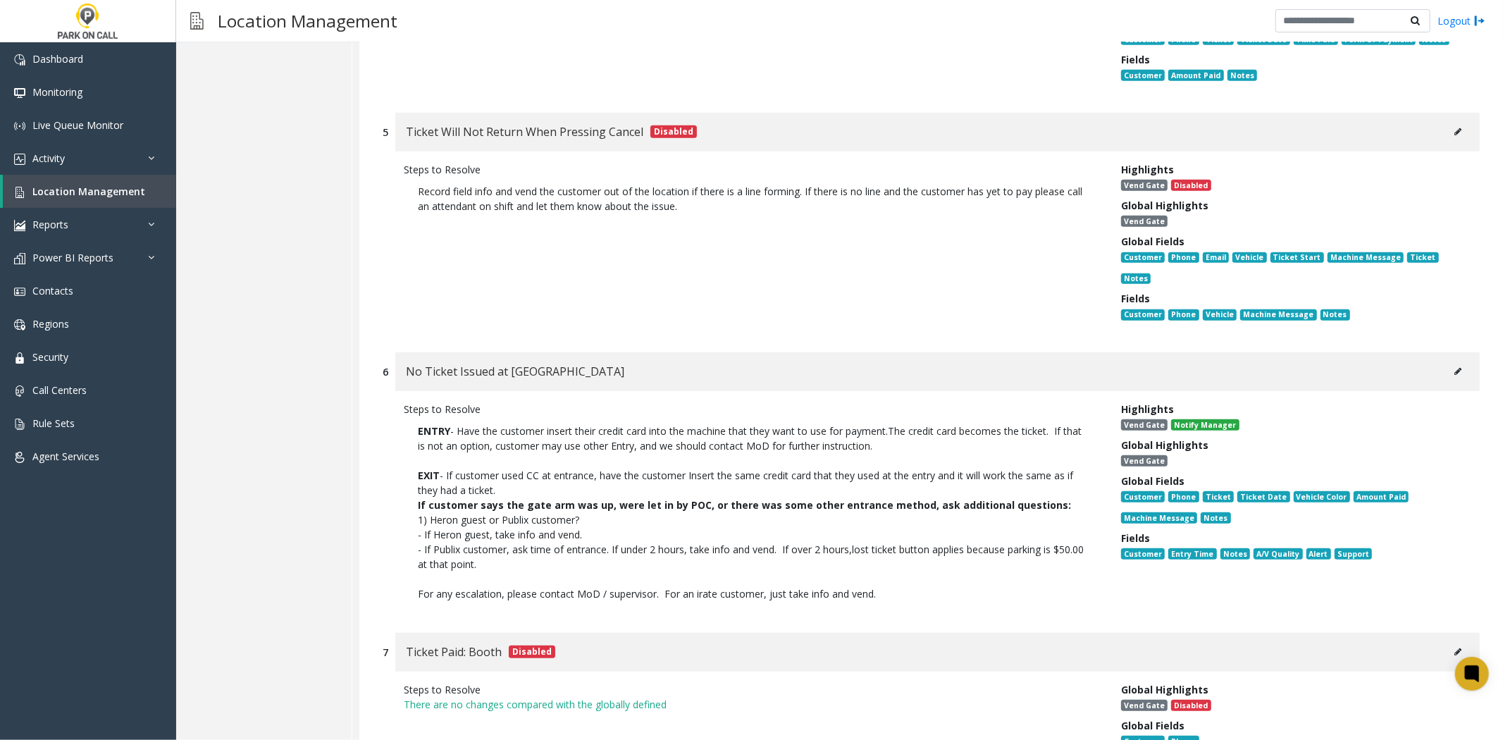
click at [1431, 352] on div "No Ticket Issued at [GEOGRAPHIC_DATA]" at bounding box center [937, 371] width 1085 height 39
click at [1447, 361] on button at bounding box center [1458, 371] width 23 height 21
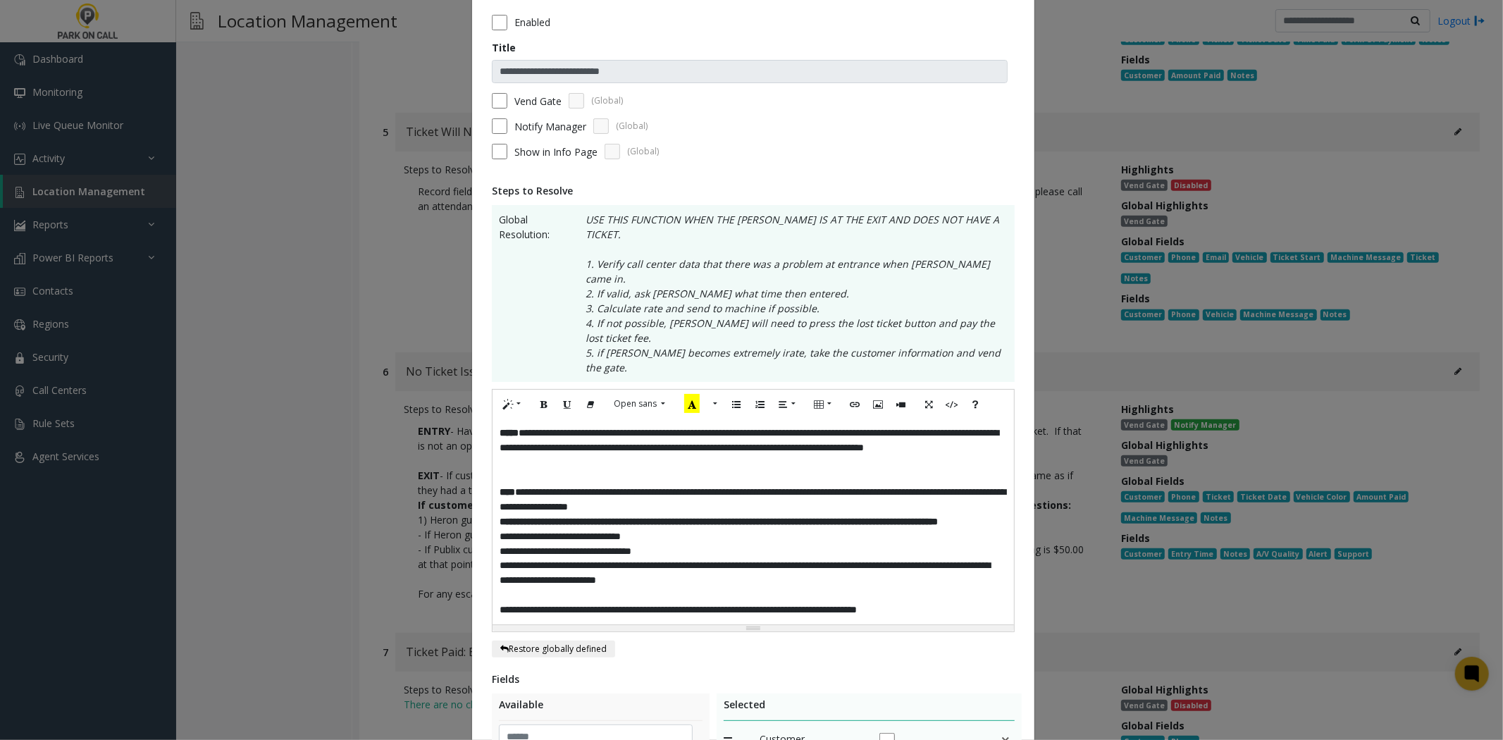
scroll to position [156, 0]
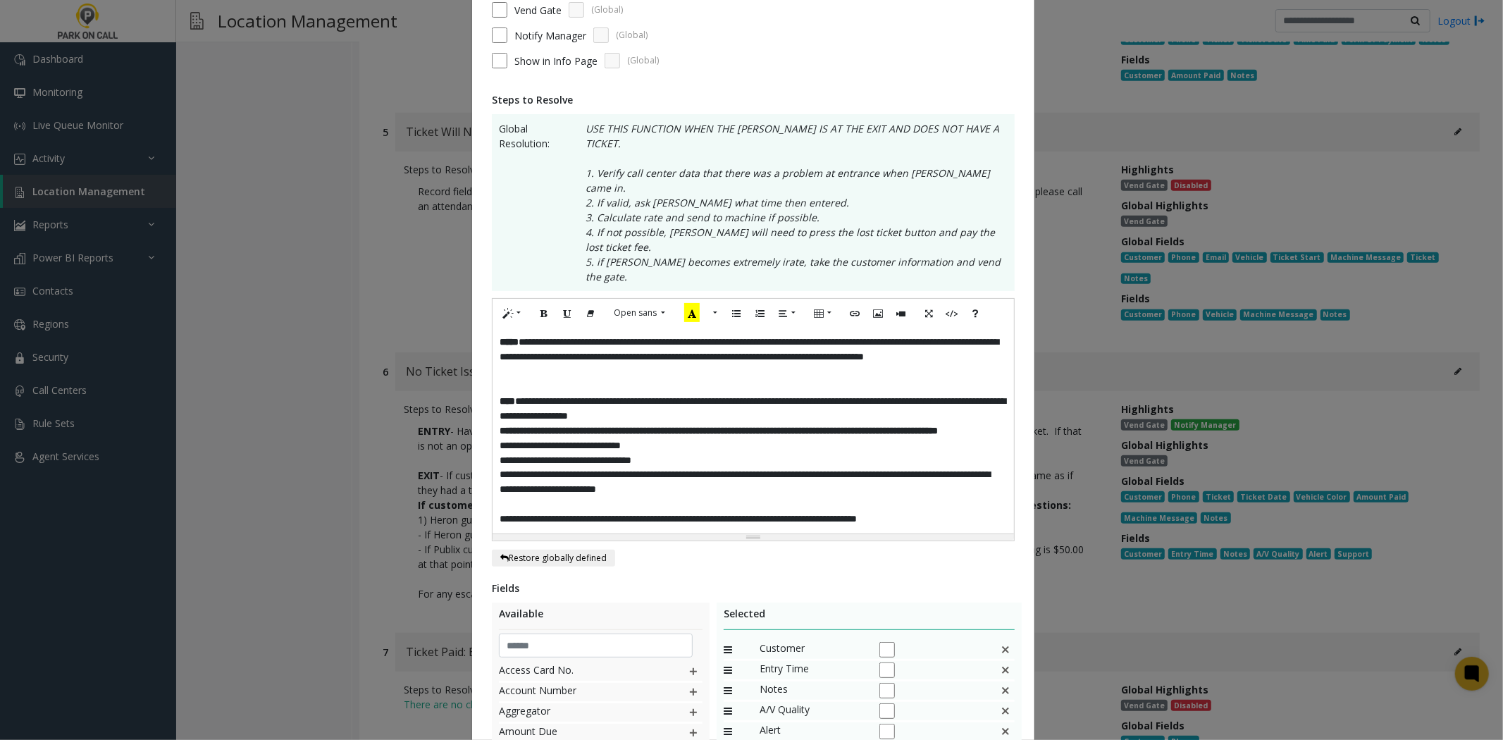
click at [955, 512] on p "**********" at bounding box center [754, 519] width 508 height 15
click at [744, 514] on span "**********" at bounding box center [678, 519] width 357 height 10
drag, startPoint x: 744, startPoint y: 491, endPoint x: 968, endPoint y: 493, distance: 224.9
click at [968, 512] on p "**********" at bounding box center [754, 519] width 508 height 15
click at [541, 307] on icon "Bold (CTRL+B)" at bounding box center [544, 313] width 8 height 12
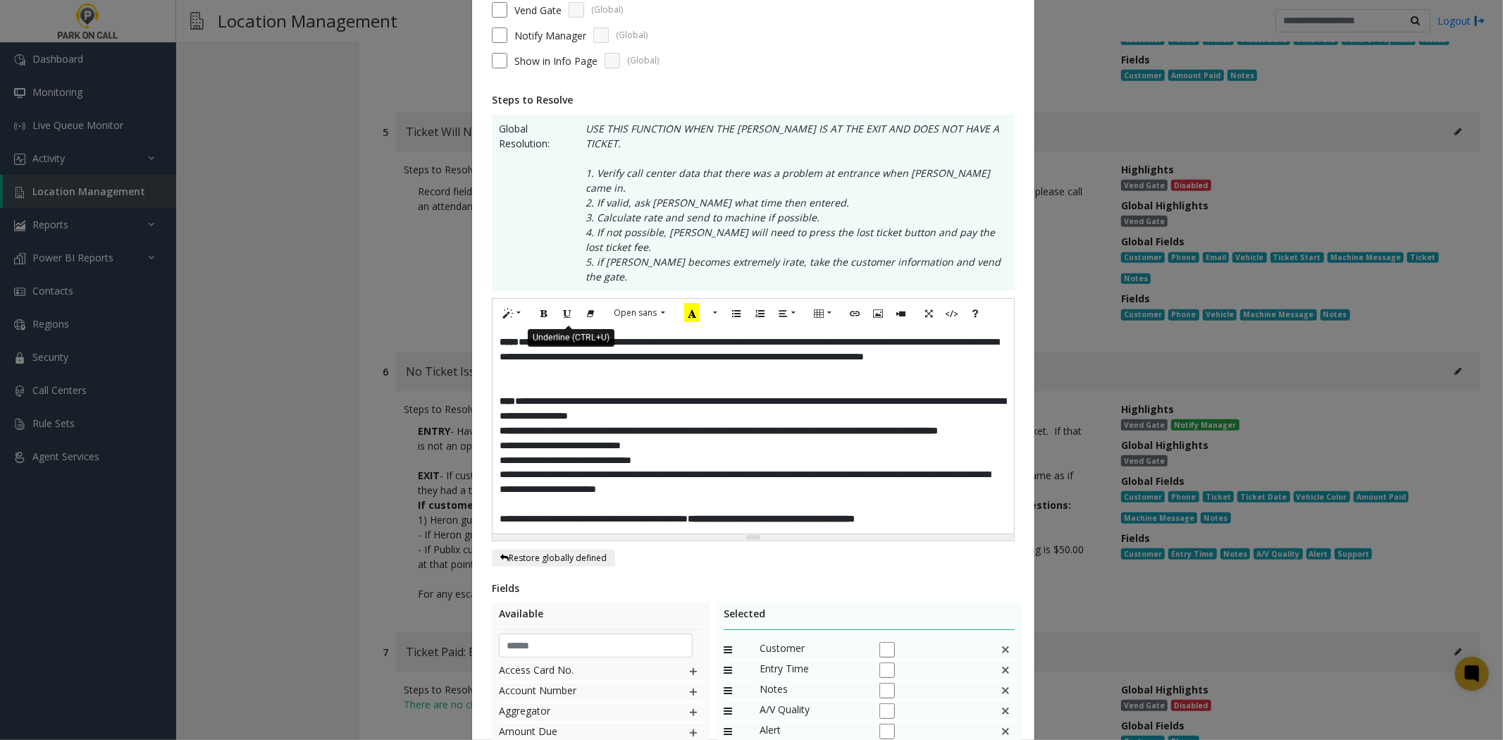
click at [565, 307] on icon "Underline (CTRL+U)" at bounding box center [567, 313] width 8 height 12
click at [759, 453] on p "**********" at bounding box center [754, 460] width 508 height 15
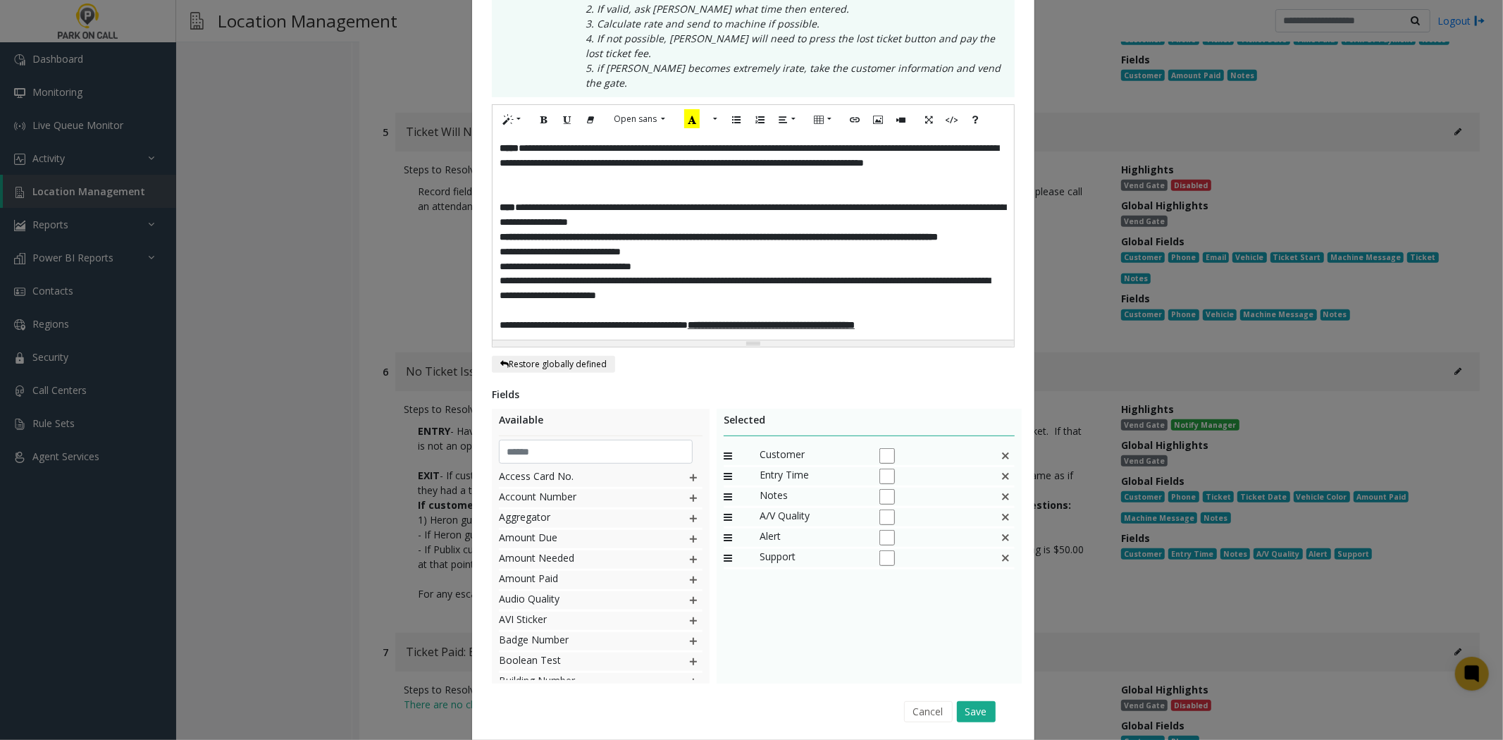
scroll to position [371, 0]
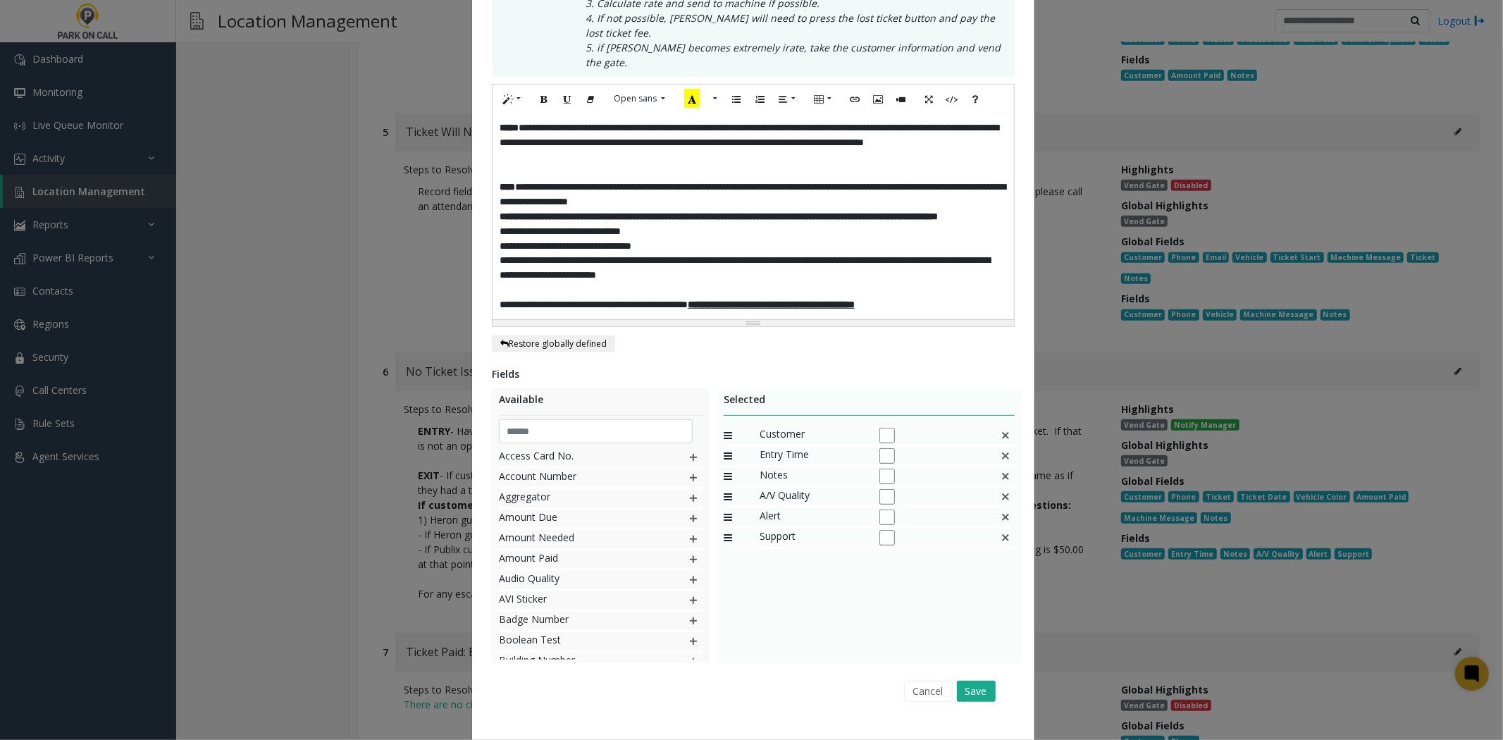
click at [959, 678] on div "Cancel Save" at bounding box center [753, 691] width 503 height 36
click at [966, 681] on button "Save" at bounding box center [976, 691] width 39 height 21
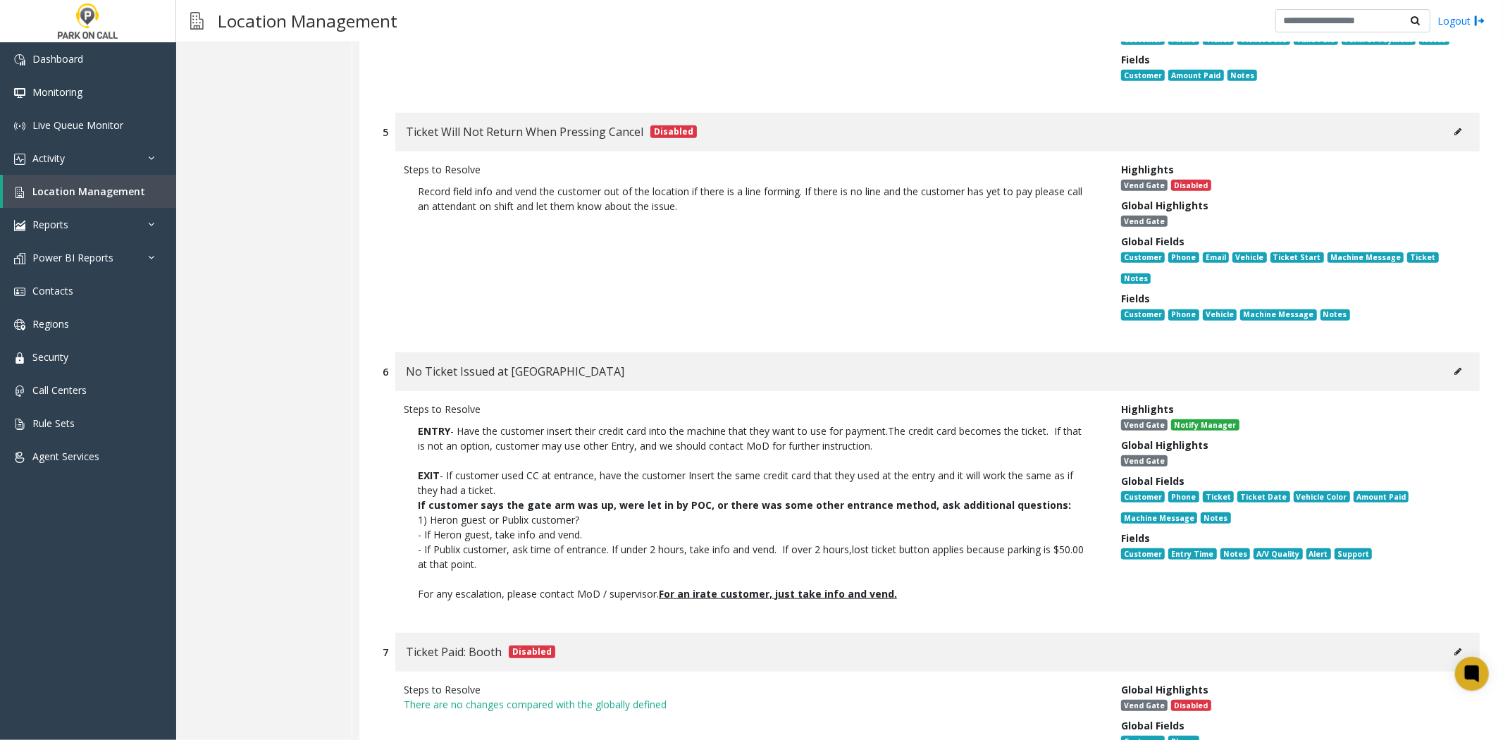
click at [1308, 69] on div "Customer Amount Paid Notes" at bounding box center [1290, 77] width 338 height 21
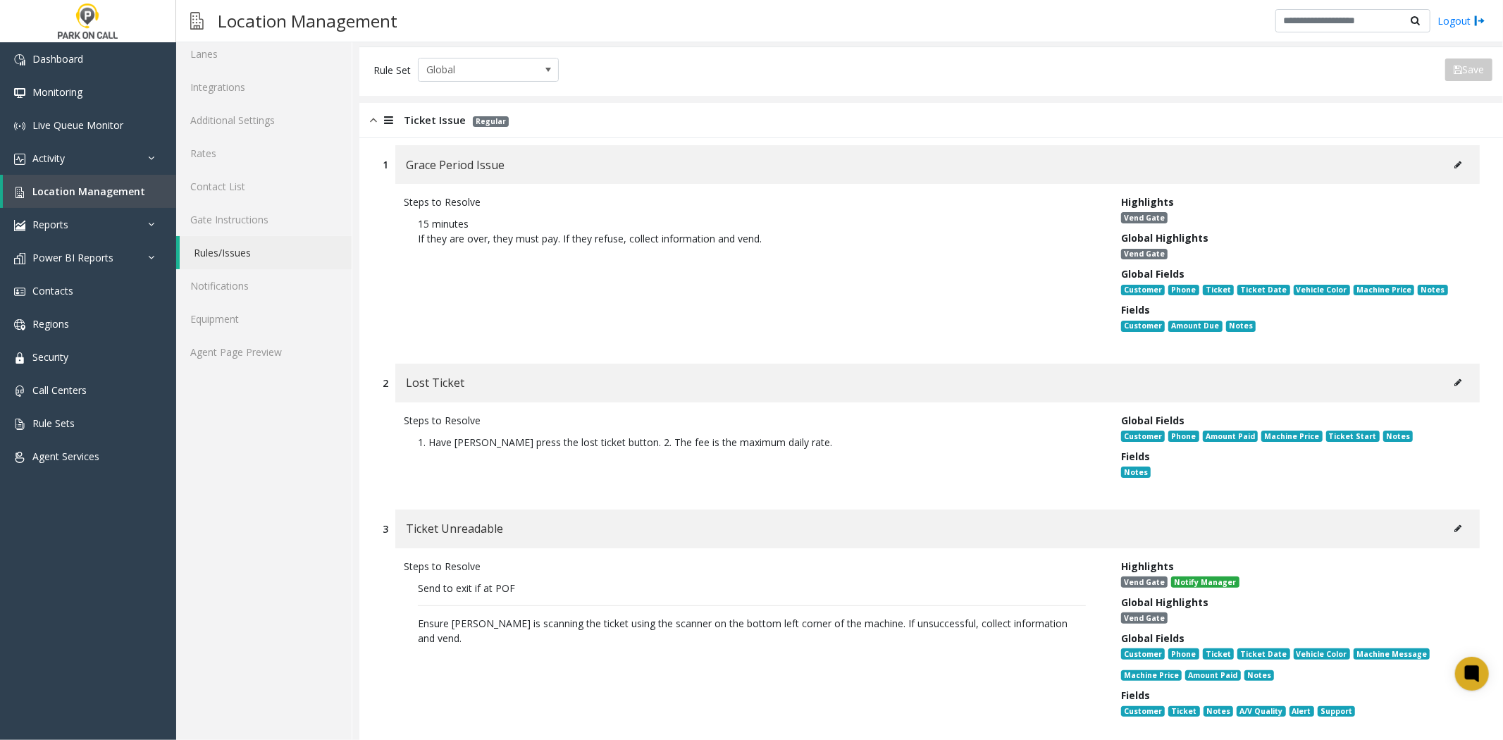
scroll to position [0, 0]
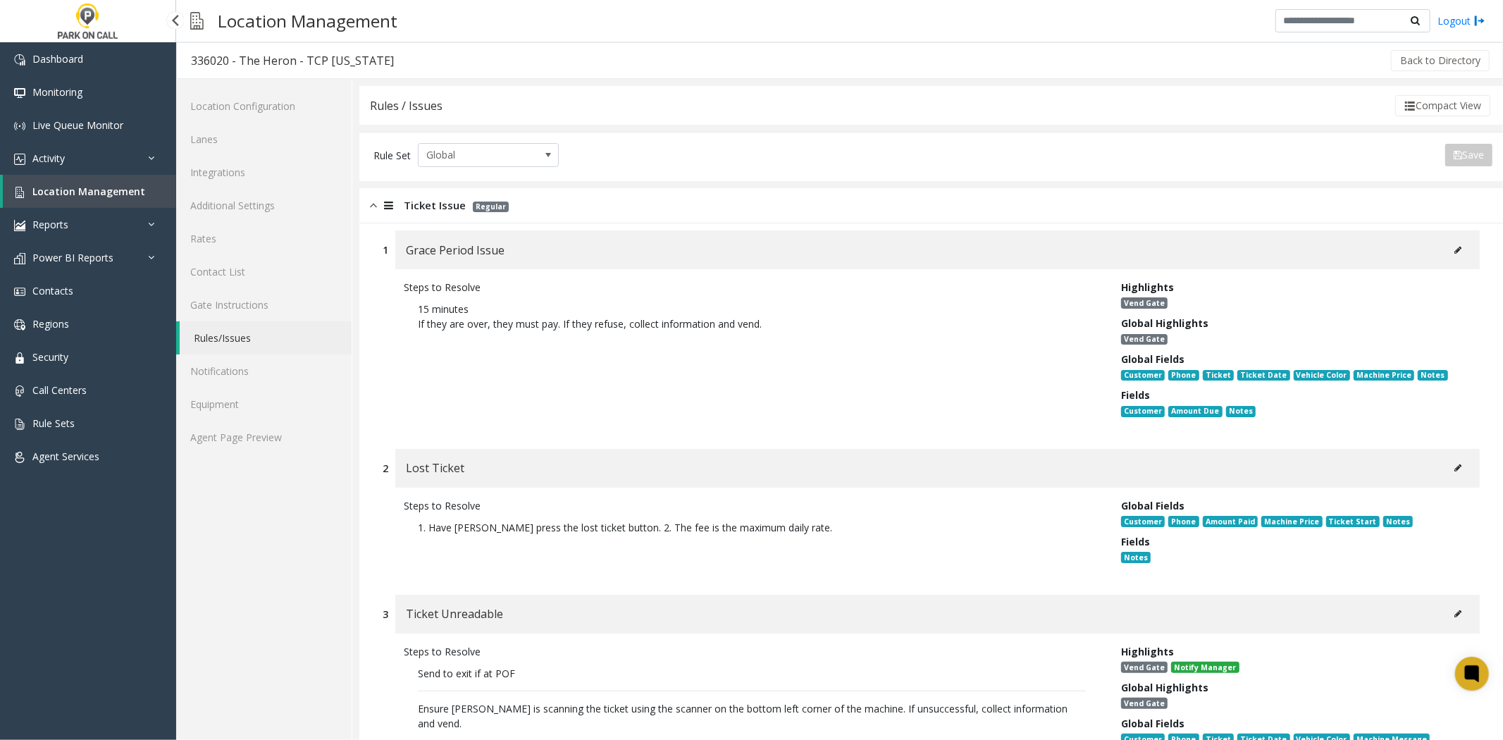
click at [63, 182] on link "Location Management" at bounding box center [89, 191] width 173 height 33
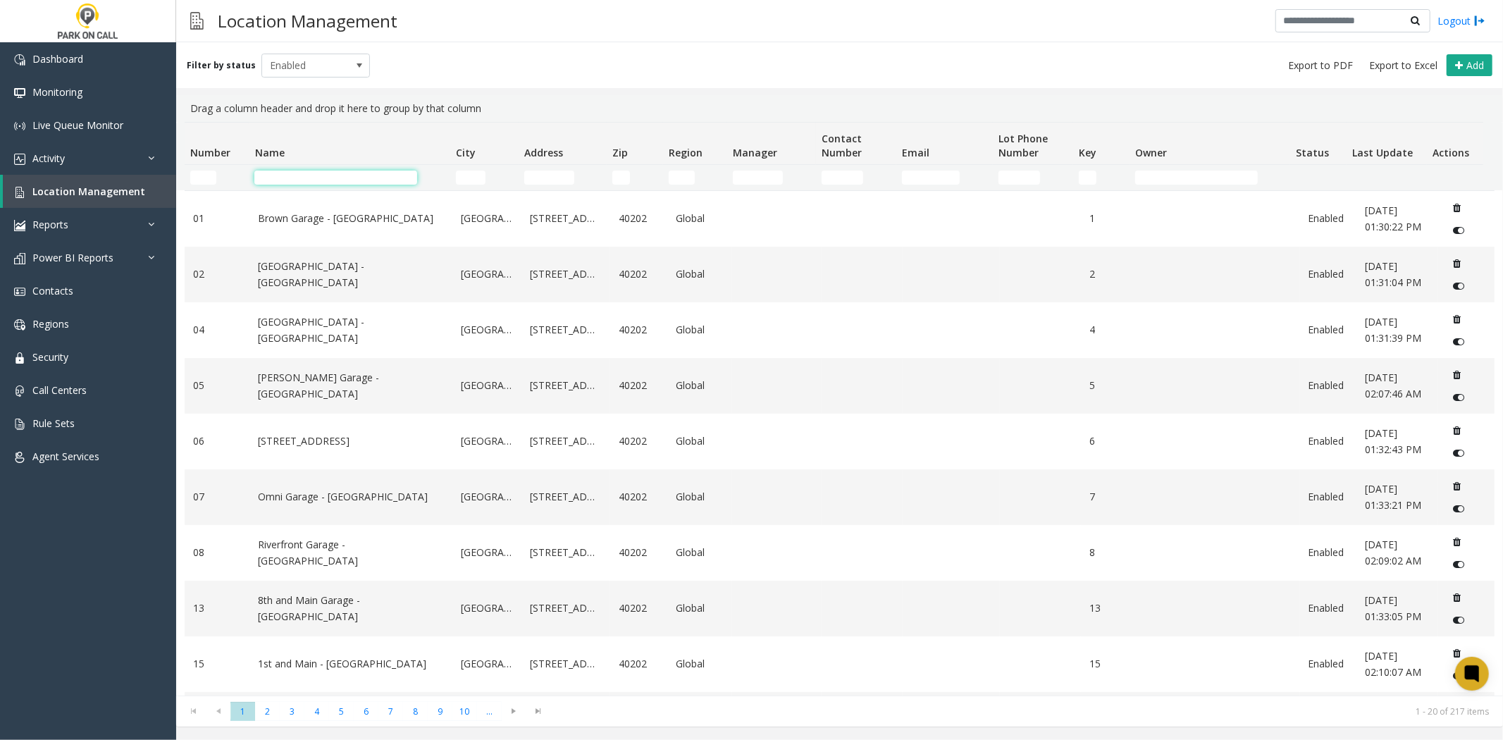
click at [273, 181] on input "Name Filter" at bounding box center [335, 178] width 163 height 14
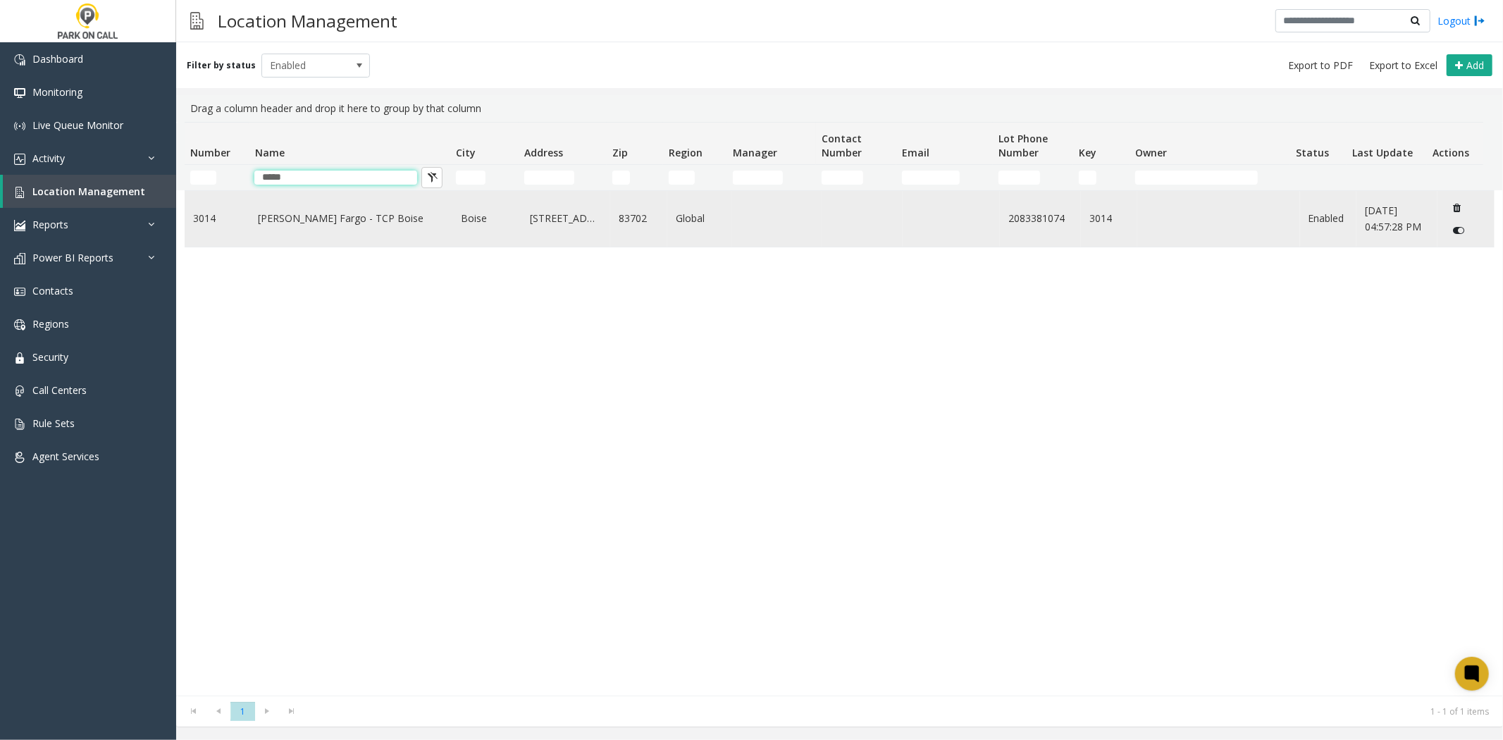
type input "*****"
click at [336, 223] on link "[PERSON_NAME] Fargo - TCP Boise" at bounding box center [351, 219] width 186 height 16
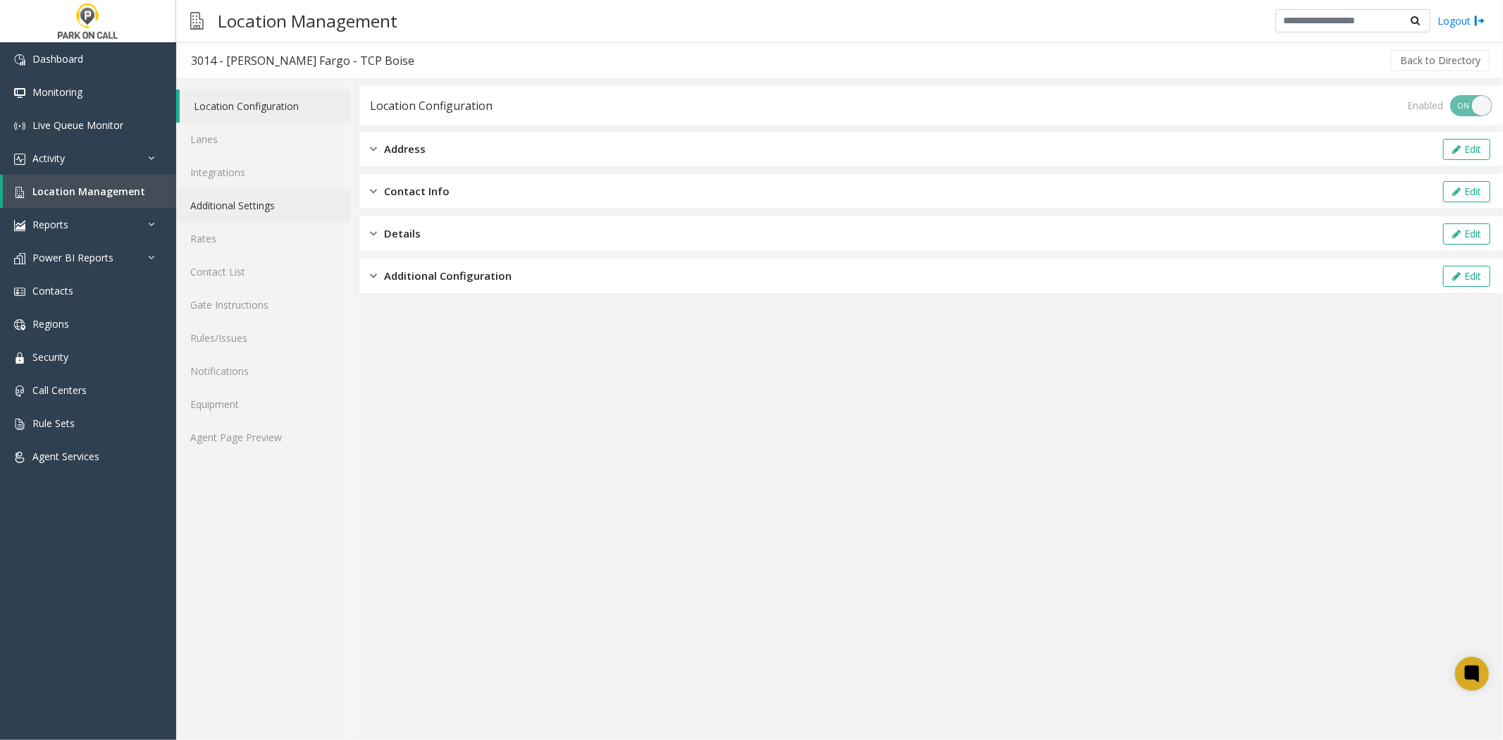
click at [261, 208] on link "Additional Settings" at bounding box center [264, 205] width 176 height 33
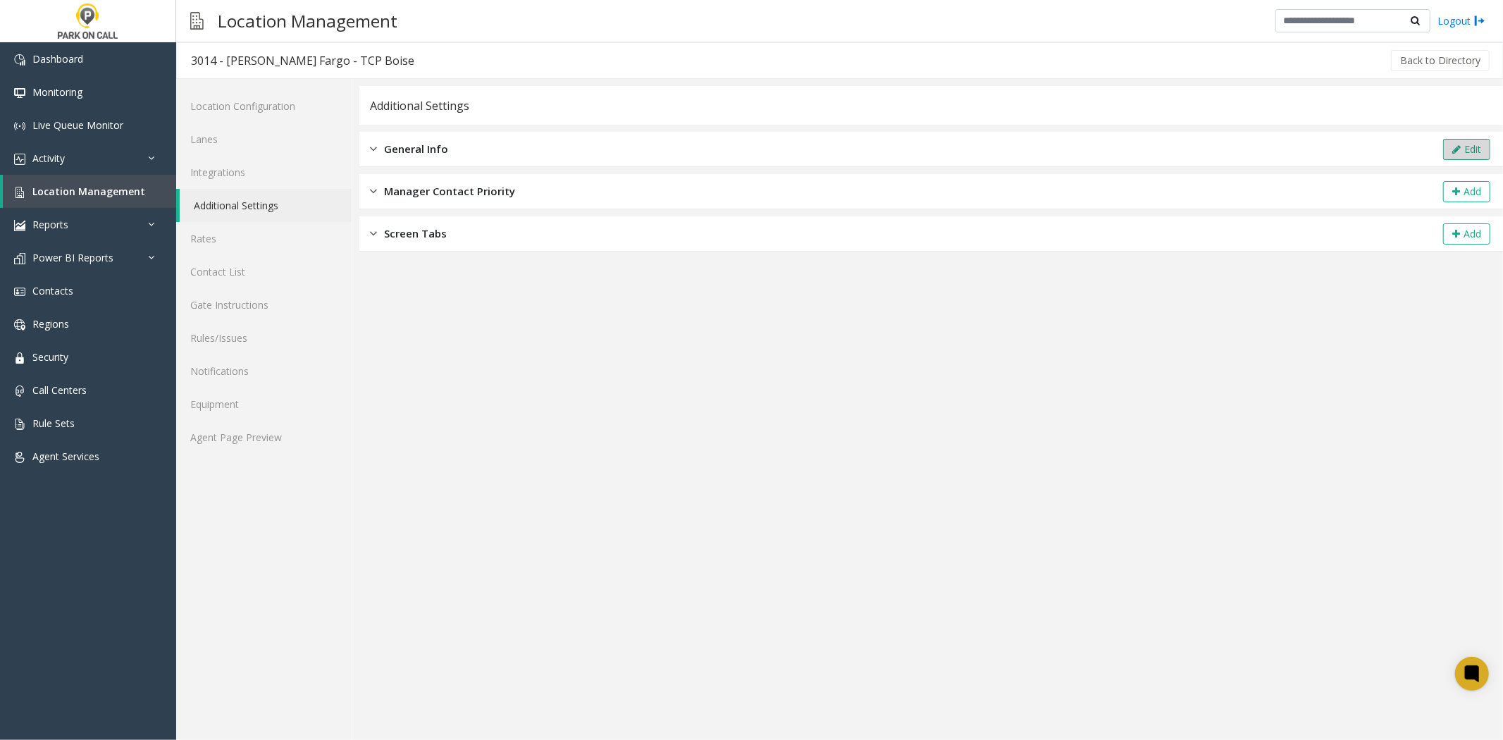
click at [1456, 149] on icon at bounding box center [1457, 149] width 8 height 10
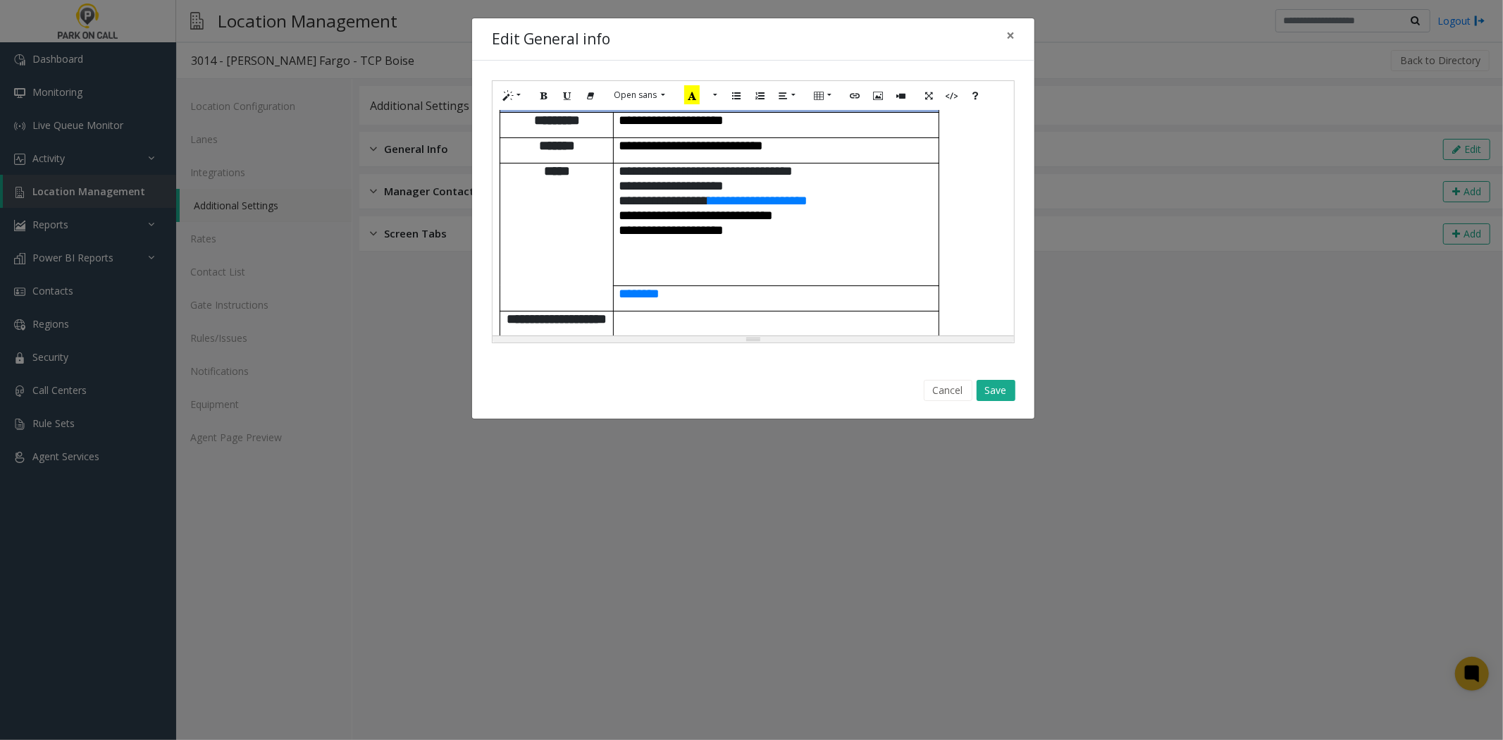
scroll to position [78, 0]
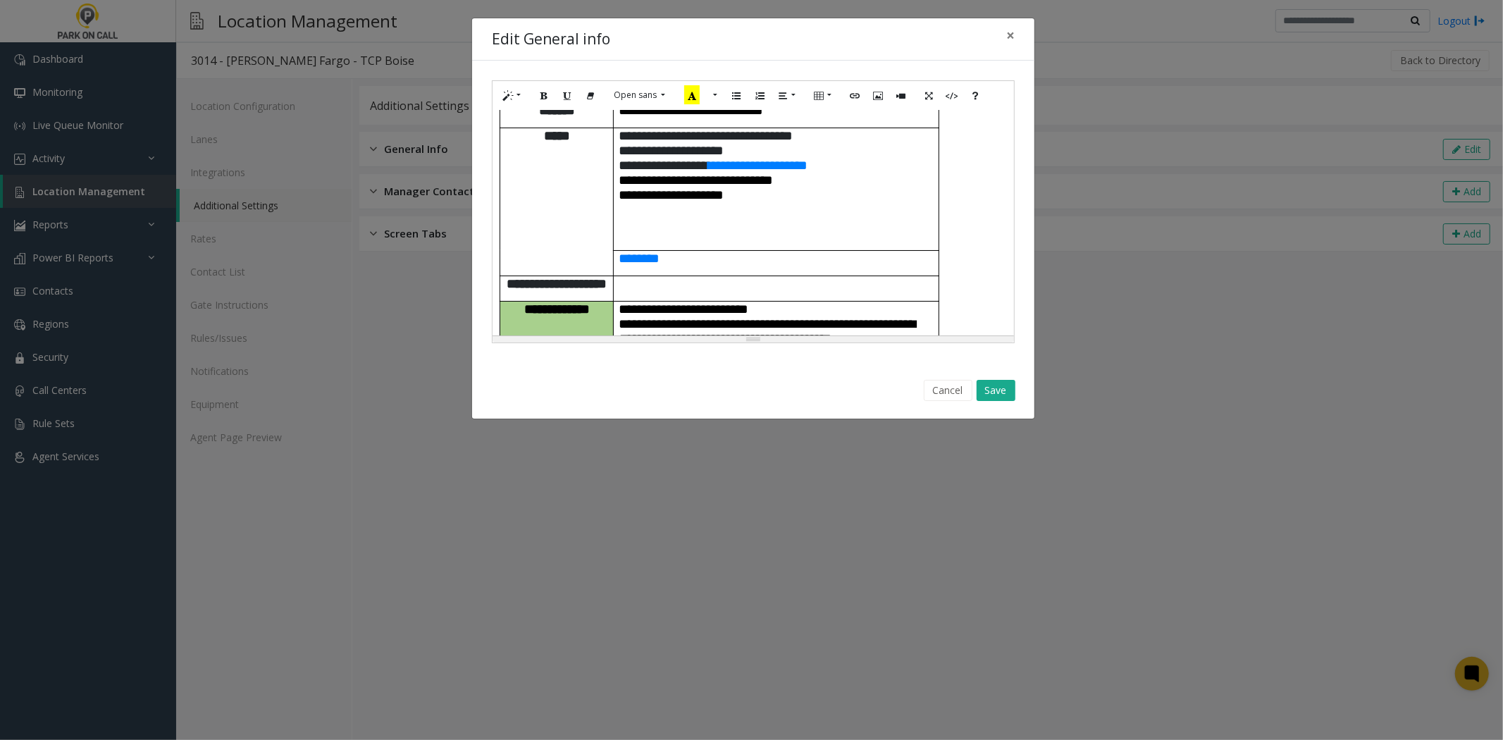
click at [709, 276] on td at bounding box center [776, 288] width 325 height 25
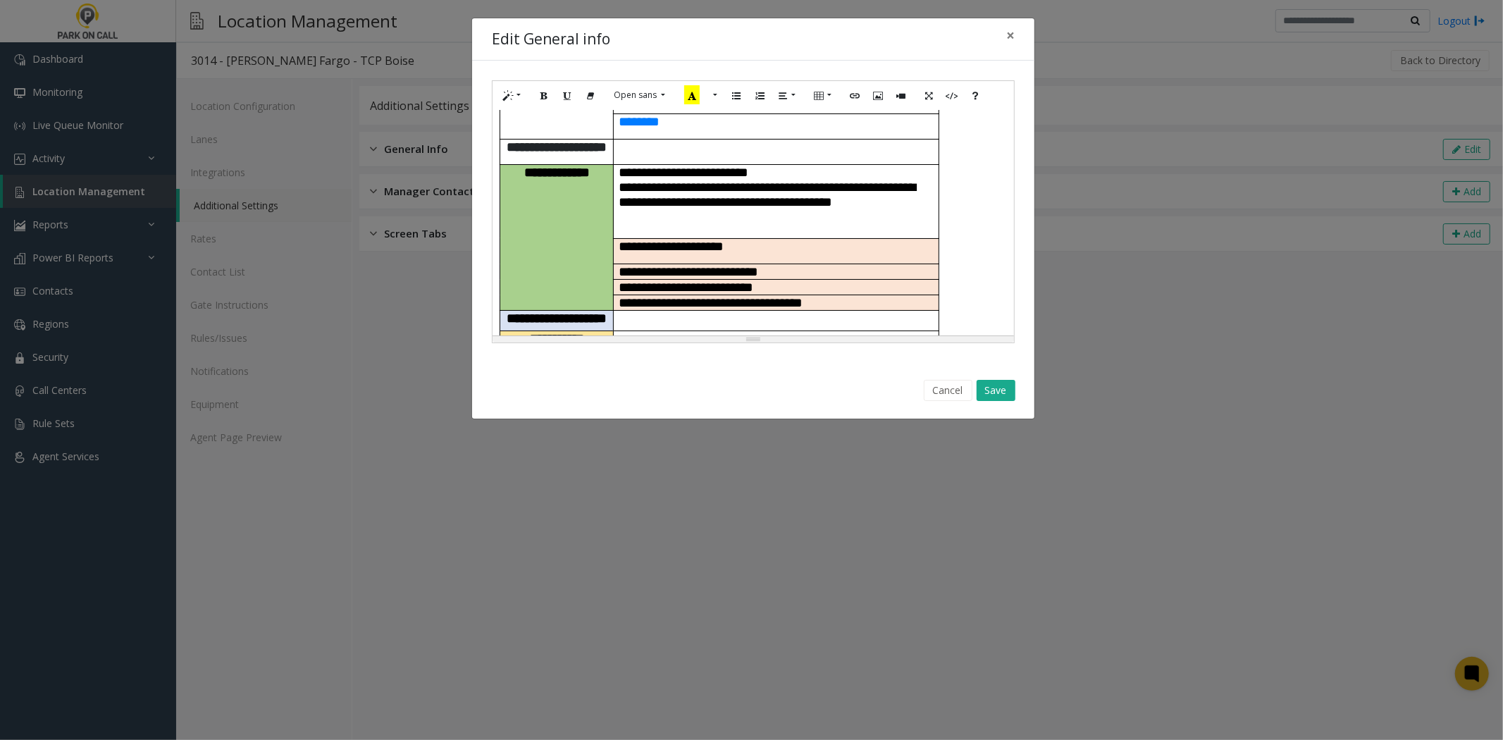
scroll to position [235, 0]
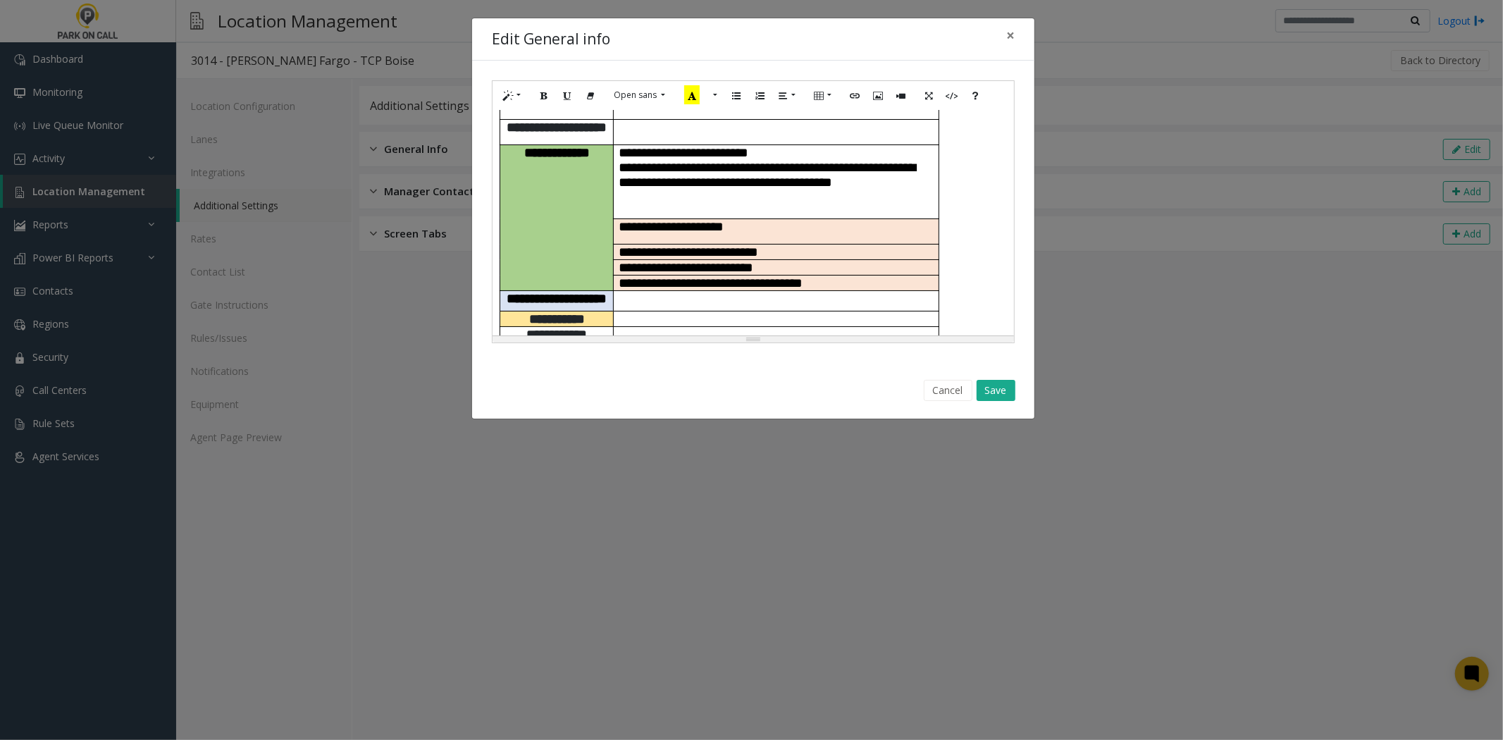
click at [699, 291] on p at bounding box center [777, 296] width 314 height 11
paste div
click at [749, 276] on span "**********" at bounding box center [712, 282] width 184 height 13
copy span "**"
click at [701, 291] on td at bounding box center [776, 301] width 325 height 20
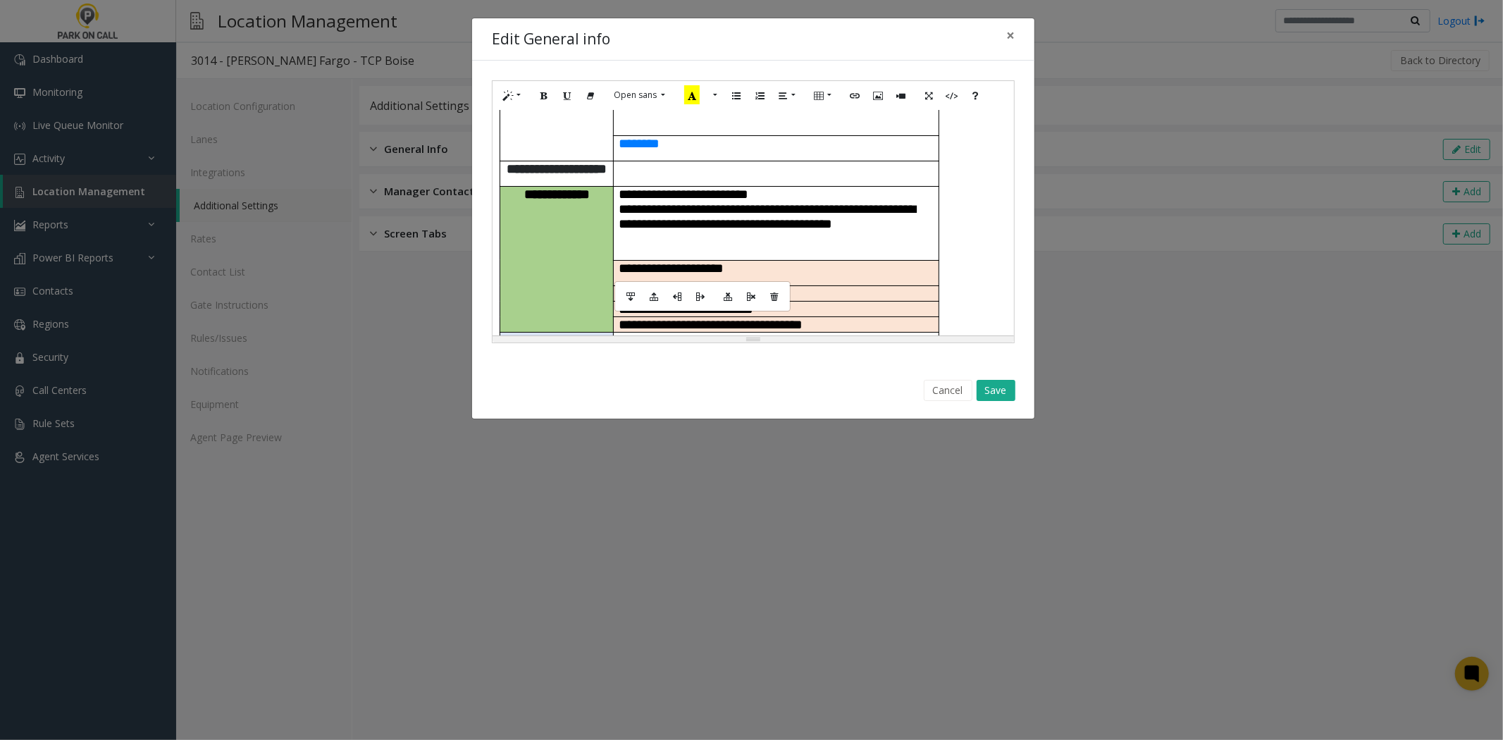
scroll to position [78, 0]
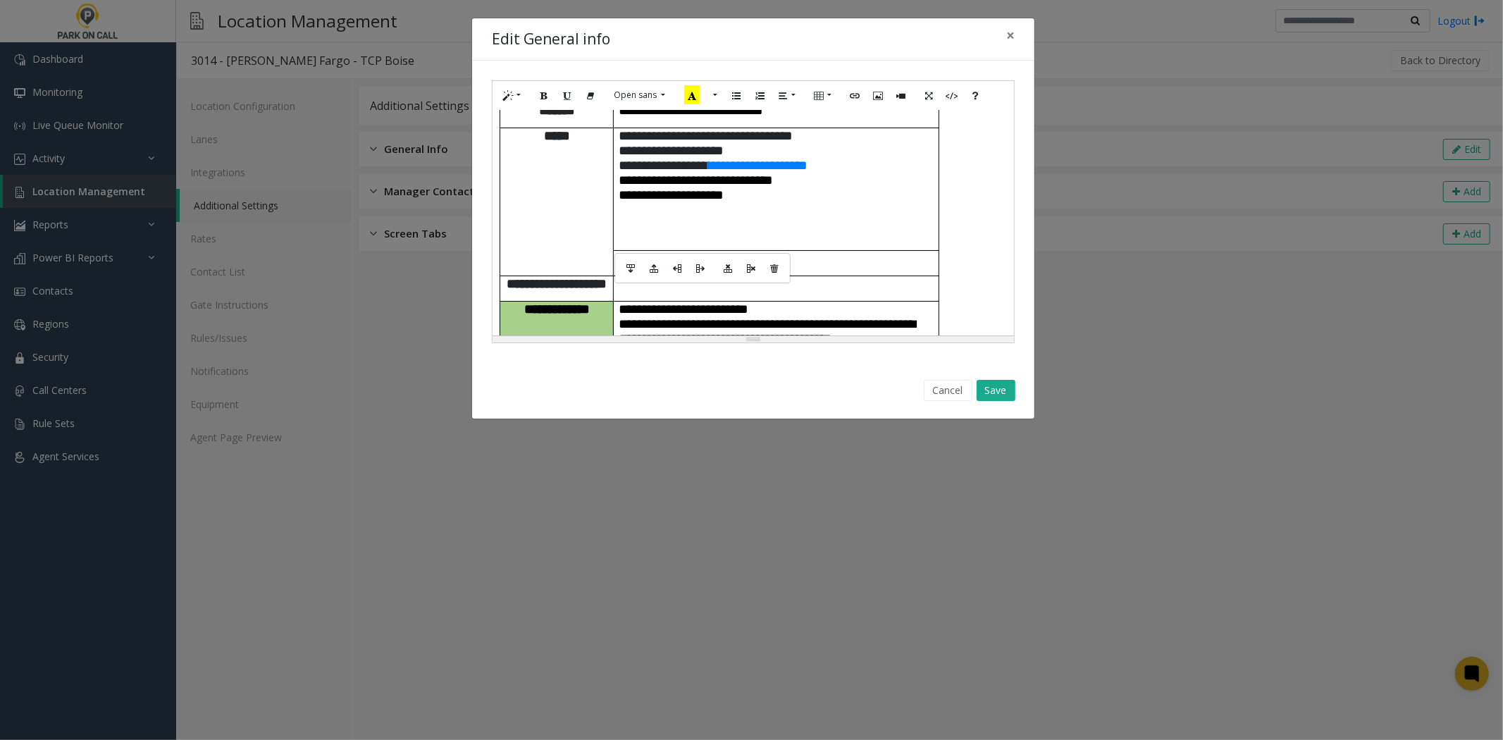
click at [720, 276] on td at bounding box center [776, 288] width 325 height 25
click at [841, 317] on span "**********" at bounding box center [768, 331] width 297 height 28
copy span "*"
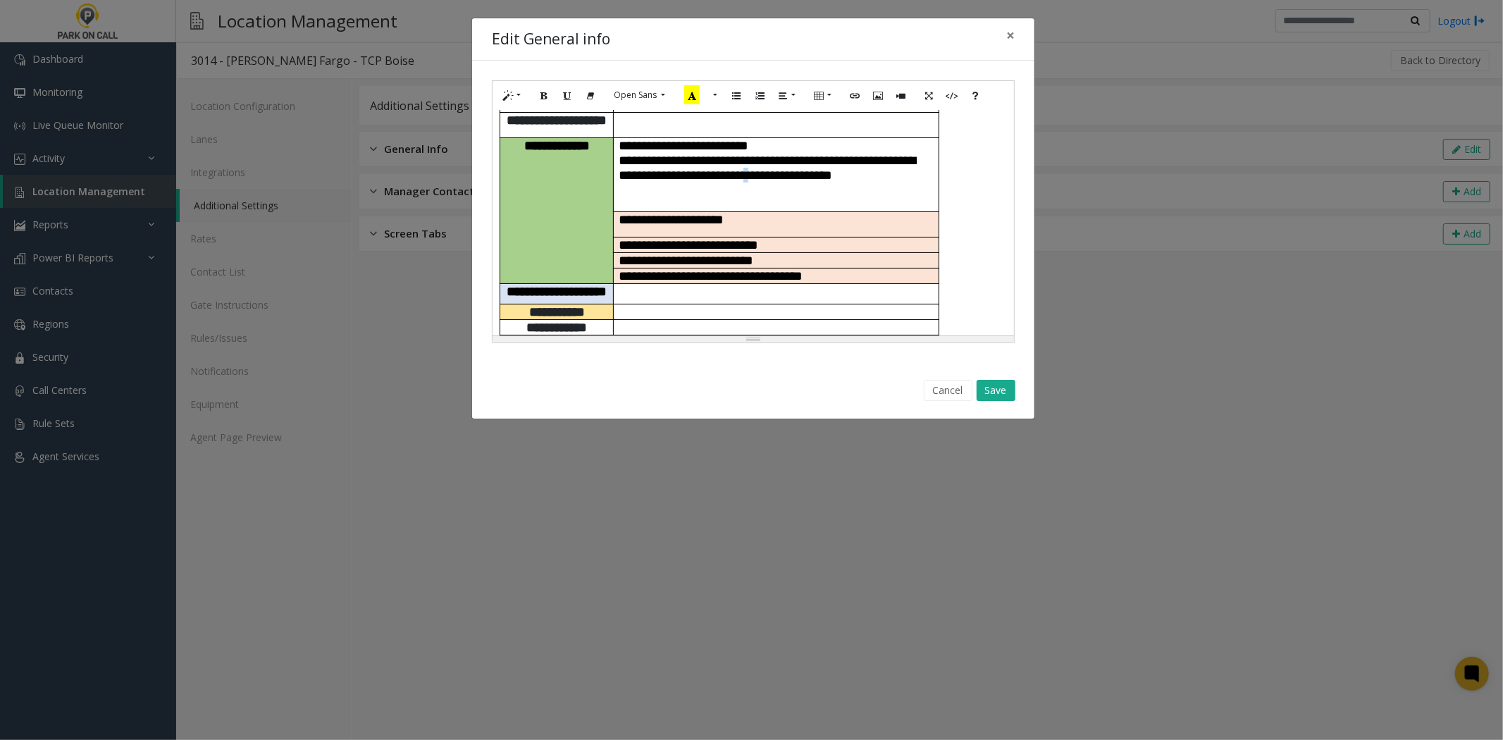
scroll to position [235, 0]
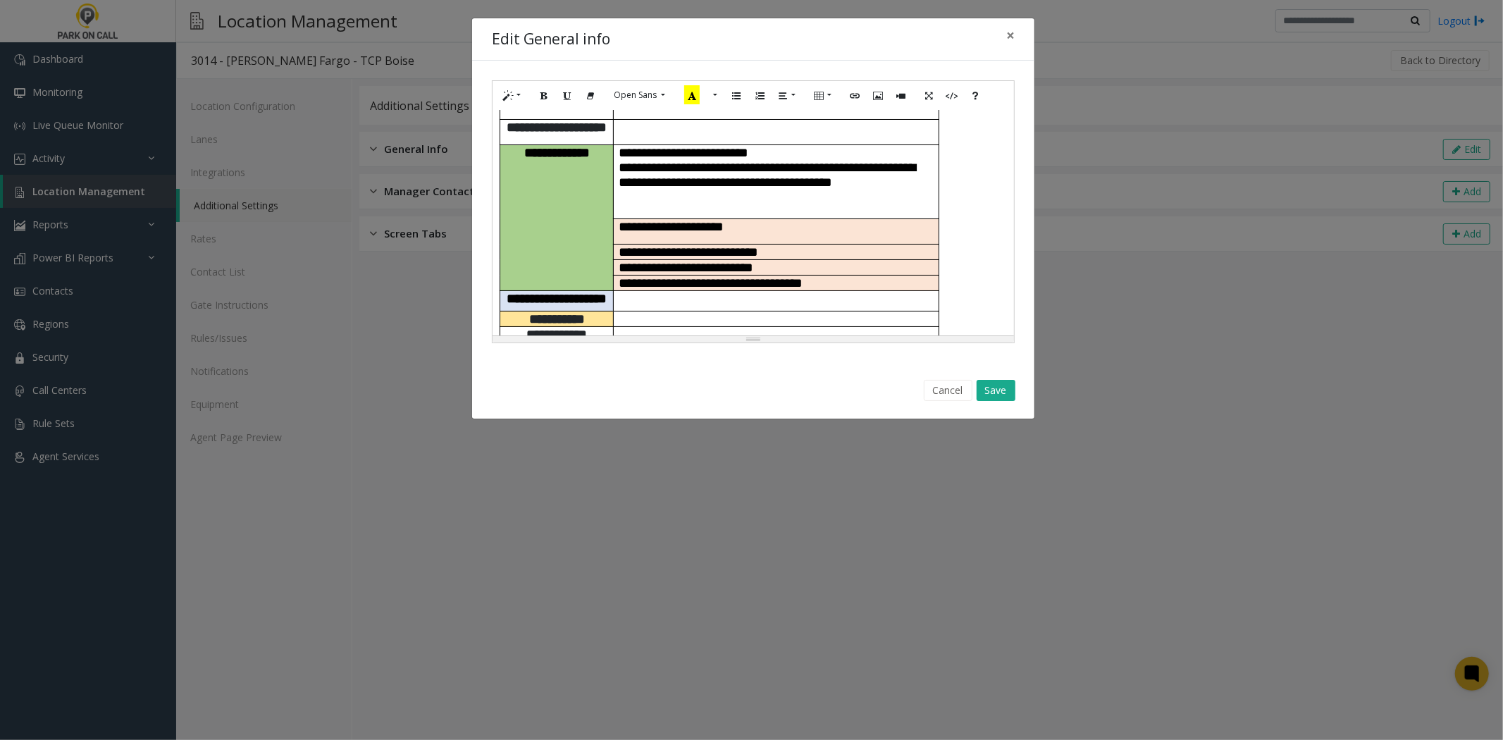
click at [643, 291] on td at bounding box center [776, 301] width 325 height 20
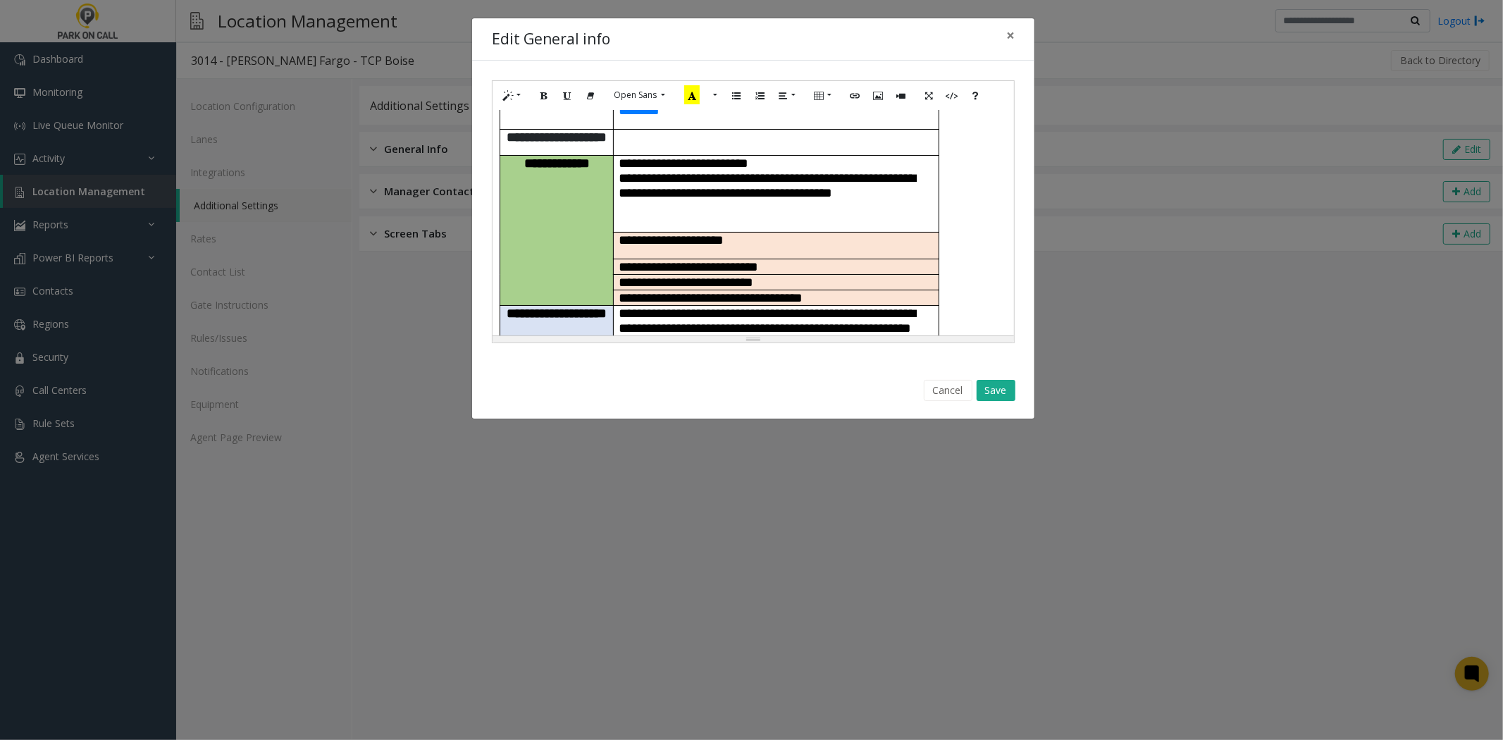
click at [624, 307] on span "**********" at bounding box center [768, 336] width 297 height 58
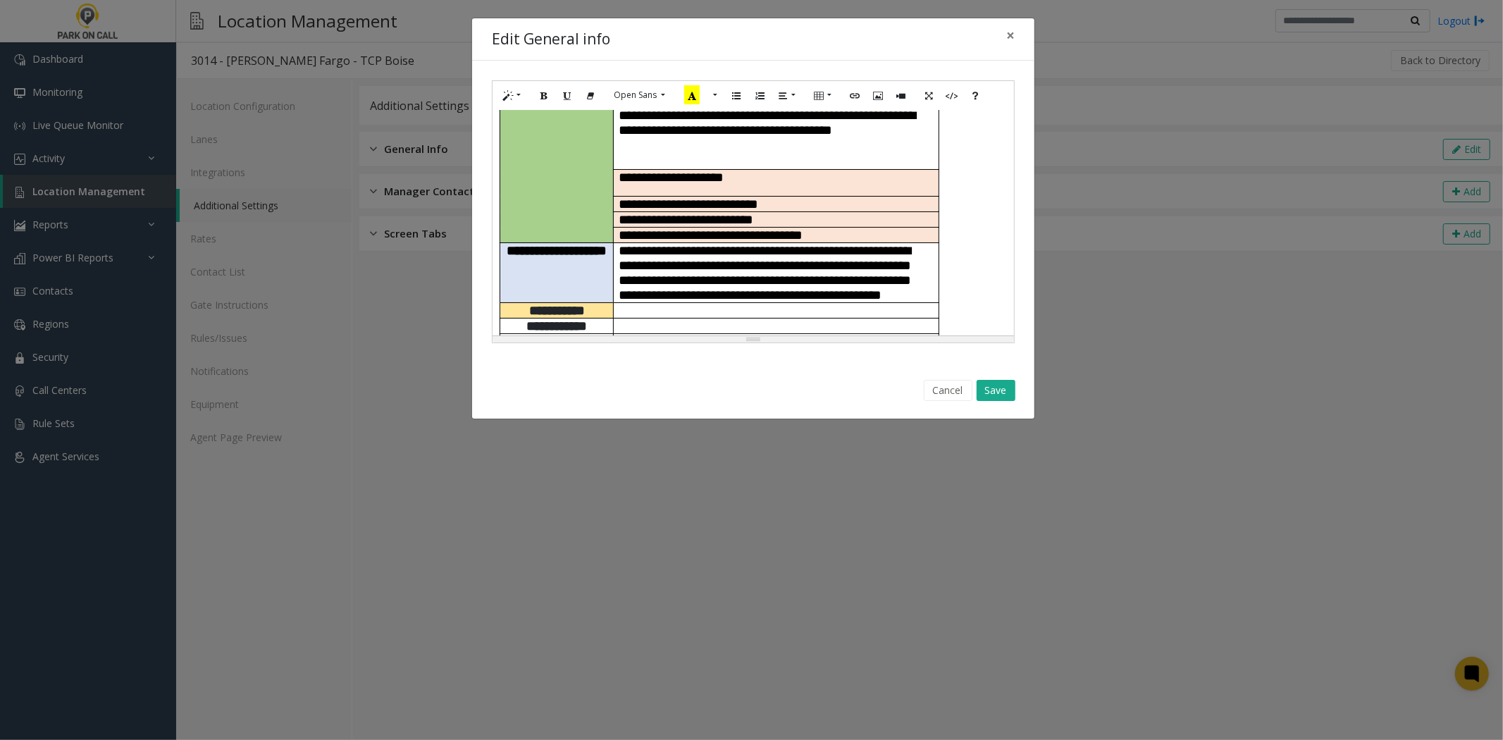
scroll to position [469, 0]
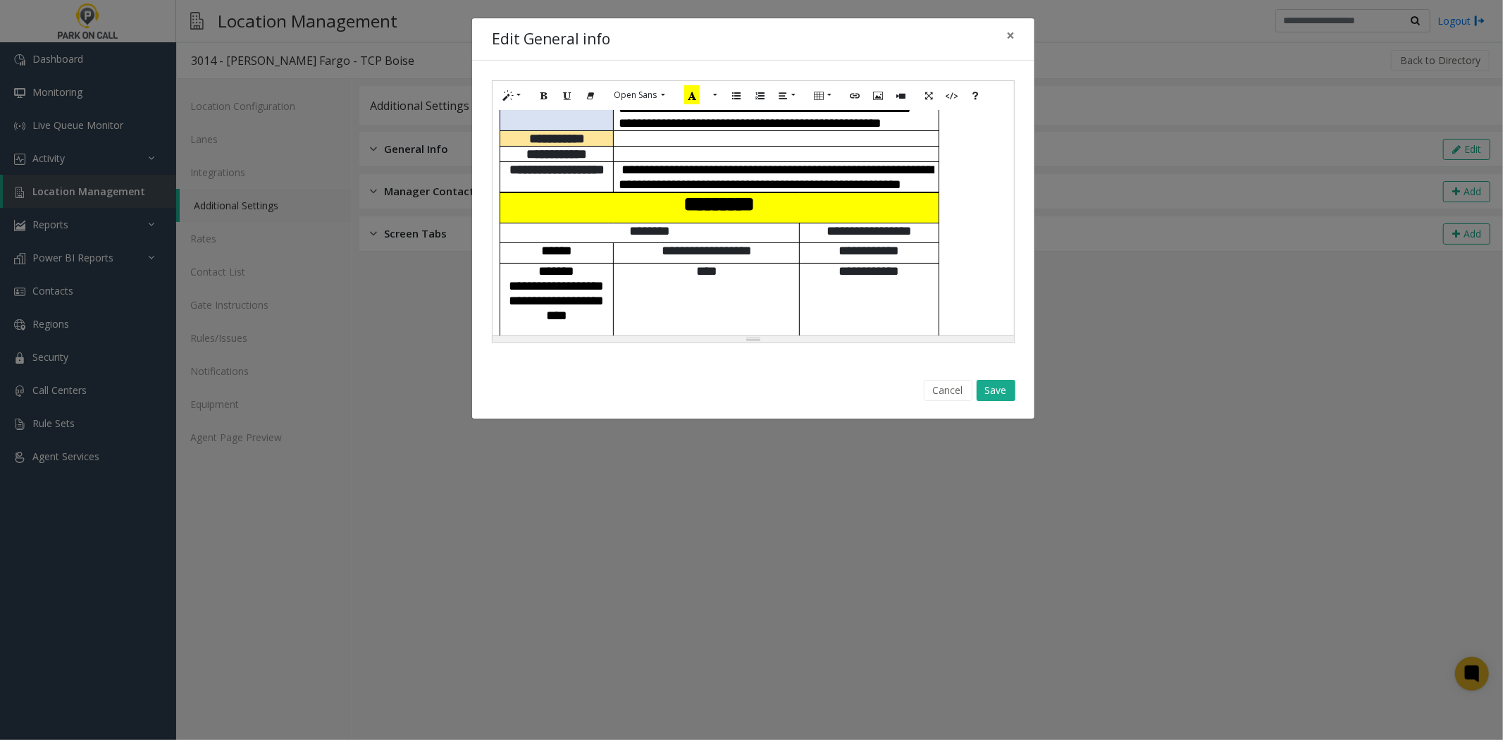
click at [855, 216] on p "*********" at bounding box center [719, 204] width 429 height 23
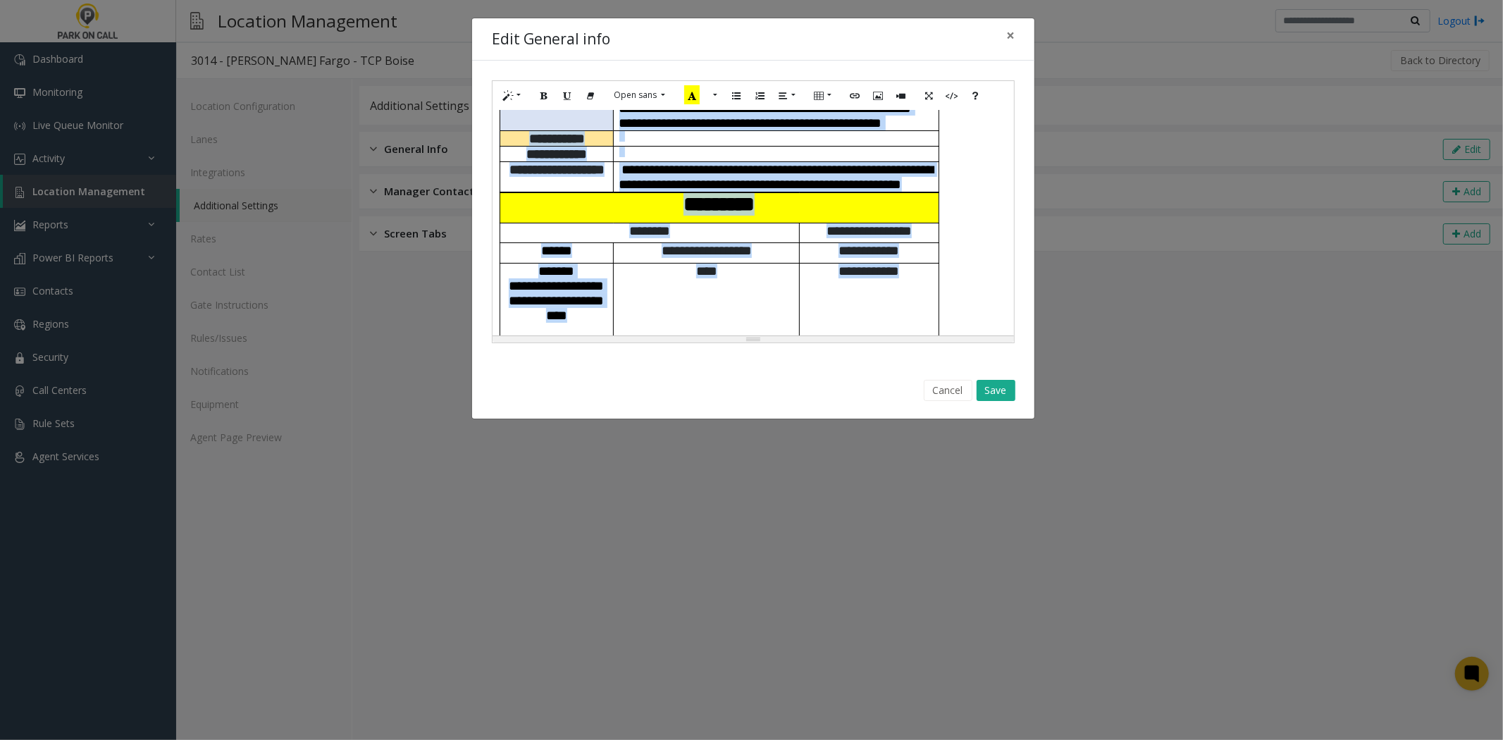
copy div "**********"
click at [992, 392] on button "Save" at bounding box center [996, 390] width 39 height 21
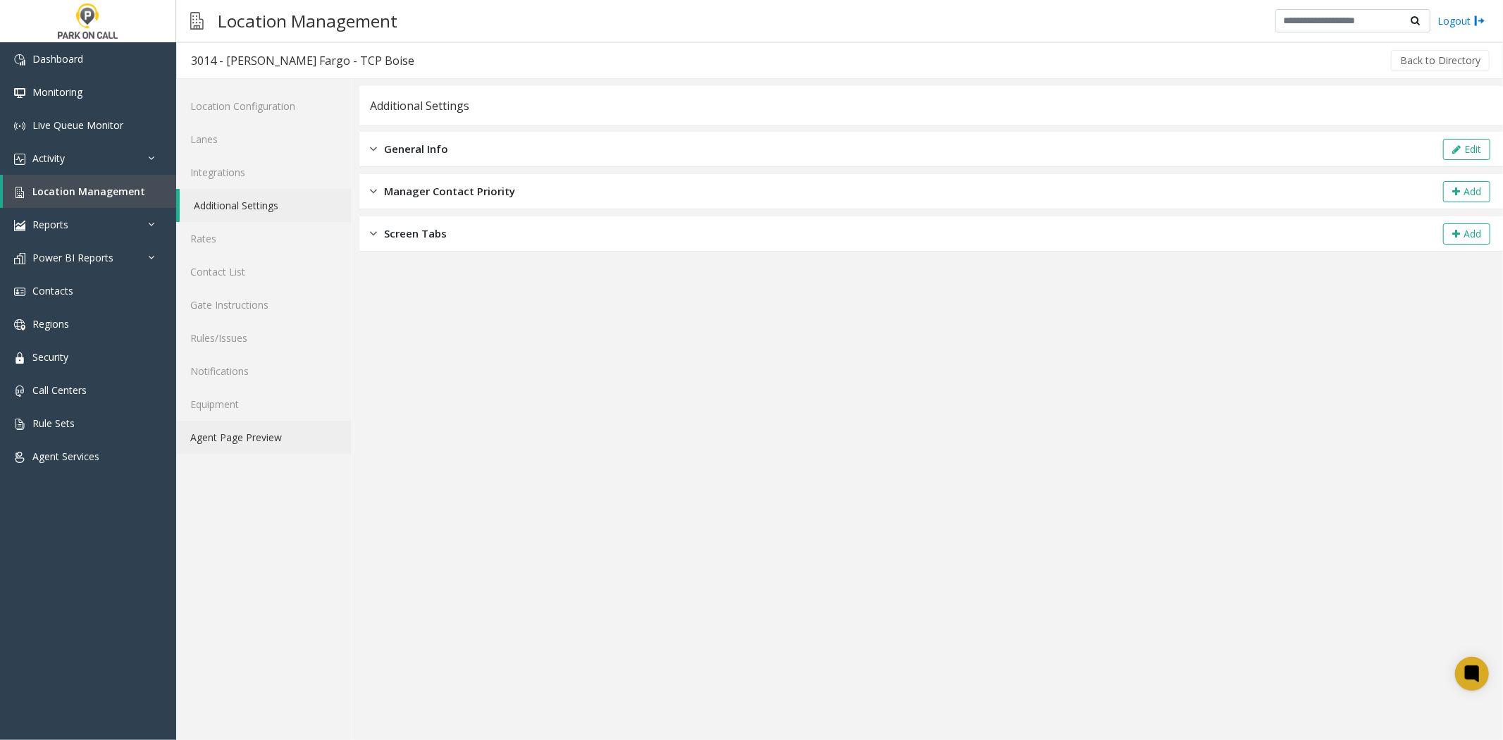
click at [280, 449] on link "Agent Page Preview" at bounding box center [264, 437] width 176 height 33
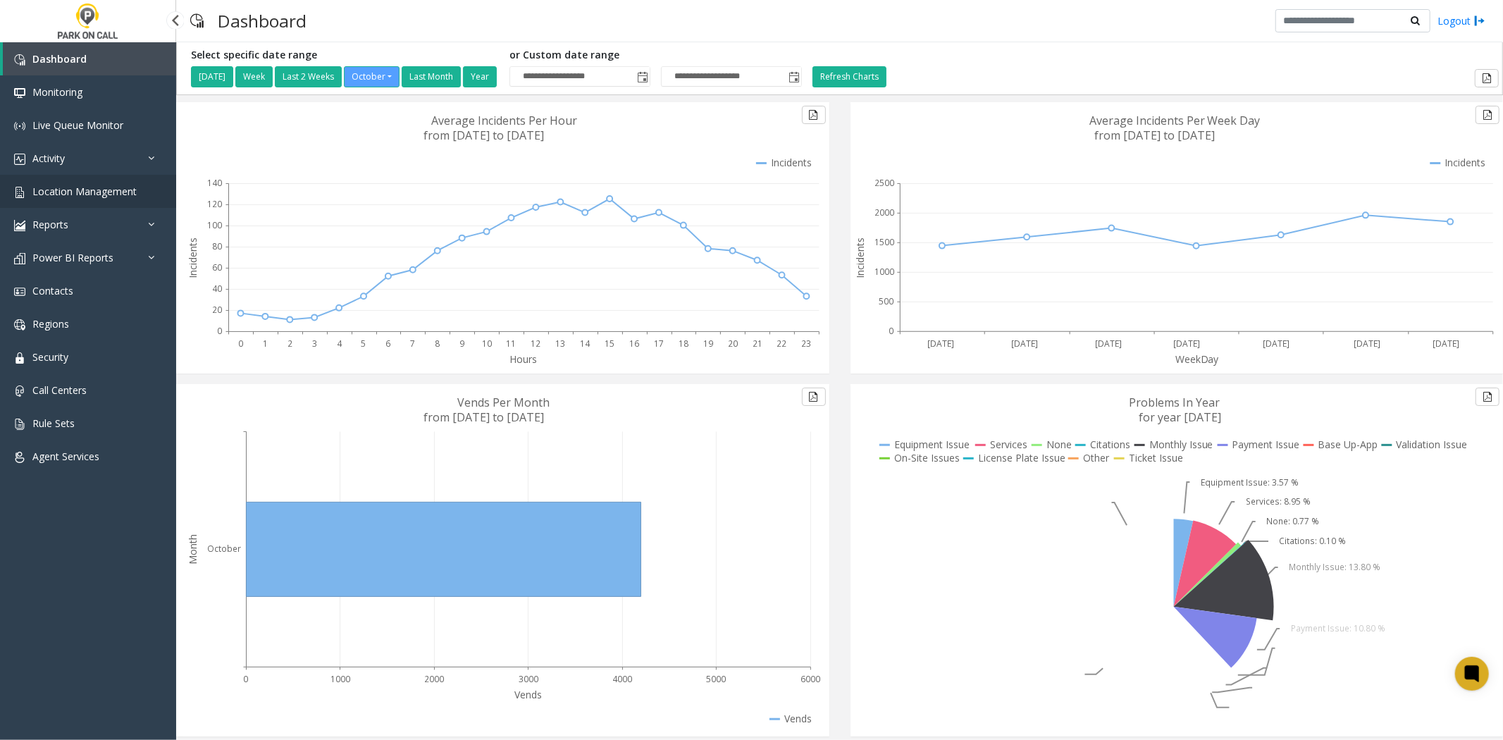
click at [96, 191] on span "Location Management" at bounding box center [84, 191] width 104 height 13
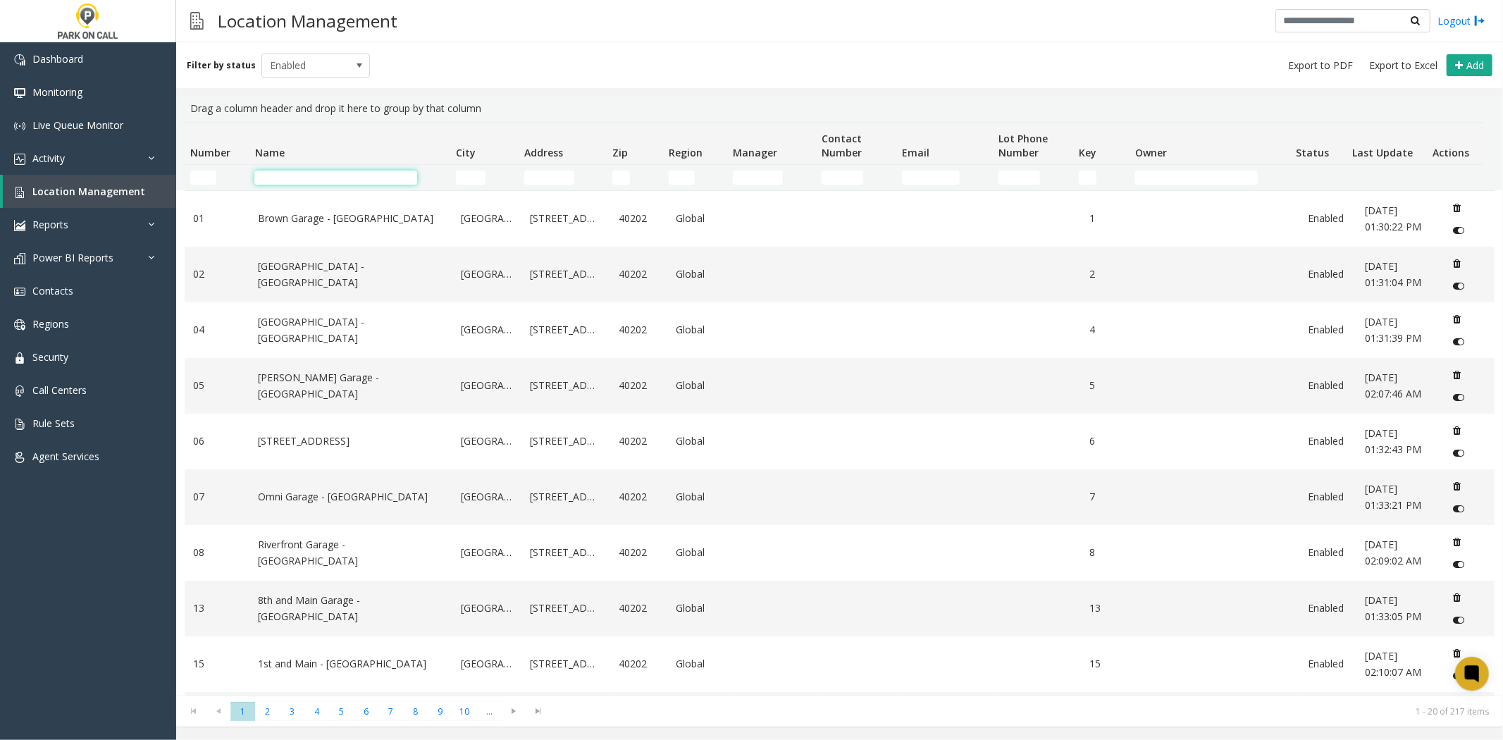
click at [338, 173] on input "Name Filter" at bounding box center [335, 178] width 163 height 14
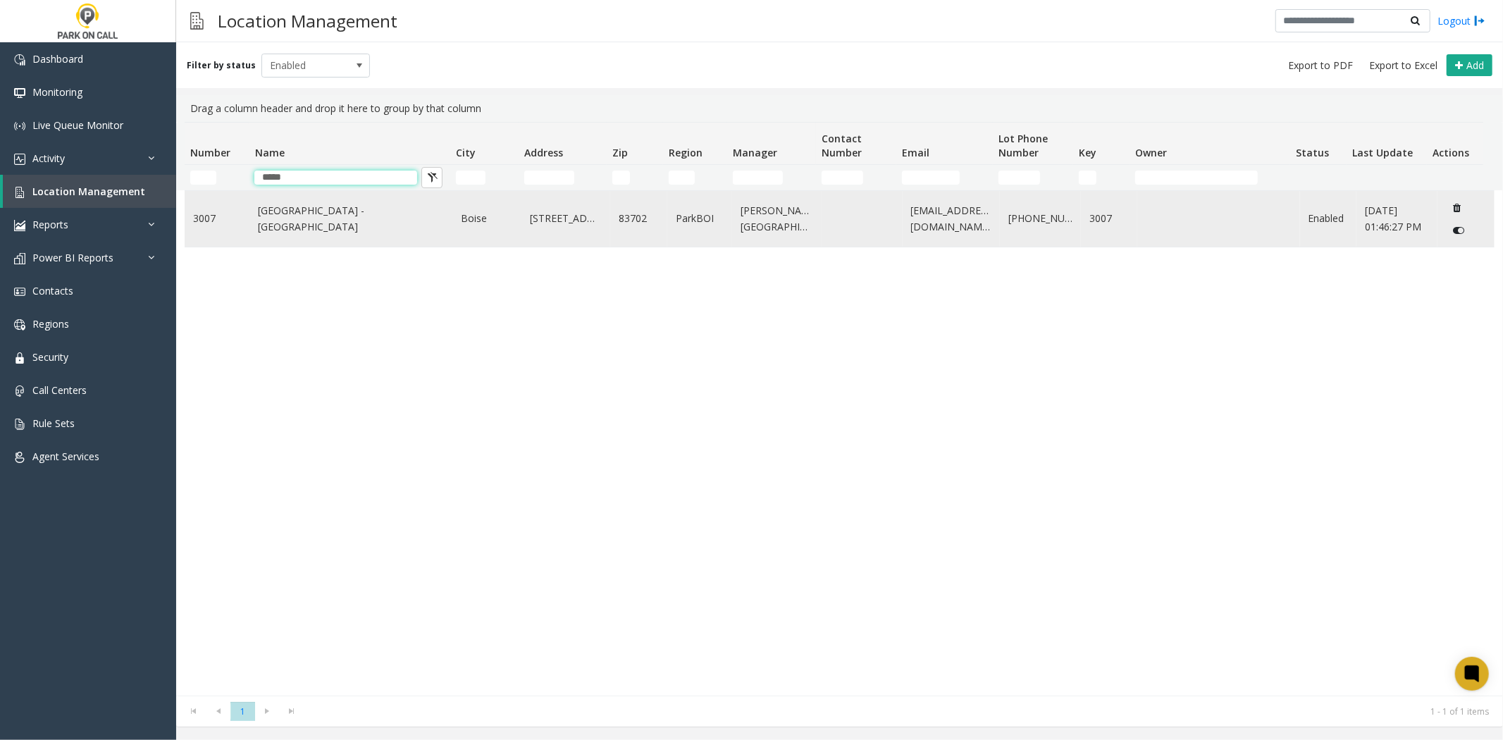
type input "*****"
click at [374, 235] on td "[GEOGRAPHIC_DATA] - [GEOGRAPHIC_DATA]" at bounding box center [351, 219] width 203 height 56
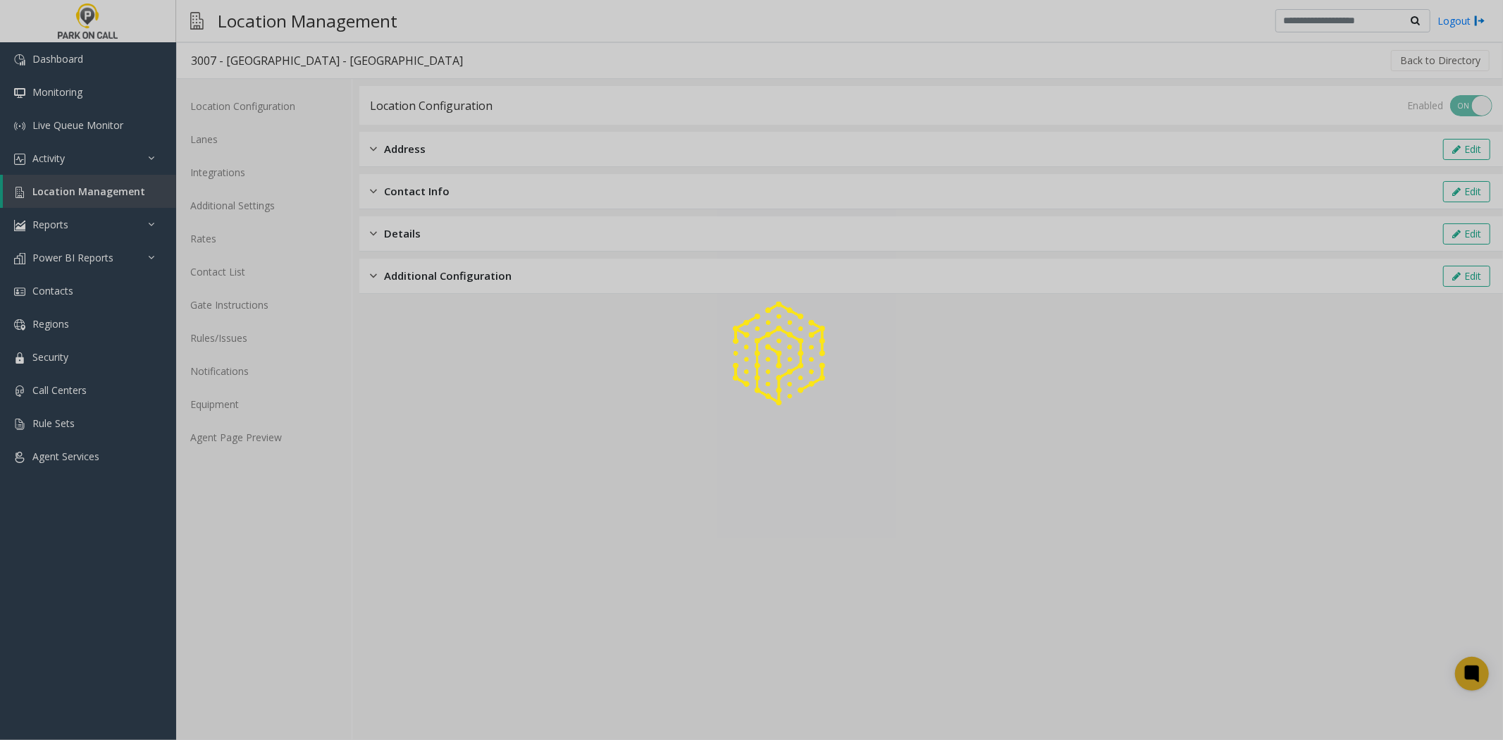
click at [233, 340] on div at bounding box center [751, 370] width 1503 height 740
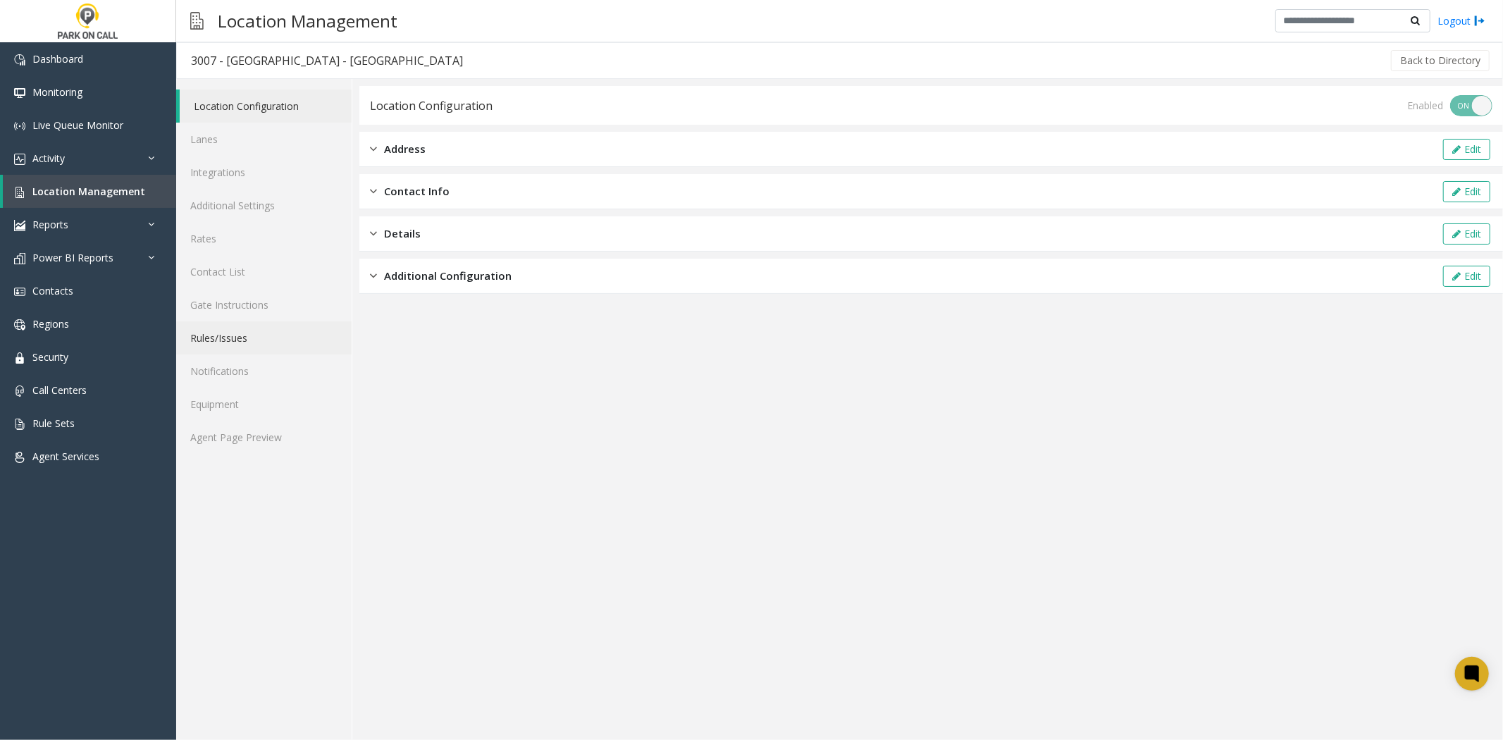
click at [257, 343] on link "Rules/Issues" at bounding box center [264, 337] width 176 height 33
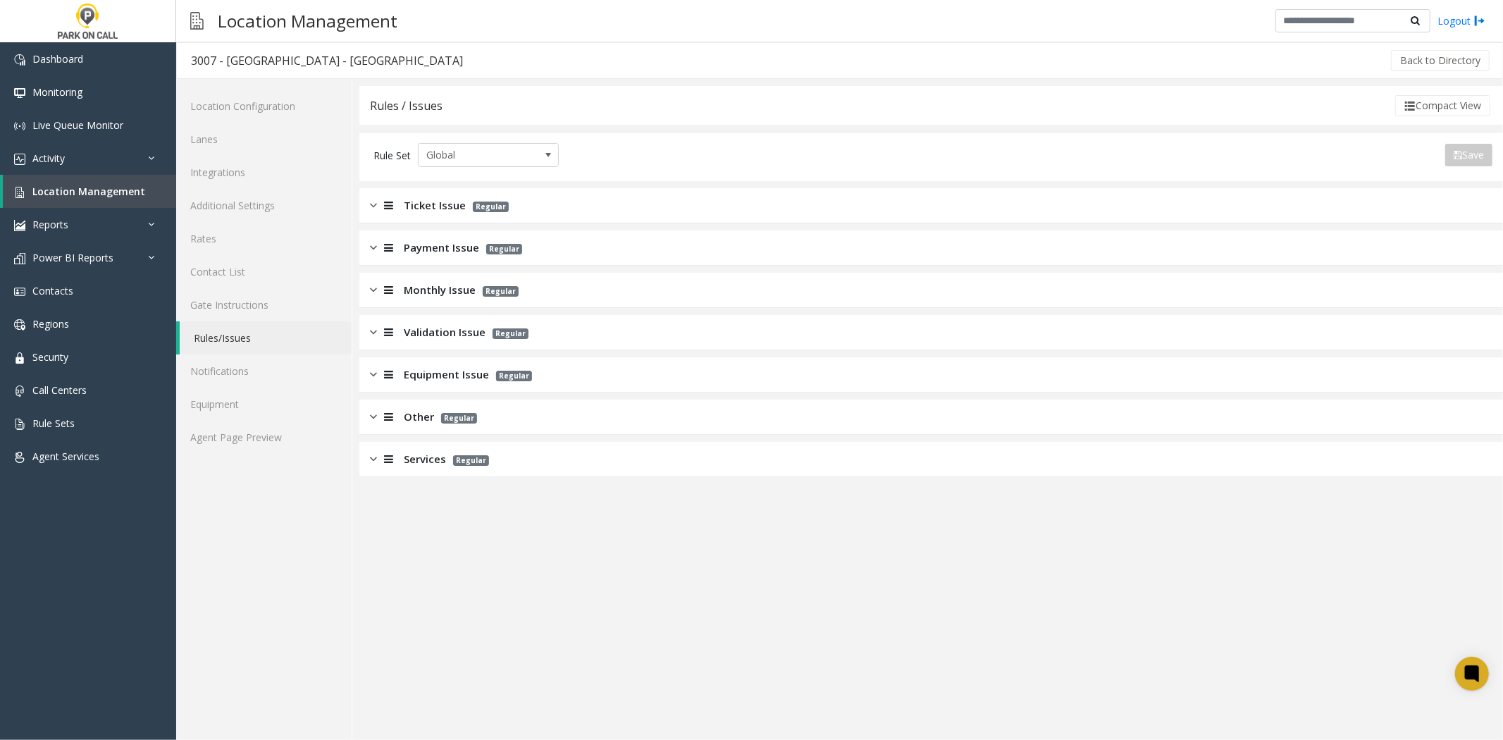
click at [428, 278] on div "Monthly Issue Regular" at bounding box center [931, 290] width 1144 height 35
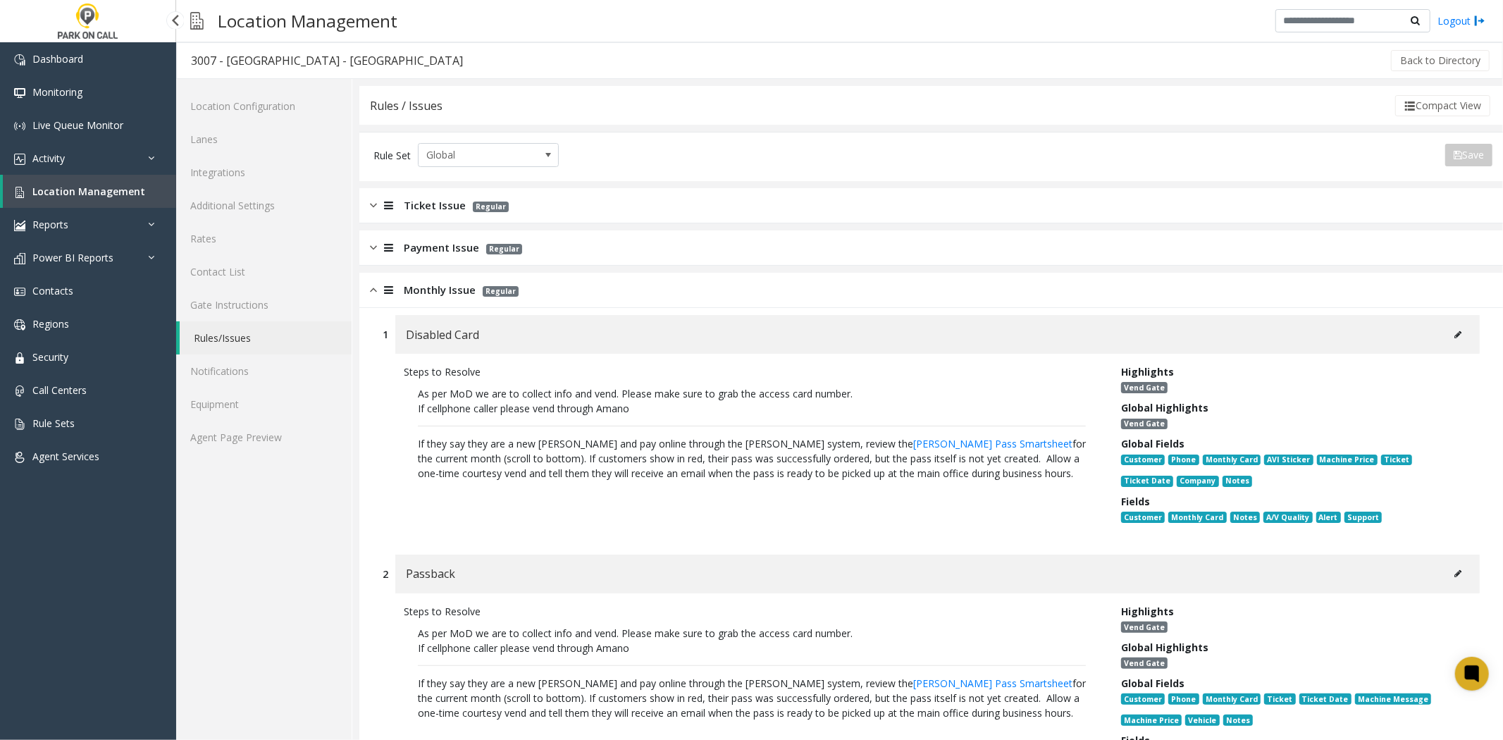
click at [125, 193] on span "Location Management" at bounding box center [88, 191] width 113 height 13
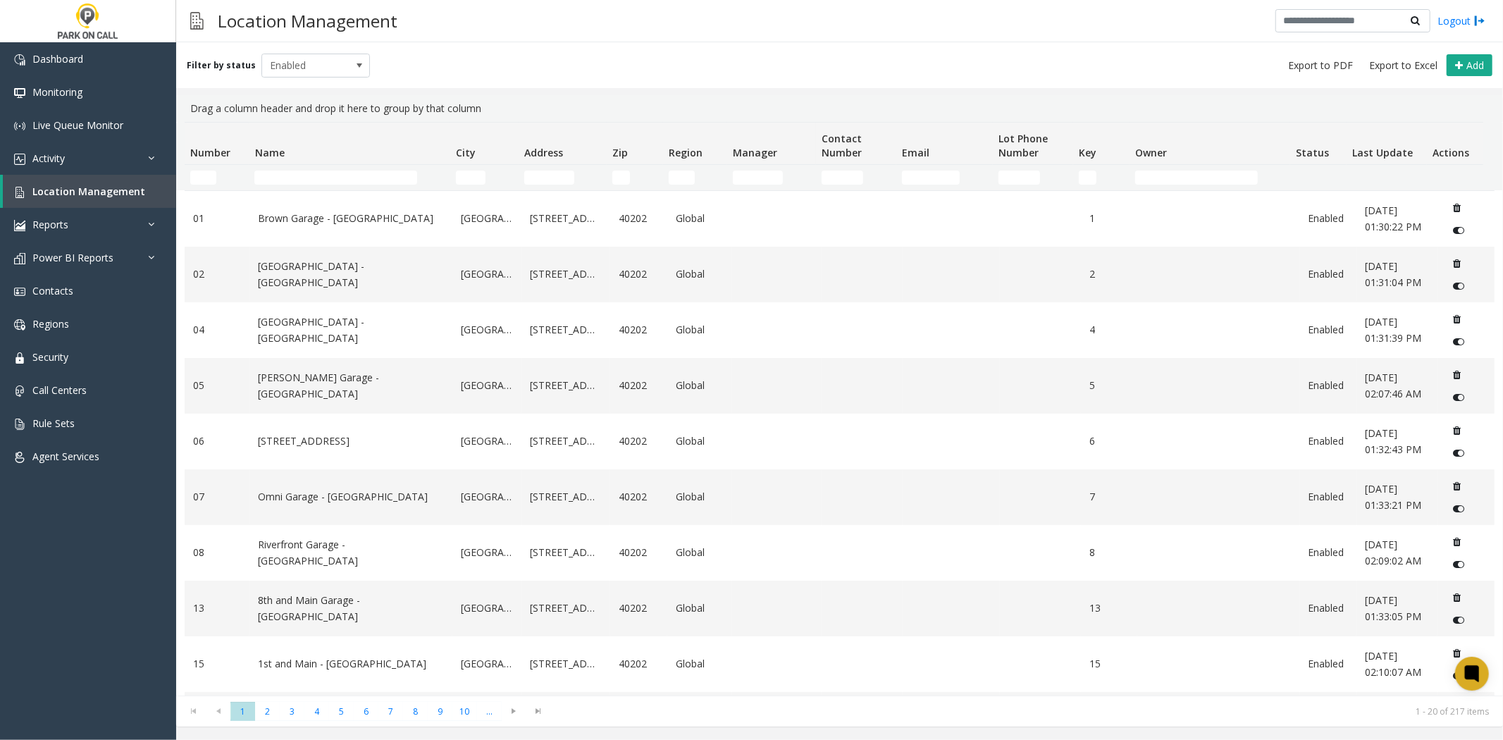
click at [367, 185] on td "Name Filter" at bounding box center [349, 177] width 201 height 25
click at [368, 181] on input "Name Filter" at bounding box center [335, 178] width 163 height 14
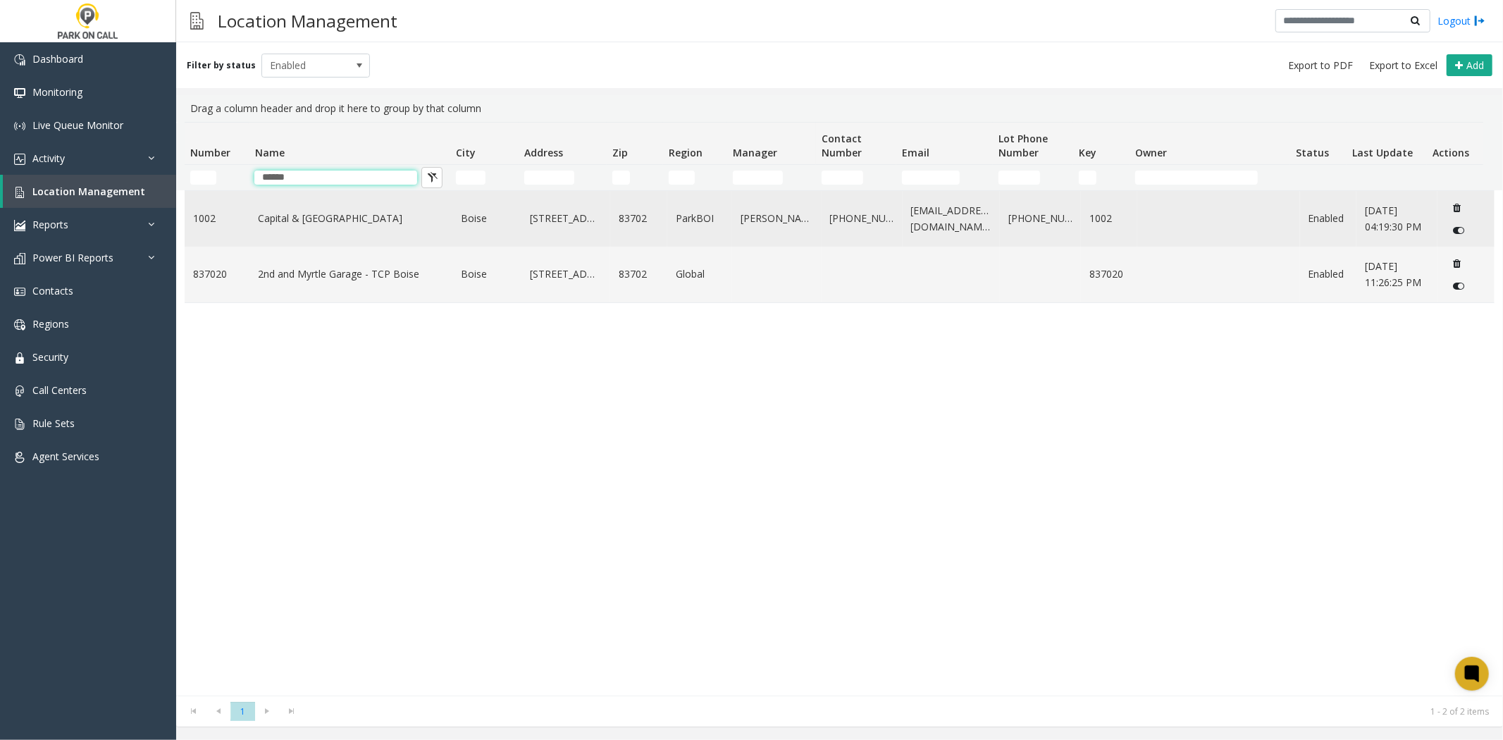
type input "******"
click at [278, 228] on td "Capital & [GEOGRAPHIC_DATA]" at bounding box center [351, 219] width 203 height 56
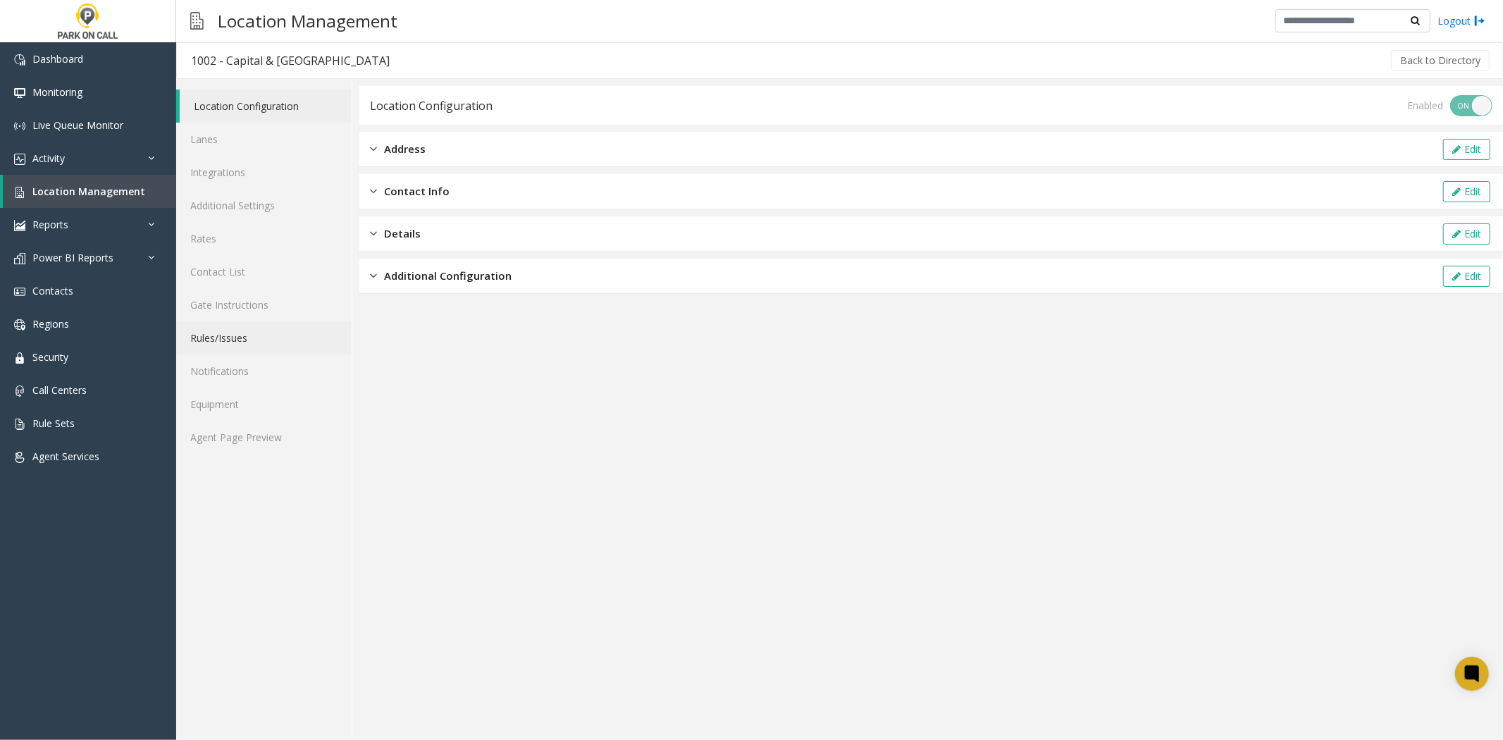
click at [254, 333] on link "Rules/Issues" at bounding box center [264, 337] width 176 height 33
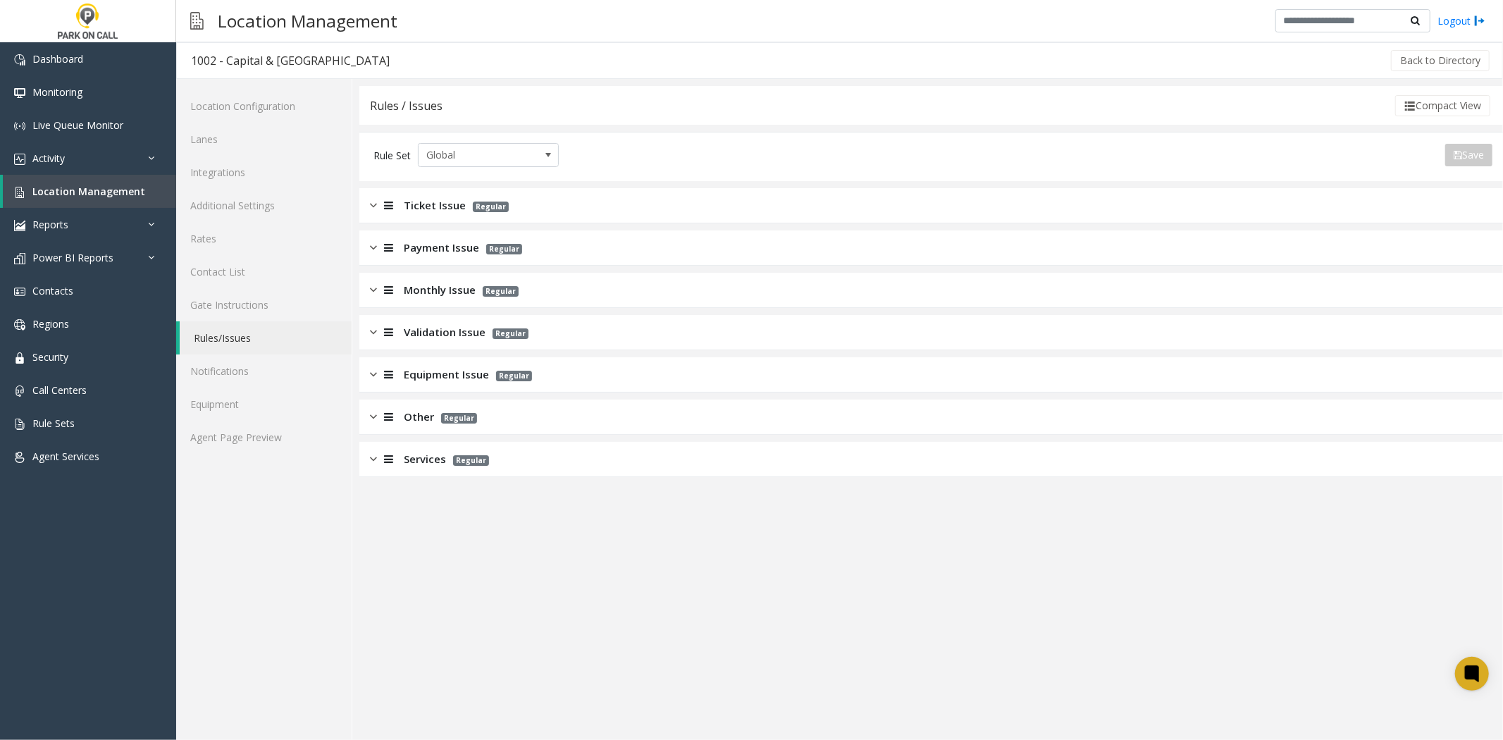
click at [426, 300] on div "Monthly Issue Regular" at bounding box center [931, 290] width 1144 height 35
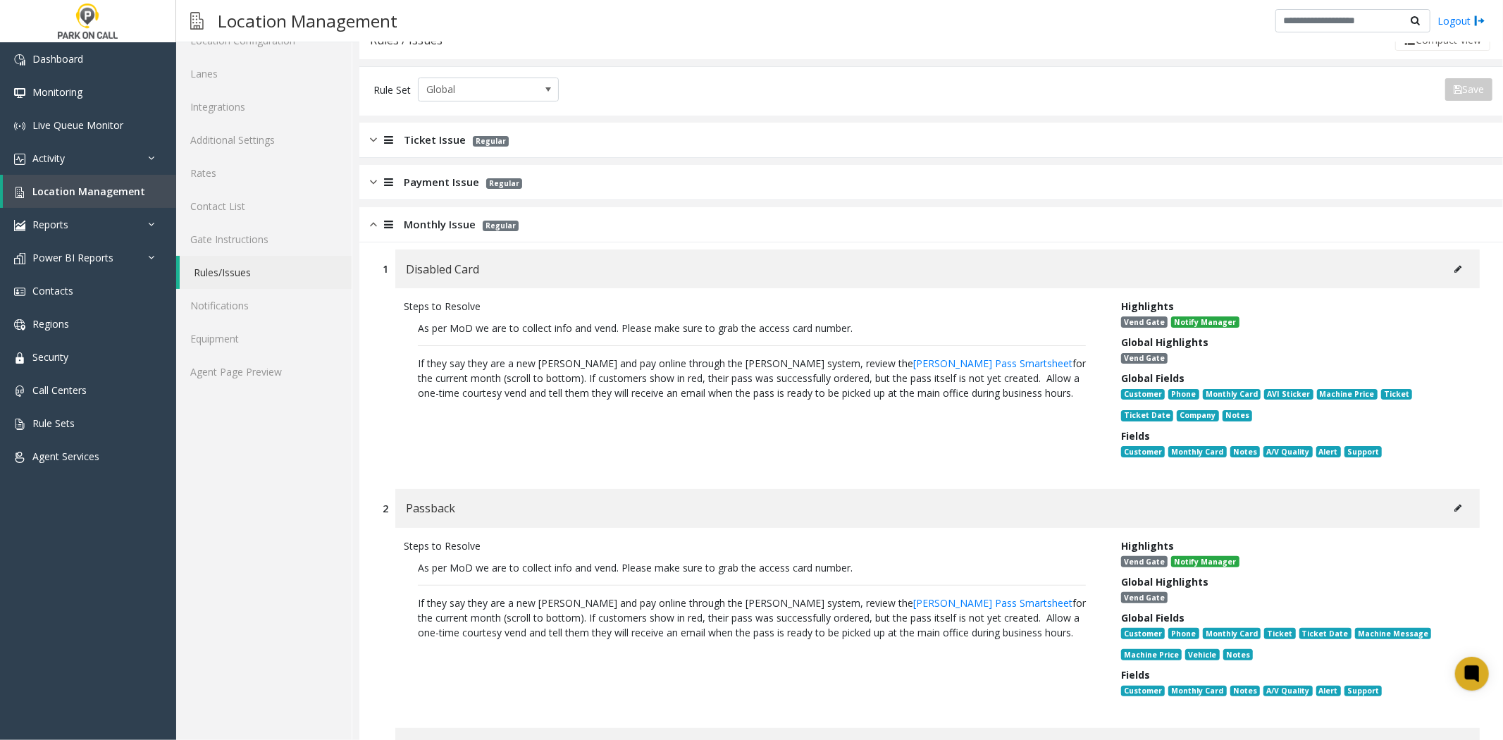
scroll to position [156, 0]
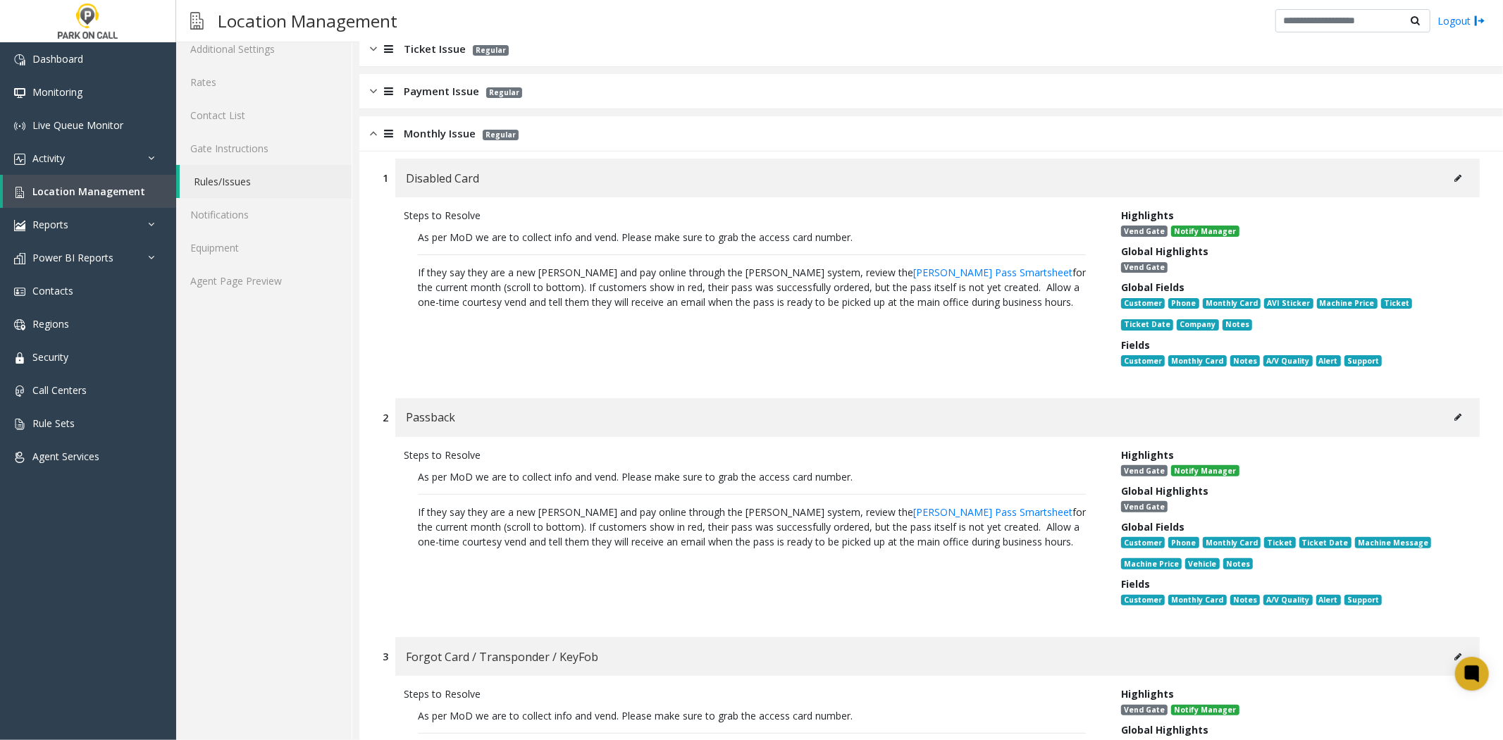
drag, startPoint x: 1004, startPoint y: 312, endPoint x: 365, endPoint y: 240, distance: 643.3
copy p "As per MoD we are to collect info and vend. Please make sure to grab the access…"
click at [217, 289] on link "Agent Page Preview" at bounding box center [264, 280] width 176 height 33
